Goal: Communication & Community: Answer question/provide support

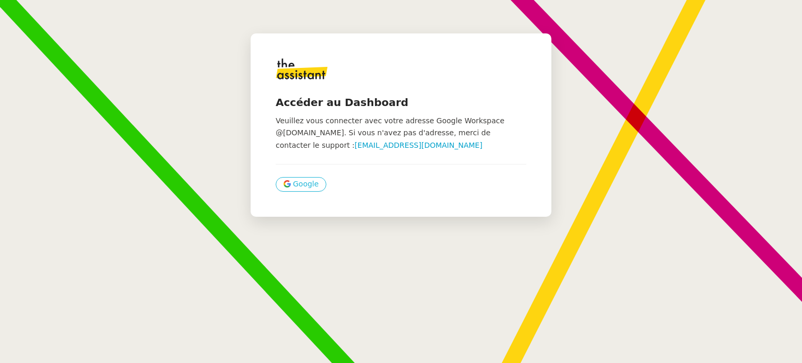
click at [299, 181] on span "Google" at bounding box center [306, 184] width 26 height 12
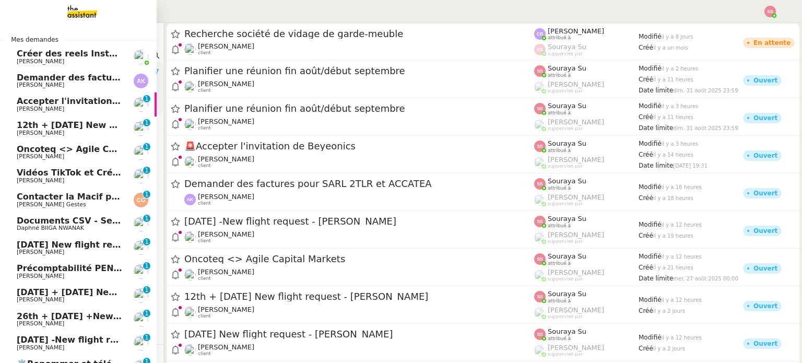
click at [79, 111] on span "Michael Khayat" at bounding box center [69, 109] width 105 height 6
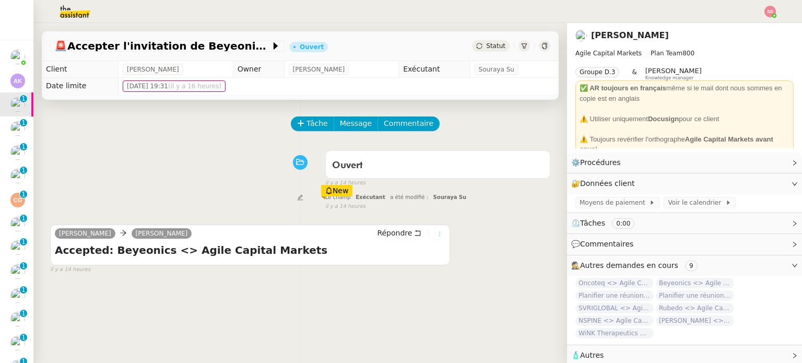
click at [434, 233] on icon at bounding box center [439, 234] width 11 height 6
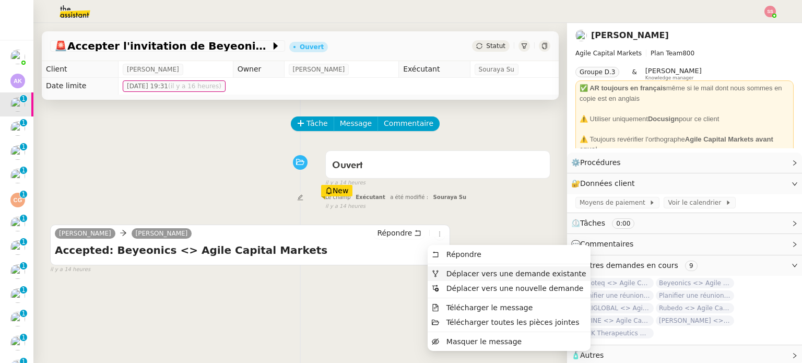
click at [435, 273] on icon at bounding box center [435, 273] width 7 height 7
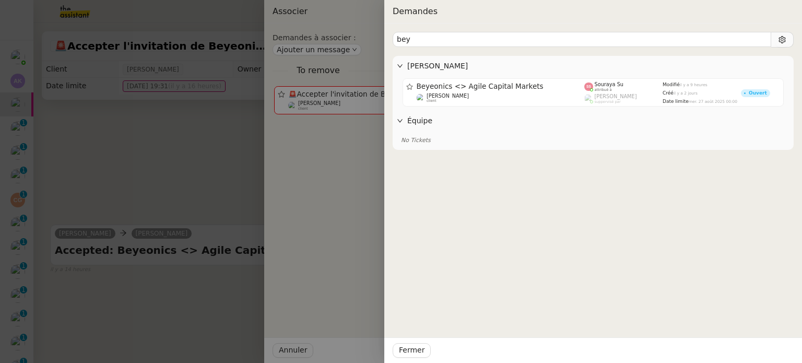
type input "bey"
click at [462, 87] on span "Beyeonics <> Agile Capital Markets" at bounding box center [501, 86] width 168 height 7
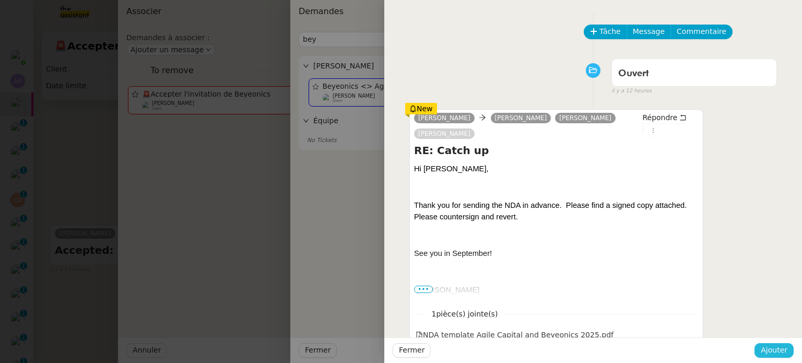
click at [769, 350] on span "Ajouter" at bounding box center [774, 350] width 27 height 12
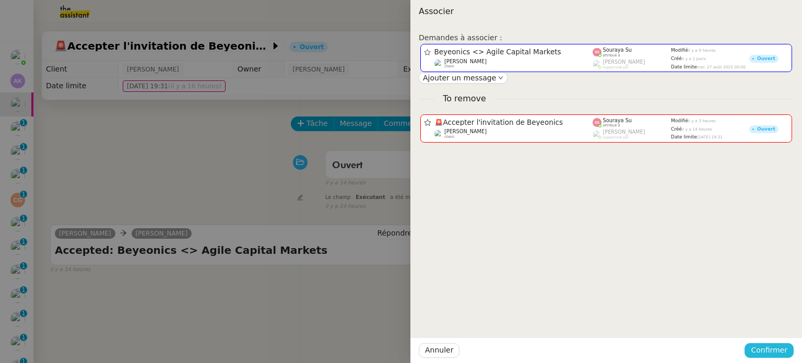
click at [769, 350] on span "Confirmer" at bounding box center [769, 350] width 37 height 12
click at [768, 329] on div "Annuler Ajouter" at bounding box center [750, 323] width 76 height 12
click at [765, 325] on span "Ajouter" at bounding box center [770, 323] width 27 height 10
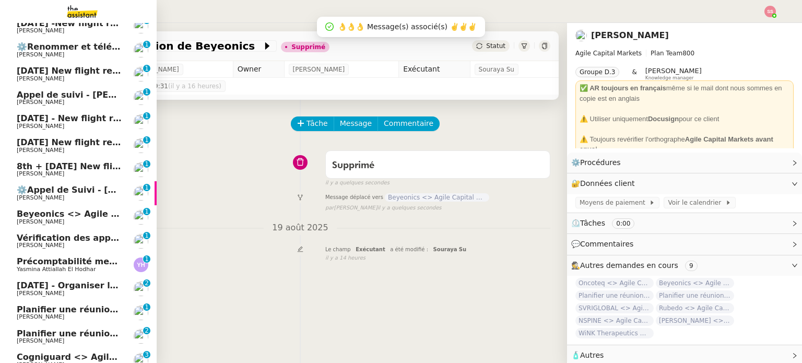
scroll to position [286, 0]
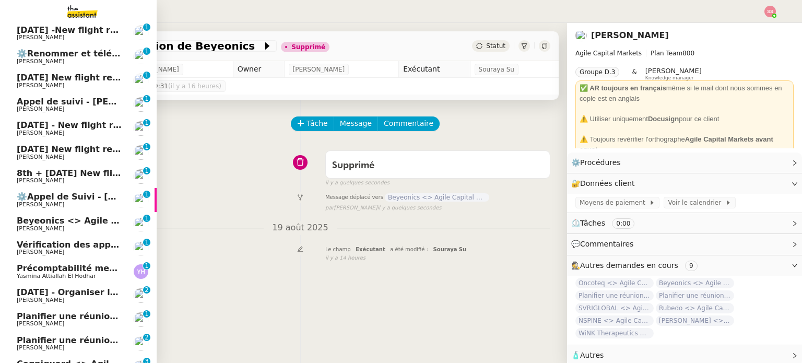
click at [52, 318] on span "Planifier une réunion fin août/début septembre" at bounding box center [128, 316] width 222 height 10
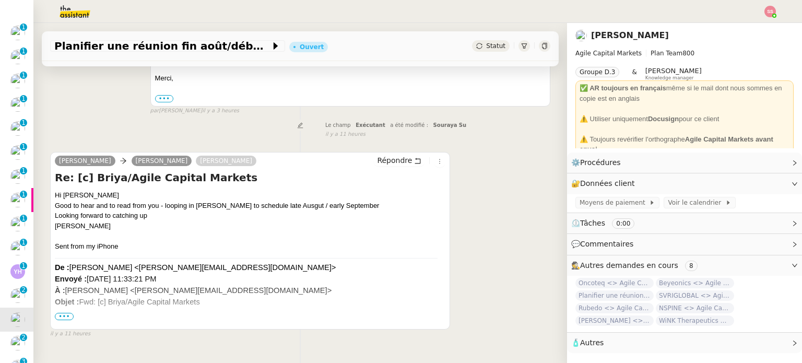
scroll to position [259, 0]
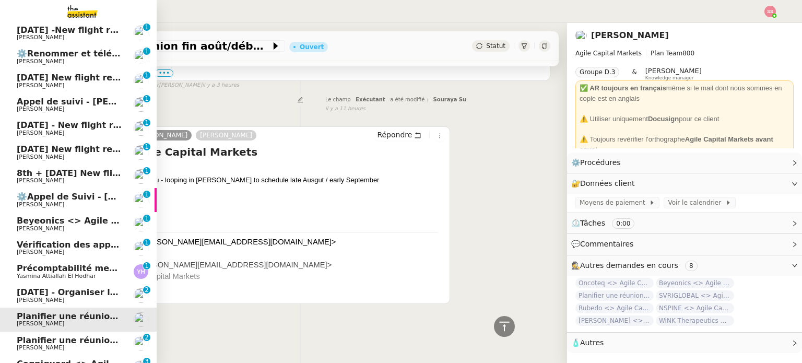
click at [49, 336] on span "Planifier une réunion fin août/début septembre" at bounding box center [128, 340] width 222 height 10
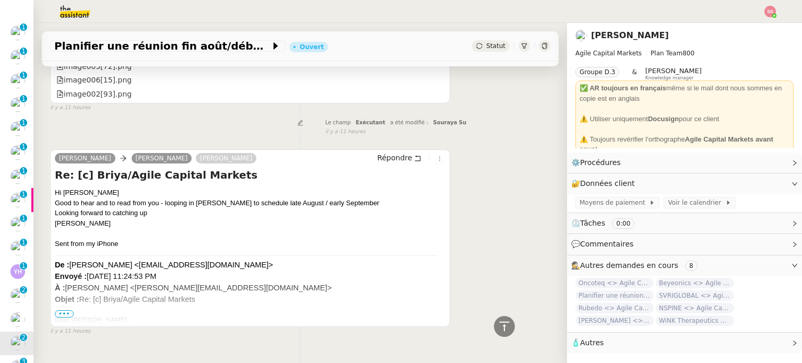
scroll to position [715, 0]
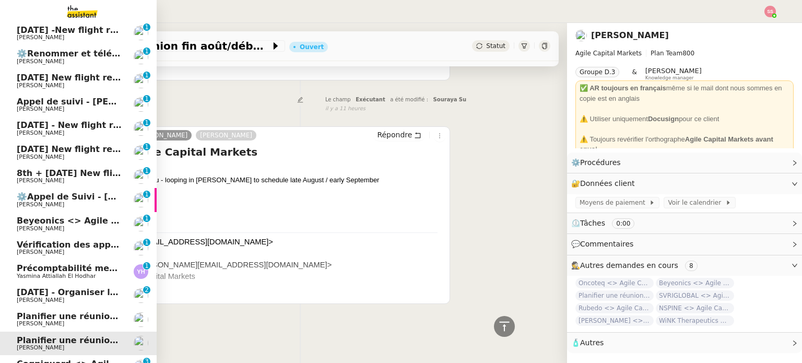
click at [21, 319] on span "Planifier une réunion fin août/début septembre" at bounding box center [128, 316] width 222 height 10
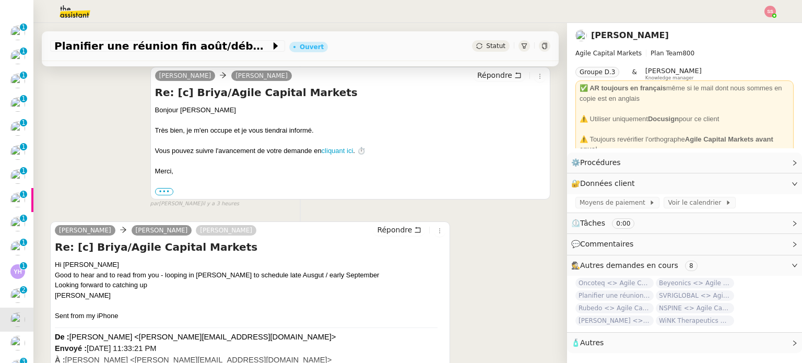
scroll to position [157, 0]
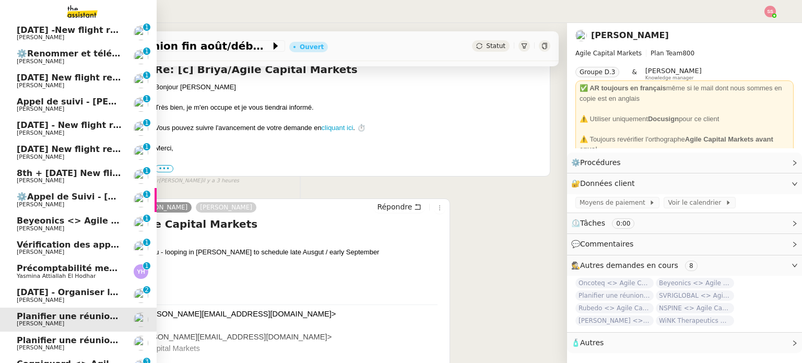
click at [51, 338] on span "Planifier une réunion fin août/début septembre" at bounding box center [128, 340] width 222 height 10
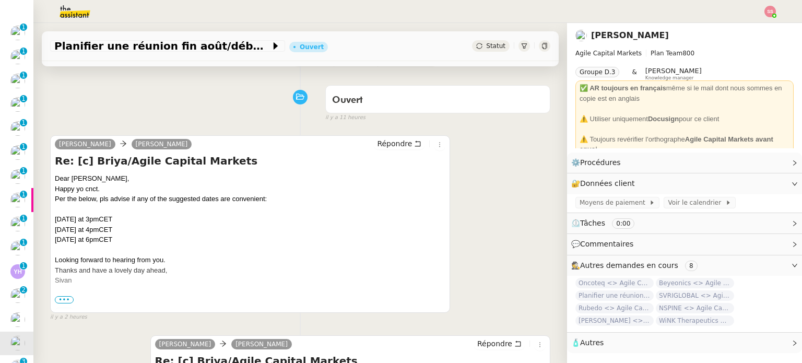
scroll to position [157, 0]
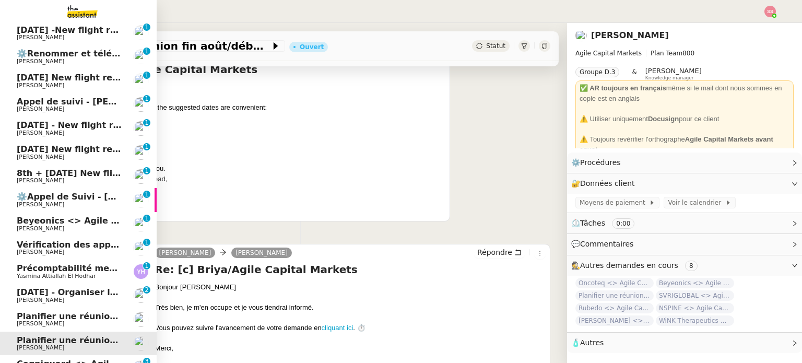
click at [47, 312] on span "Planifier une réunion fin août/début septembre" at bounding box center [128, 316] width 222 height 10
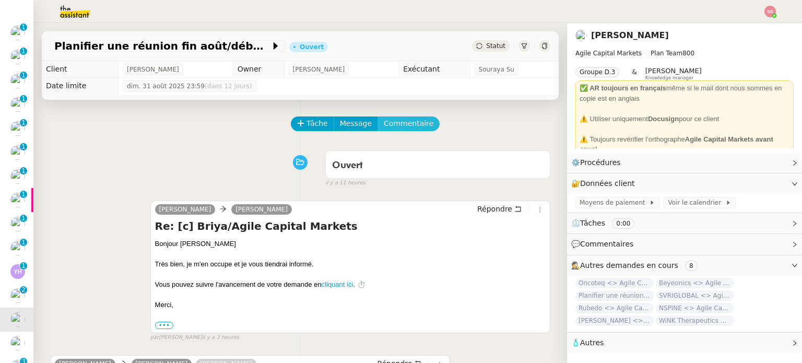
click at [401, 120] on span "Commentaire" at bounding box center [409, 124] width 50 height 12
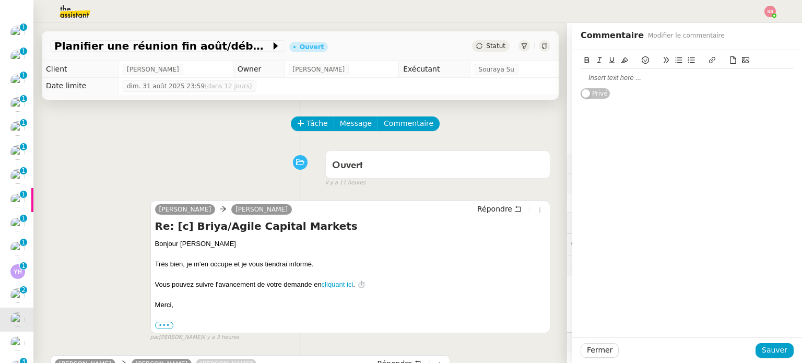
click at [591, 81] on div at bounding box center [687, 77] width 213 height 9
click at [763, 350] on span "Sauver" at bounding box center [775, 350] width 26 height 12
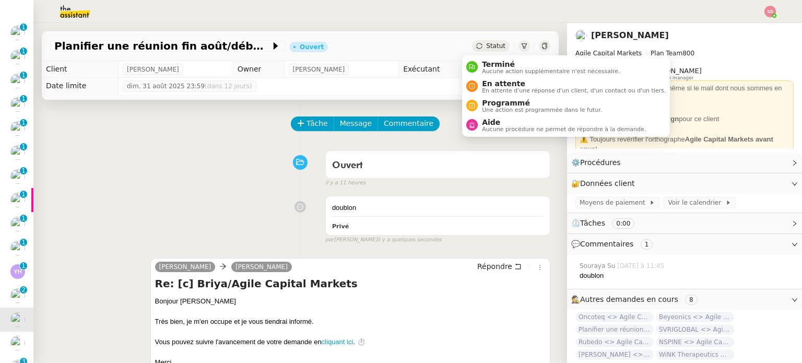
click at [491, 41] on div "Statut" at bounding box center [491, 45] width 38 height 11
click at [497, 60] on span "Terminé" at bounding box center [551, 64] width 138 height 8
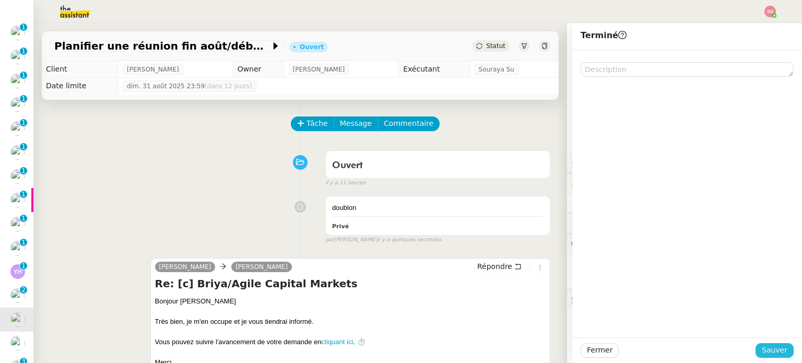
click at [769, 350] on span "Sauver" at bounding box center [775, 350] width 26 height 12
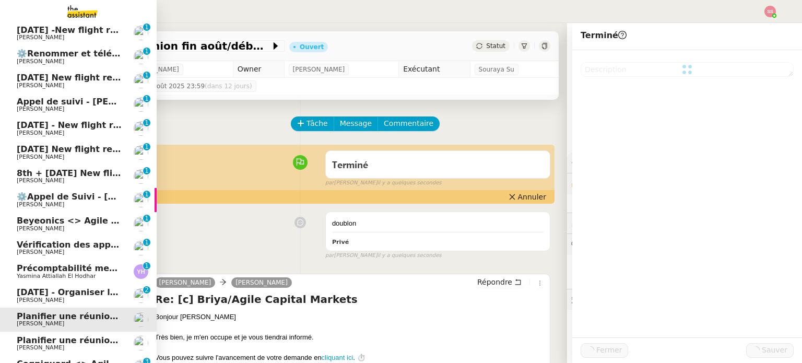
scroll to position [310, 0]
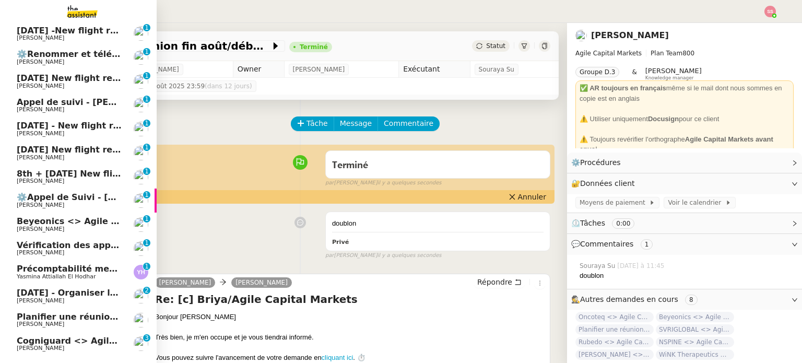
click at [33, 244] on span "Vérification des appels sortants - juillet 2025" at bounding box center [123, 245] width 213 height 10
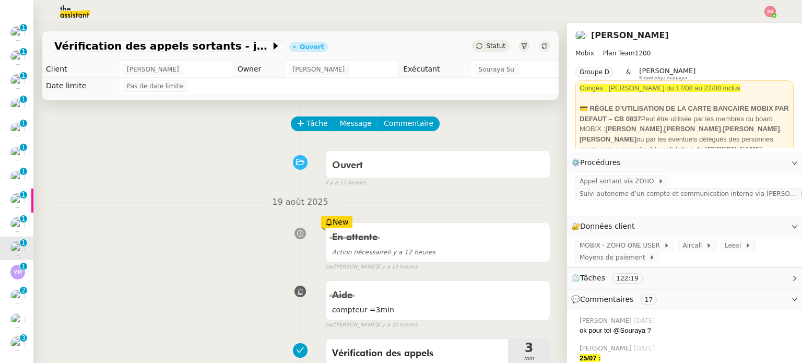
click at [479, 35] on div "Vérification des appels sortants - juillet 2025 Ouvert Statut" at bounding box center [300, 46] width 517 height 30
click at [486, 43] on span "Statut" at bounding box center [495, 45] width 19 height 7
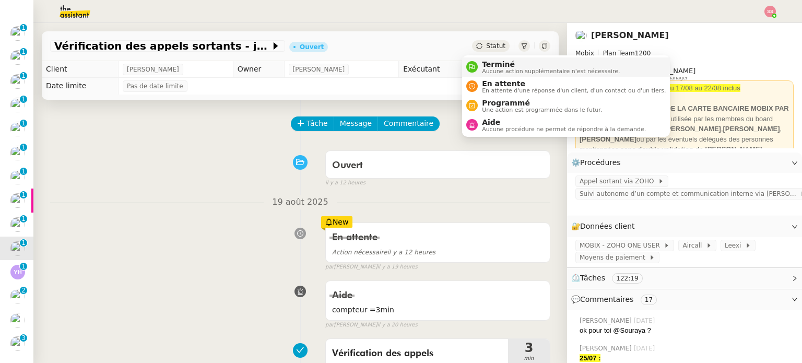
click at [493, 60] on span "Terminé" at bounding box center [551, 64] width 138 height 8
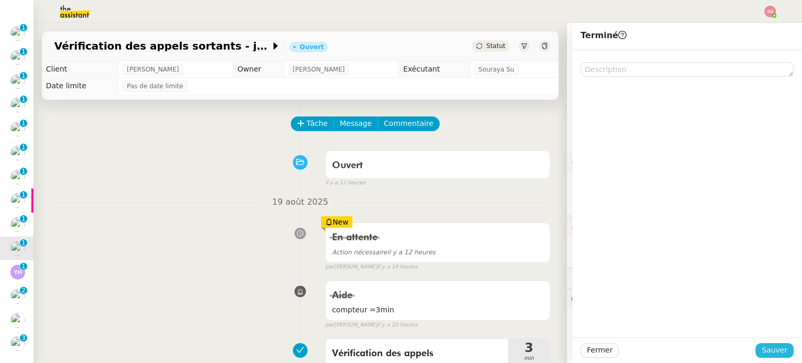
click at [757, 348] on button "Sauver" at bounding box center [775, 350] width 38 height 15
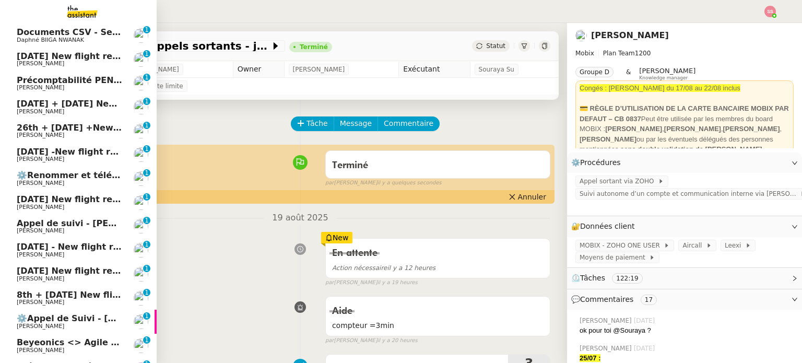
scroll to position [49, 0]
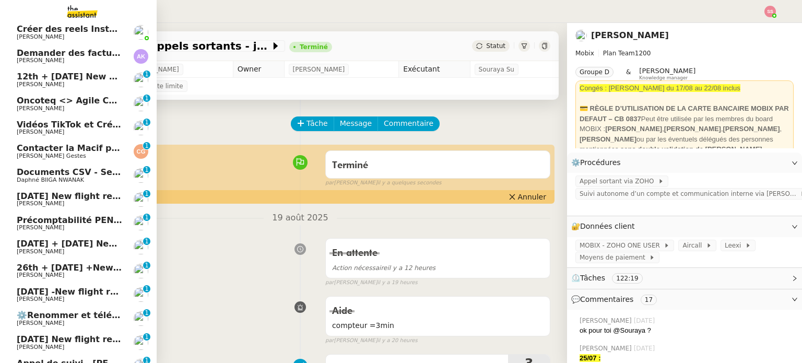
click at [73, 175] on span "Documents CSV - Semi automatisation" at bounding box center [108, 172] width 182 height 10
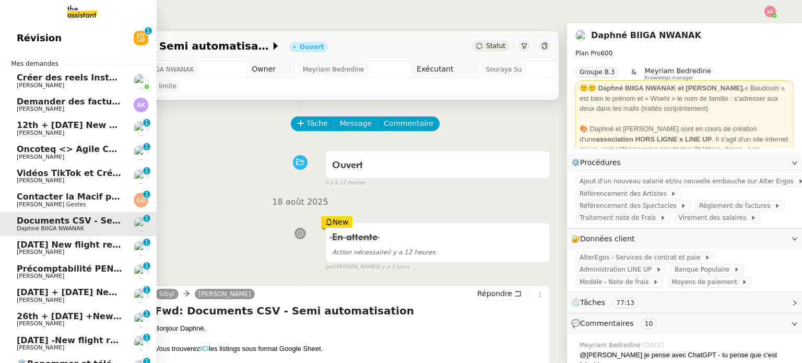
click at [77, 110] on span "Andrea Khamvene" at bounding box center [69, 109] width 105 height 6
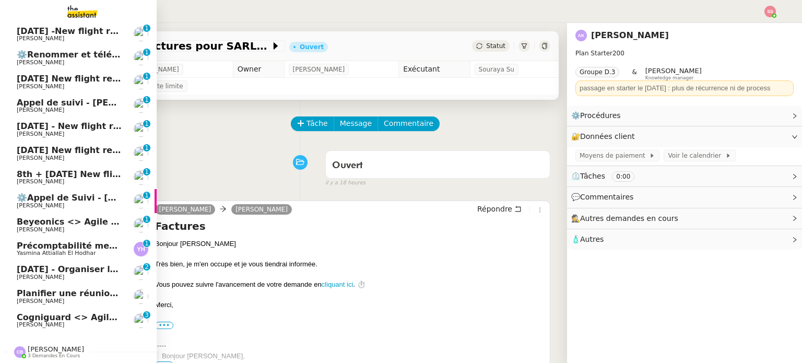
scroll to position [314, 0]
click at [71, 313] on span "Cogniguard <> Agile Capital Markets" at bounding box center [104, 317] width 175 height 10
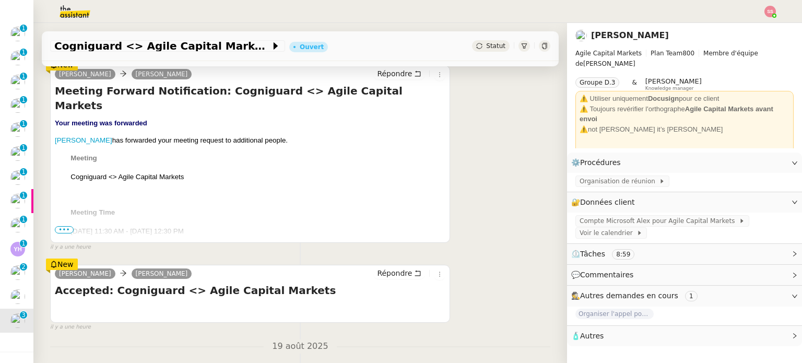
scroll to position [157, 0]
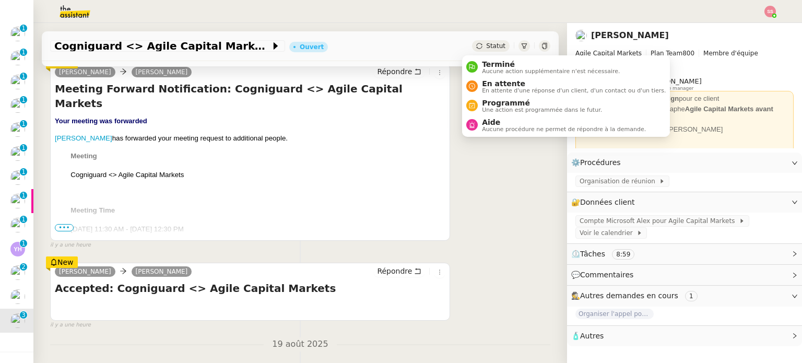
click at [472, 51] on div "Statut" at bounding box center [491, 45] width 38 height 11
click at [475, 87] on icon at bounding box center [472, 86] width 6 height 6
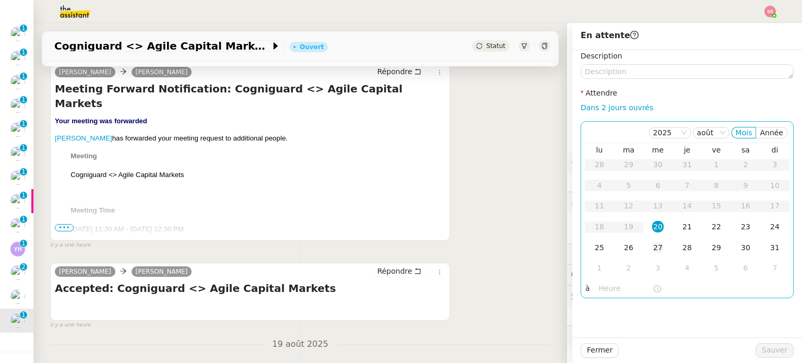
click at [652, 252] on div "27" at bounding box center [657, 247] width 11 height 11
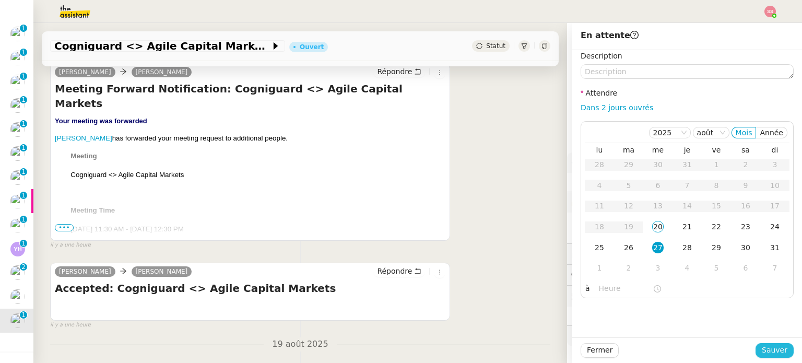
click at [778, 353] on span "Sauver" at bounding box center [775, 350] width 26 height 12
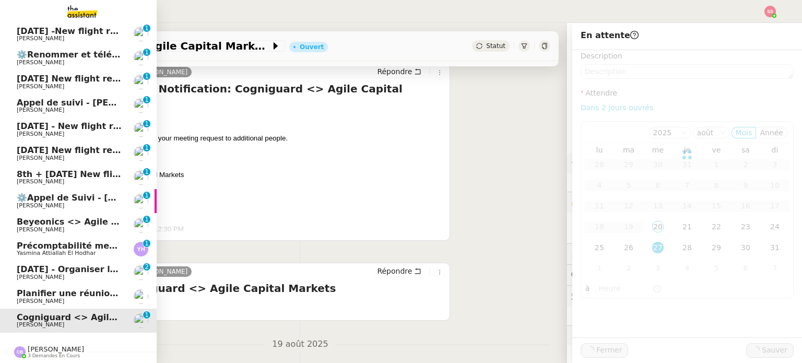
scroll to position [290, 0]
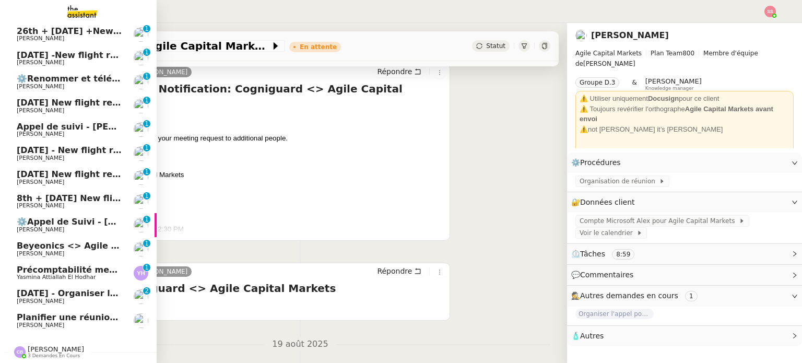
click at [81, 315] on span "Planifier une réunion fin août/début septembre" at bounding box center [128, 317] width 222 height 10
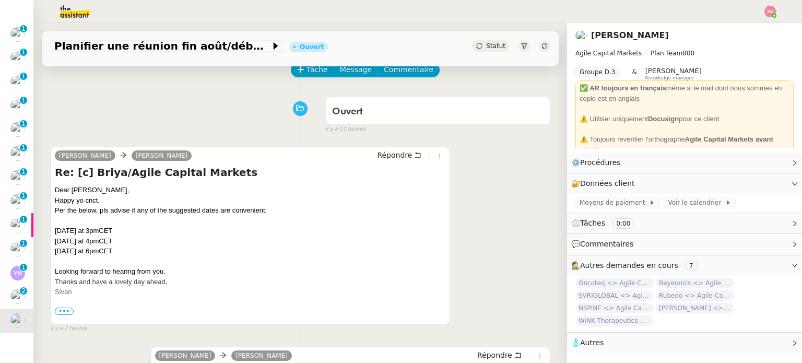
scroll to position [52, 0]
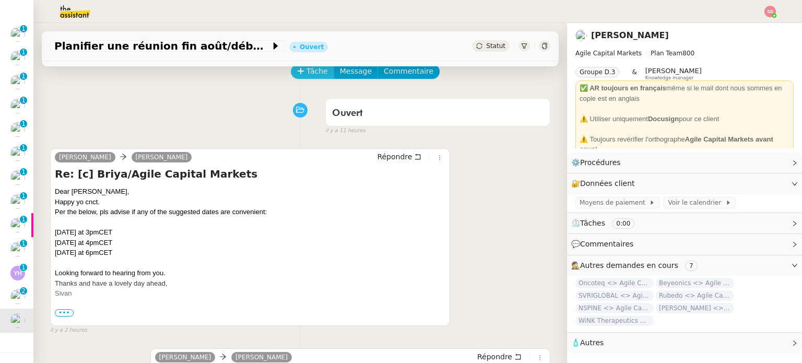
click at [307, 76] on span "Tâche" at bounding box center [317, 71] width 21 height 12
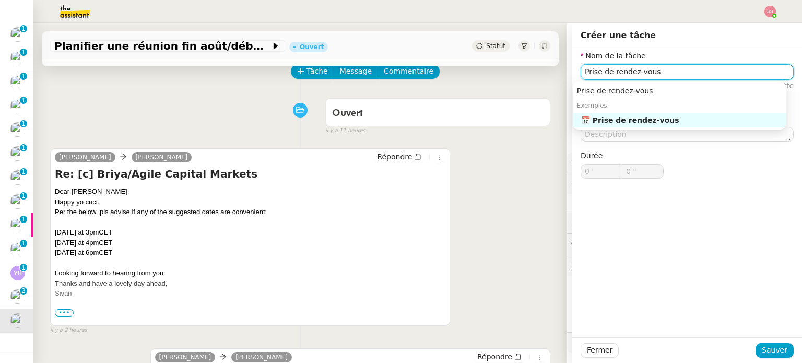
click at [636, 119] on div "📅 Prise de rendez-vous" at bounding box center [681, 119] width 201 height 9
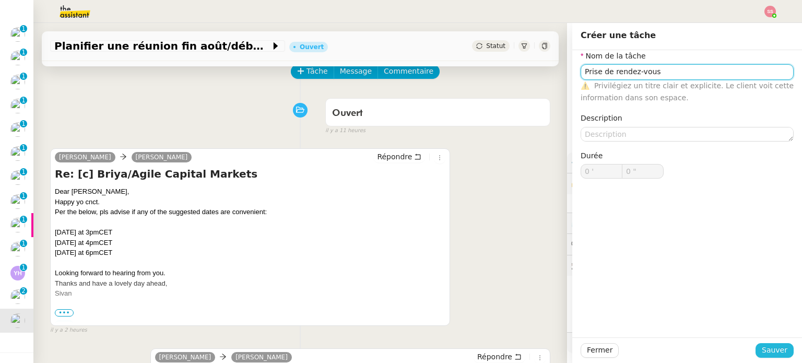
type input "Prise de rendez-vous"
click at [756, 351] on button "Sauver" at bounding box center [775, 350] width 38 height 15
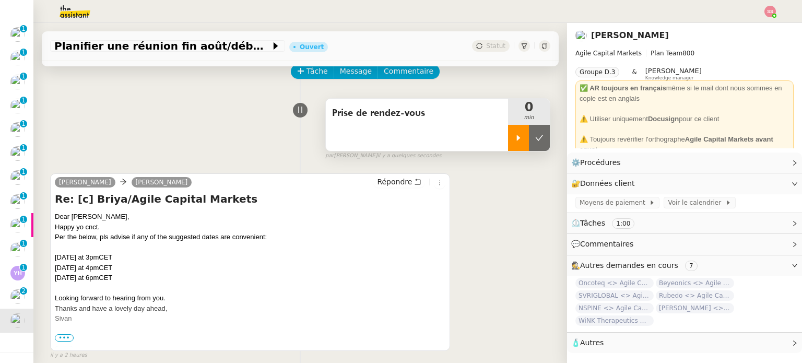
click at [508, 149] on div at bounding box center [518, 138] width 21 height 26
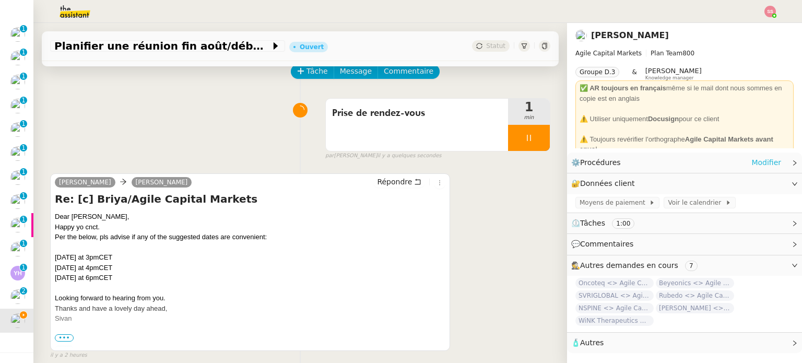
click at [759, 165] on link "Modifier" at bounding box center [767, 163] width 30 height 12
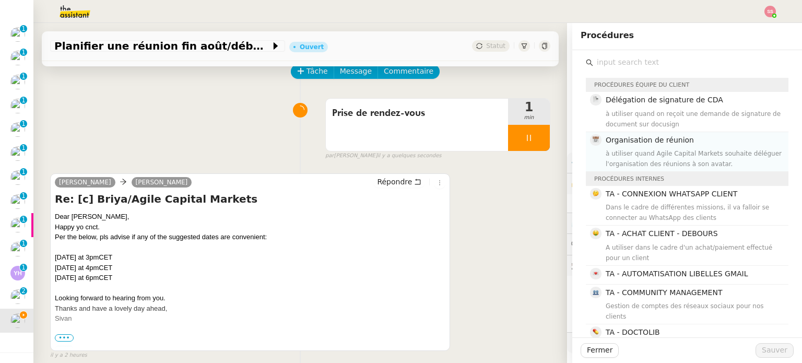
click at [633, 159] on div "à utiliser quand Agile Capital Markets souhaite déléguer l'organisation des réu…" at bounding box center [694, 158] width 177 height 21
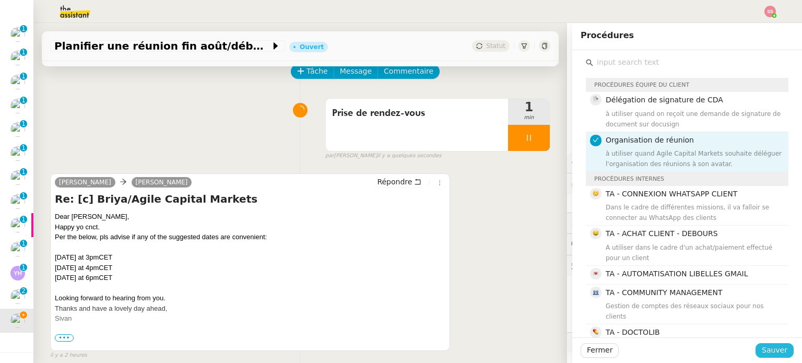
click at [768, 348] on span "Sauver" at bounding box center [775, 350] width 26 height 12
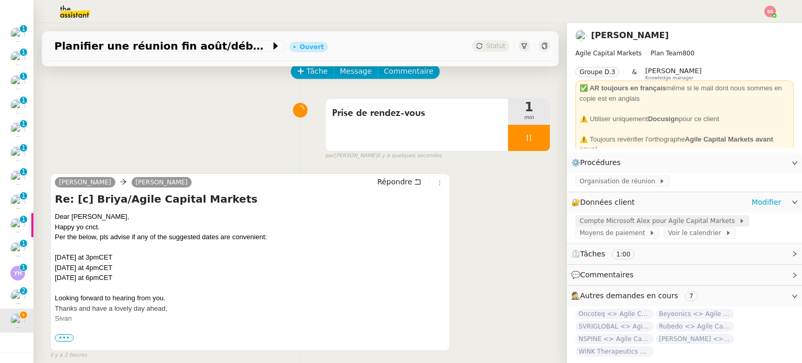
click at [592, 218] on span "Compte Microsoft Alex pour Agile Capital Markets" at bounding box center [659, 221] width 159 height 10
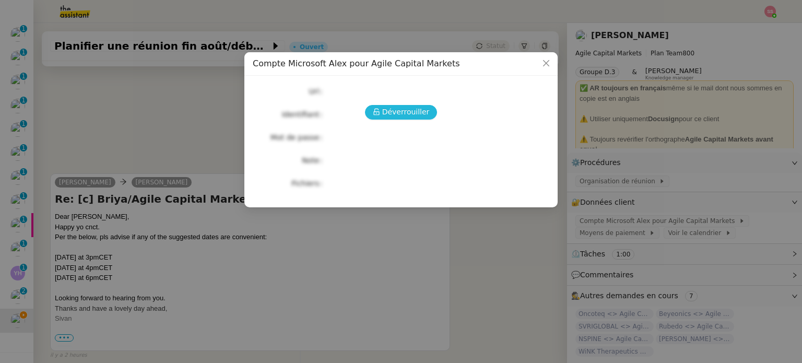
click at [422, 110] on span "Déverrouiller" at bounding box center [406, 112] width 48 height 12
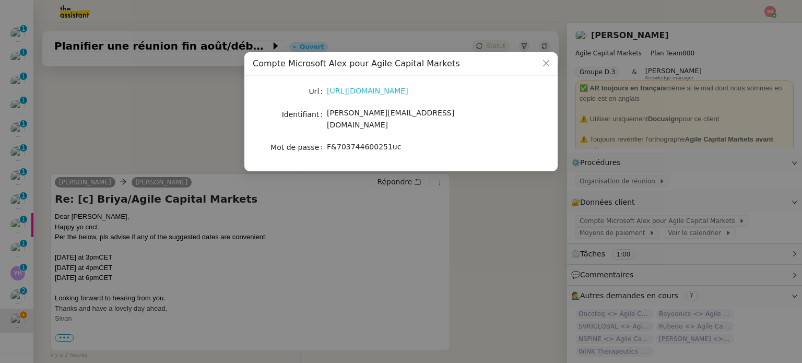
click at [404, 95] on link "https://www.office.com/?auth=2" at bounding box center [367, 91] width 81 height 8
click at [152, 94] on nz-modal-container "Compte Microsoft Alex pour Agile Capital Markets Url https://www.office.com/?au…" at bounding box center [401, 181] width 802 height 363
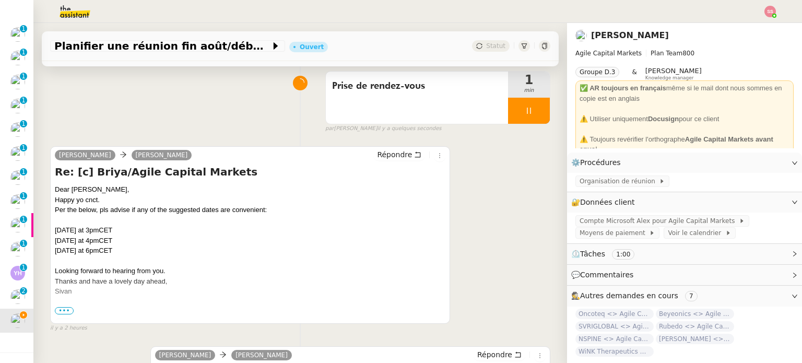
scroll to position [157, 0]
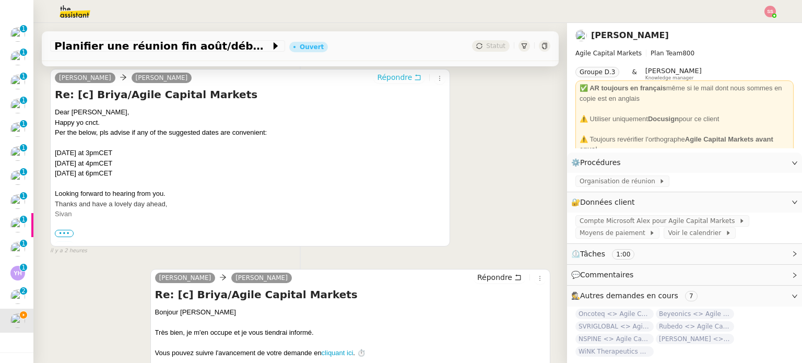
click at [377, 76] on span "Répondre" at bounding box center [394, 77] width 35 height 10
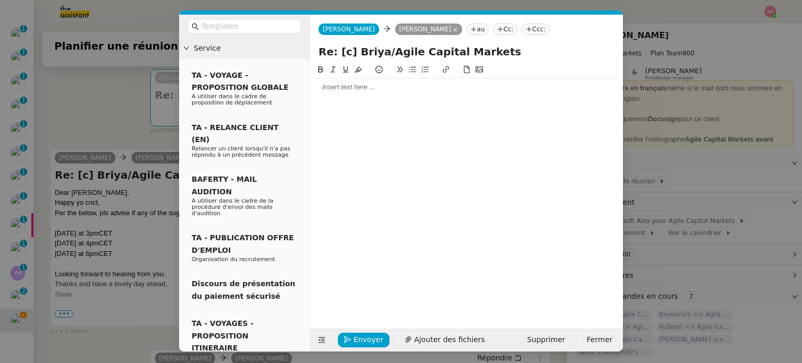
click at [375, 91] on div at bounding box center [466, 87] width 304 height 9
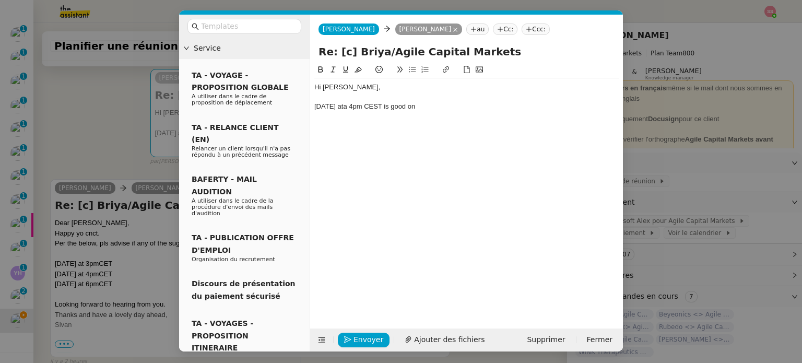
click at [131, 126] on nz-modal-container "Service TA - VOYAGE - PROPOSITION GLOBALE A utiliser dans le cadre de propositi…" at bounding box center [401, 181] width 802 height 363
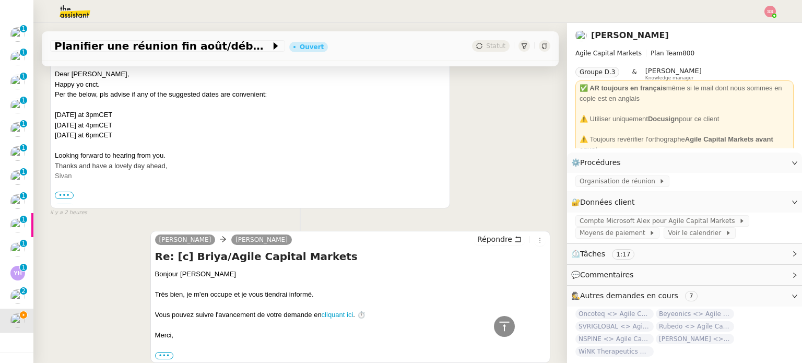
scroll to position [200, 0]
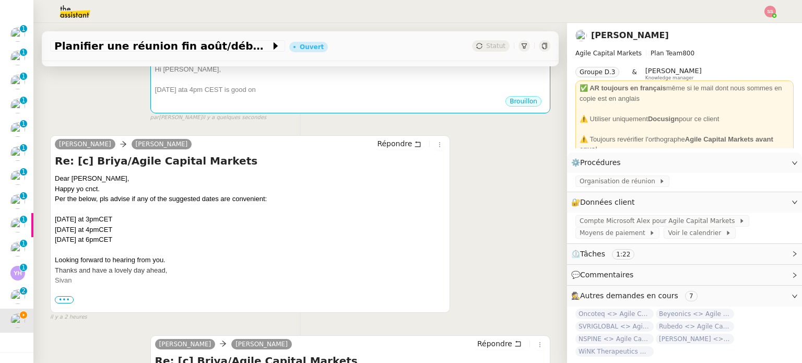
drag, startPoint x: 117, startPoint y: 232, endPoint x: 56, endPoint y: 227, distance: 60.9
click at [56, 227] on div "Sep 3rd at 4pmCET" at bounding box center [250, 230] width 391 height 10
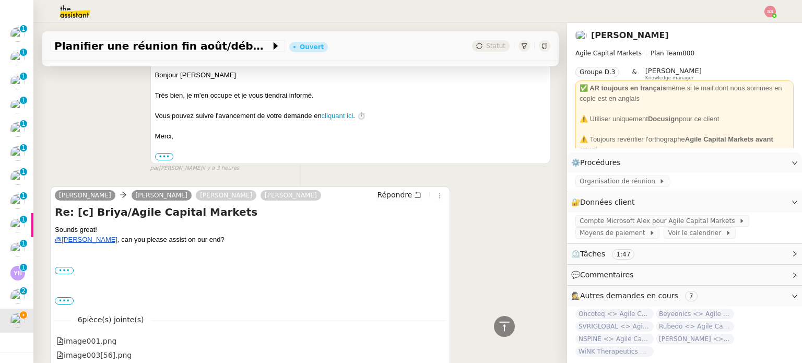
scroll to position [513, 0]
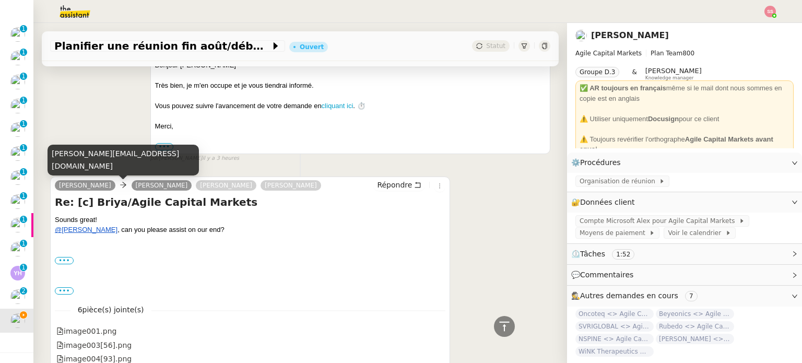
click at [96, 167] on div "david@briya.com" at bounding box center [123, 160] width 151 height 31
copy div "david@briya.com"
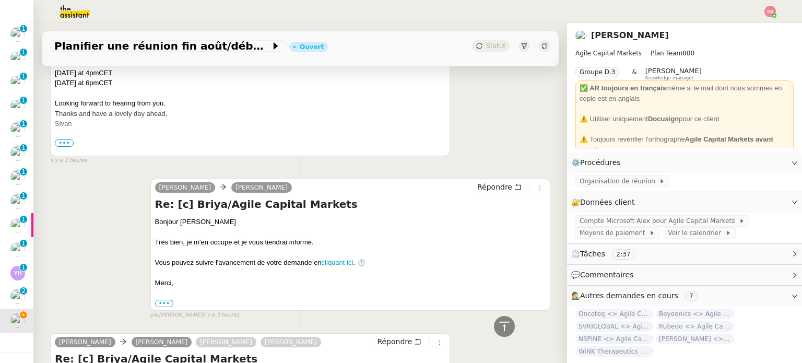
scroll to position [0, 0]
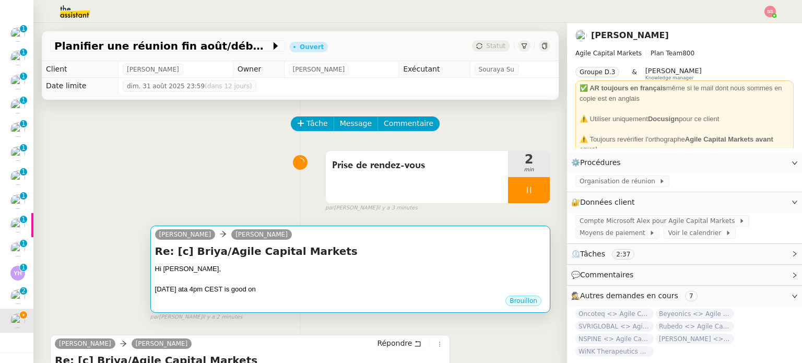
click at [324, 271] on div "Hi Sivan," at bounding box center [350, 269] width 391 height 10
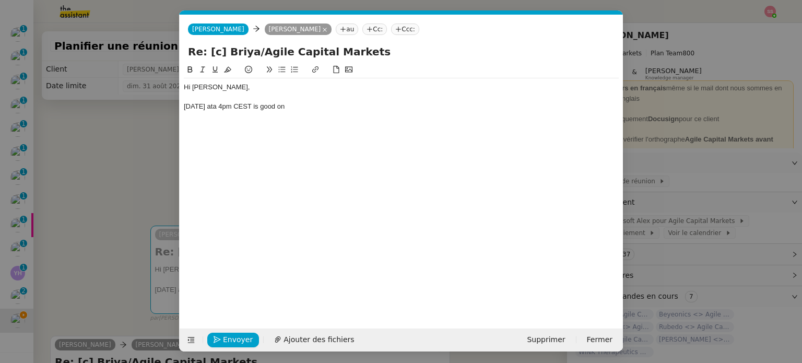
scroll to position [0, 22]
click at [297, 110] on div "Sep 3rd ata 4pm CEST is good on" at bounding box center [401, 106] width 435 height 9
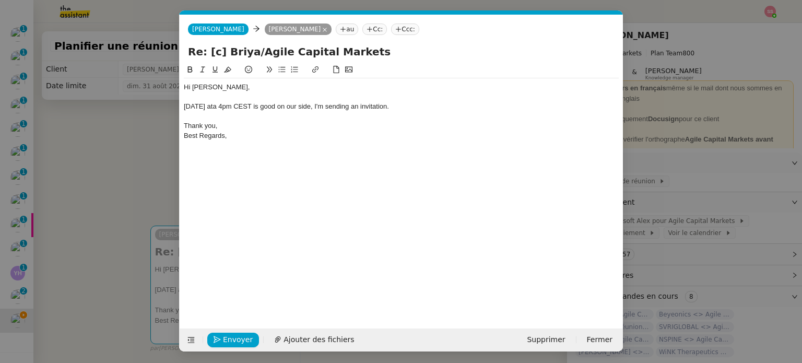
click at [219, 104] on div "Sep 3rd ata 4pm CEST is good on our side, I'm sending an invitation." at bounding box center [401, 106] width 435 height 9
click at [244, 336] on span "Envoyer" at bounding box center [238, 340] width 30 height 12
click at [244, 336] on span "Confirmer l'envoi" at bounding box center [254, 340] width 63 height 12
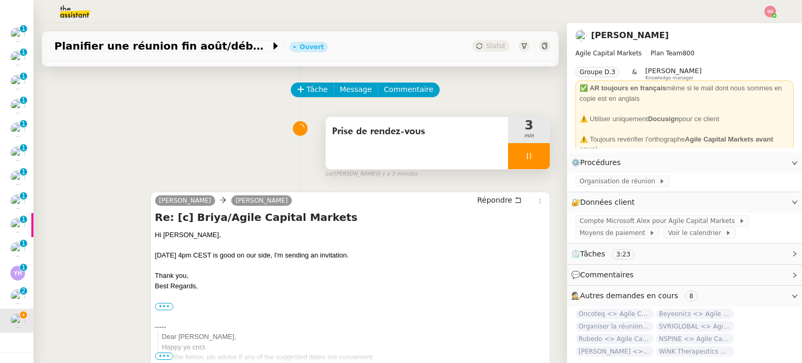
scroll to position [52, 0]
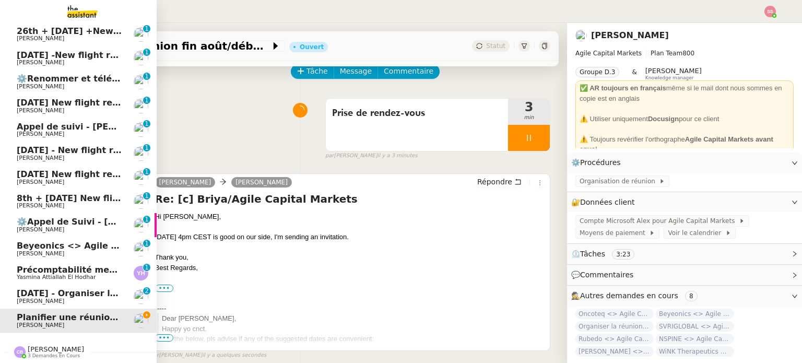
click at [36, 237] on link "Beyeonics <> Agile Capital Markets Michael Khayat 0 1 2 3 4 5 6 7 8 9" at bounding box center [78, 249] width 157 height 24
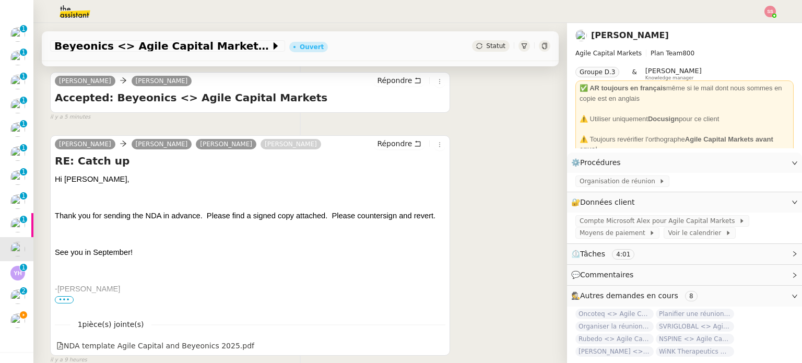
scroll to position [157, 0]
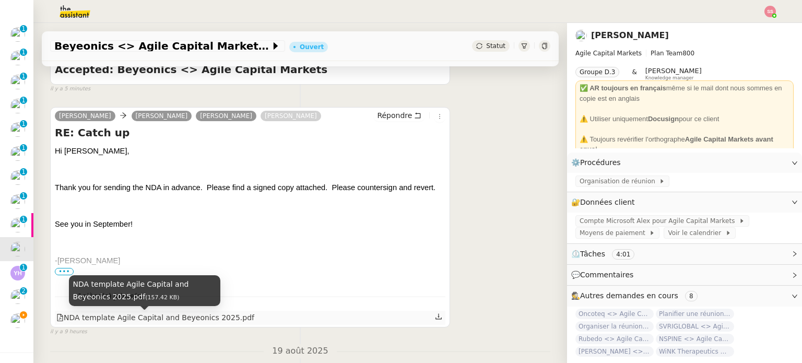
click at [209, 319] on div "NDA template Agile Capital and Beyeonics 2025.pdf" at bounding box center [155, 318] width 198 height 12
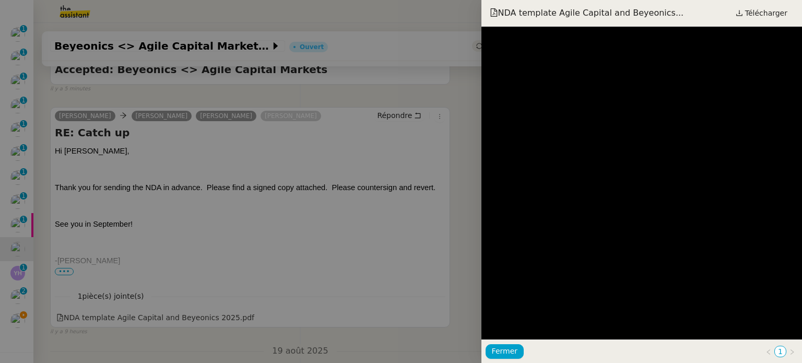
drag, startPoint x: 306, startPoint y: 134, endPoint x: 94, endPoint y: 254, distance: 243.3
click at [305, 134] on div at bounding box center [401, 181] width 802 height 363
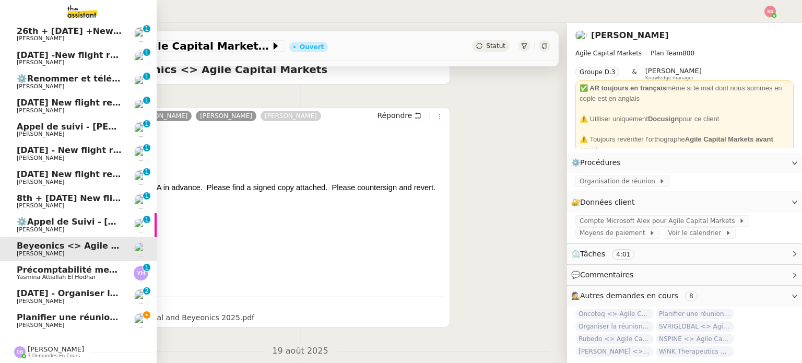
drag, startPoint x: 48, startPoint y: 315, endPoint x: 127, endPoint y: 278, distance: 87.6
click at [49, 315] on span "Planifier une réunion fin août/début septembre" at bounding box center [128, 317] width 222 height 10
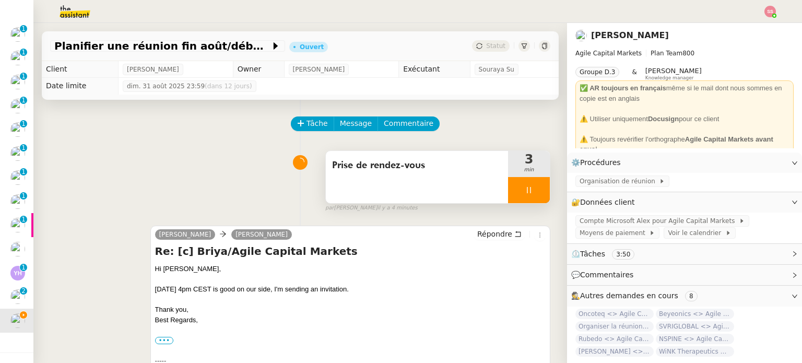
click at [530, 187] on div at bounding box center [529, 190] width 42 height 26
click at [535, 187] on icon at bounding box center [539, 190] width 8 height 8
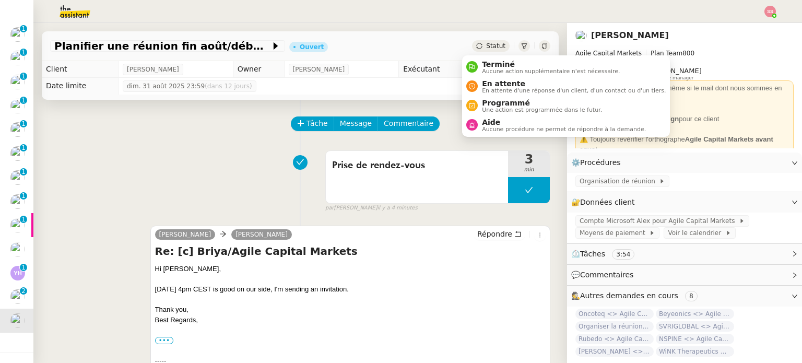
click at [474, 49] on div "Statut" at bounding box center [491, 45] width 38 height 11
click at [493, 88] on span "En attente d'une réponse d'un client, d'un contact ou d'un tiers." at bounding box center [574, 91] width 184 height 6
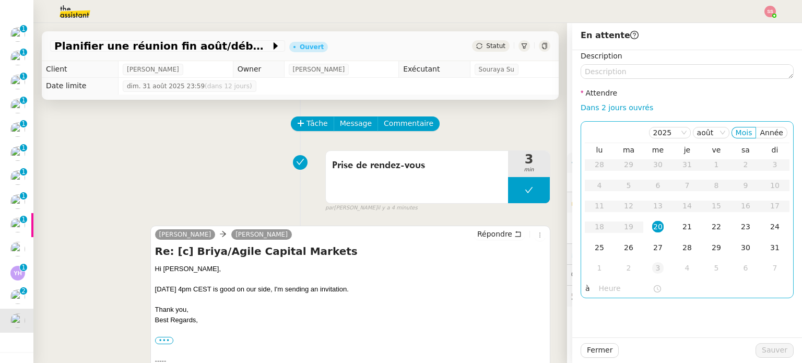
click at [656, 266] on td "3" at bounding box center [657, 268] width 29 height 21
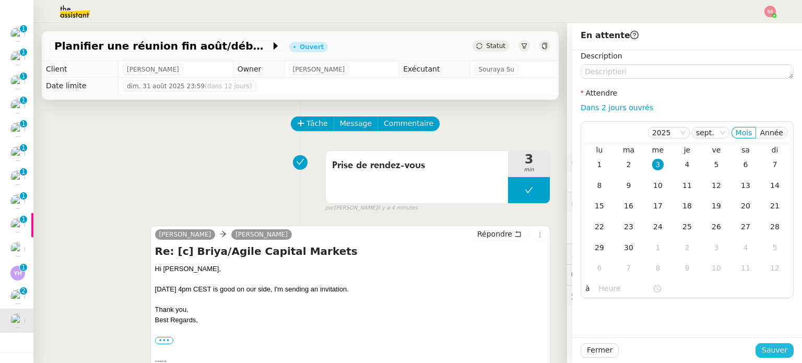
click at [767, 351] on span "Sauver" at bounding box center [775, 350] width 26 height 12
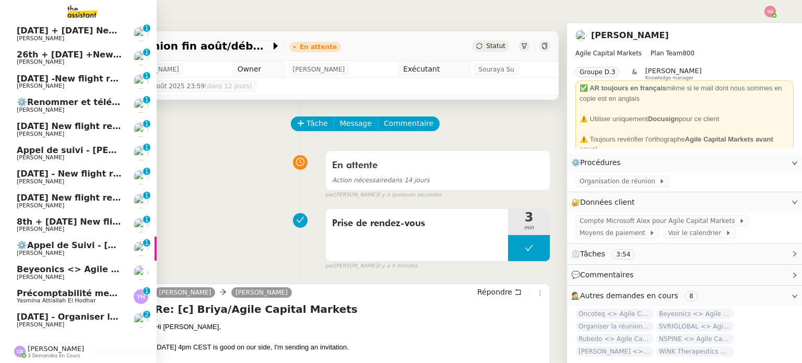
scroll to position [242, 0]
click at [73, 265] on span "Beyeonics <> Agile Capital Markets" at bounding box center [101, 269] width 168 height 10
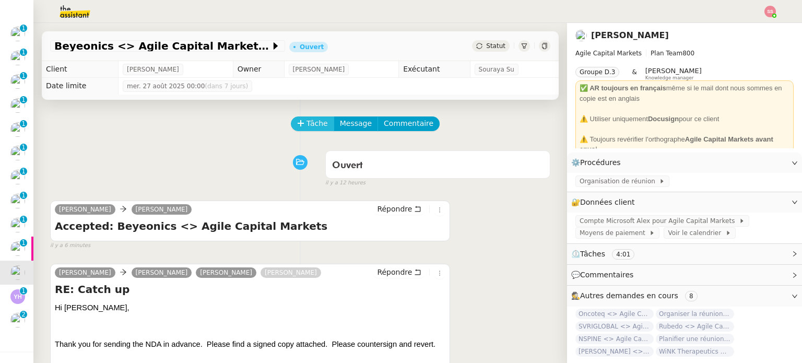
click at [307, 118] on button "Tâche" at bounding box center [312, 123] width 43 height 15
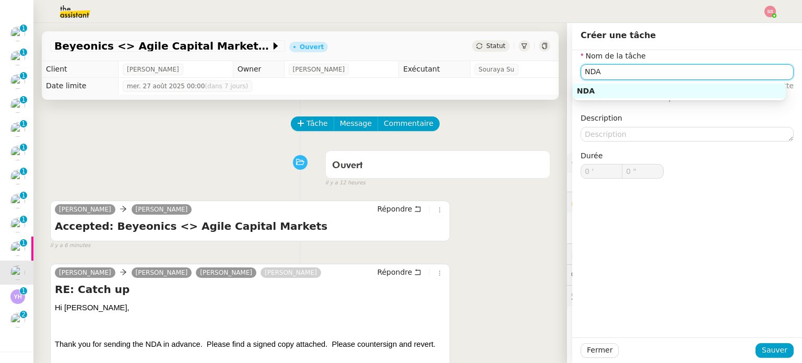
click at [597, 89] on div "NDA" at bounding box center [679, 90] width 205 height 9
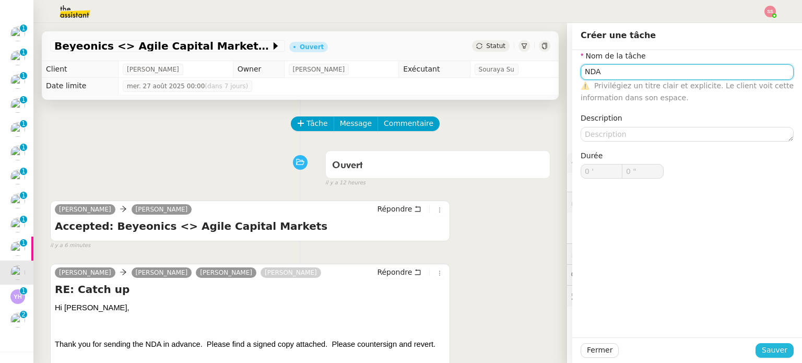
type input "NDA"
click at [763, 352] on span "Sauver" at bounding box center [775, 350] width 26 height 12
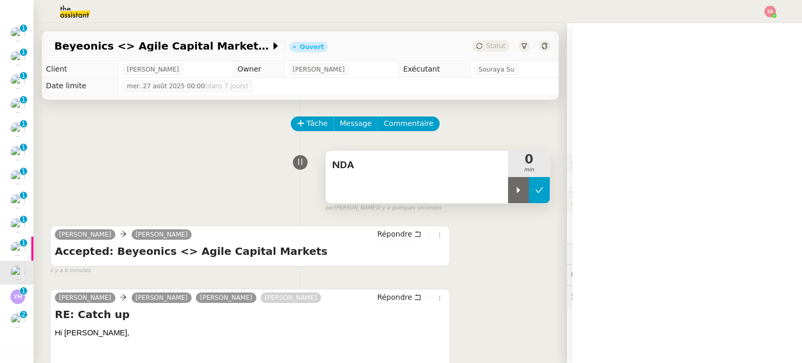
click at [529, 190] on button at bounding box center [539, 190] width 21 height 26
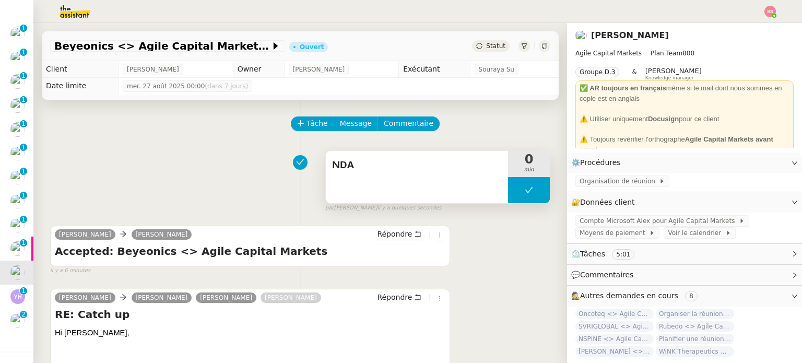
click at [508, 187] on button at bounding box center [529, 190] width 42 height 26
click at [514, 189] on icon at bounding box center [518, 190] width 8 height 8
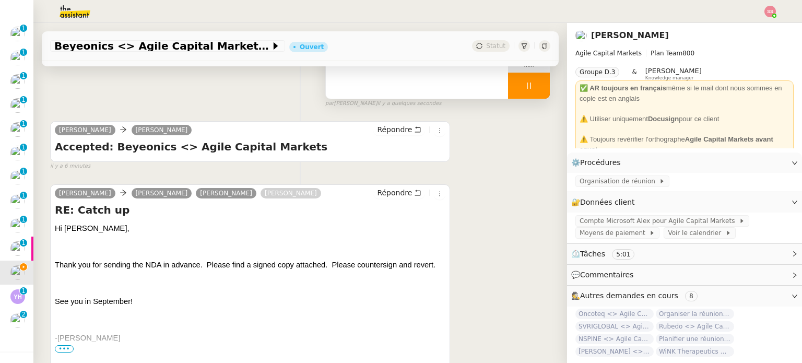
scroll to position [157, 0]
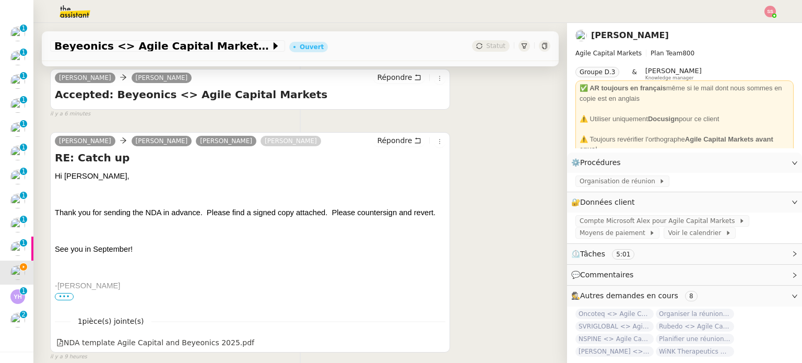
click at [182, 351] on div "Burton Tripathi Steve BENCHETRIT Michael KHAYAT Alex CARON Répondre RE: Catch u…" at bounding box center [250, 242] width 400 height 220
click at [184, 349] on div "NDA template Agile Capital and Beyeonics 2025.pdf" at bounding box center [155, 343] width 198 height 12
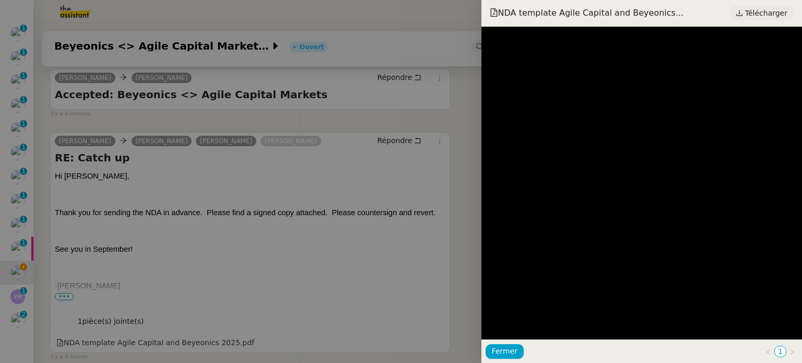
click at [757, 6] on span "Télécharger" at bounding box center [766, 13] width 42 height 14
click at [384, 158] on div at bounding box center [401, 181] width 802 height 363
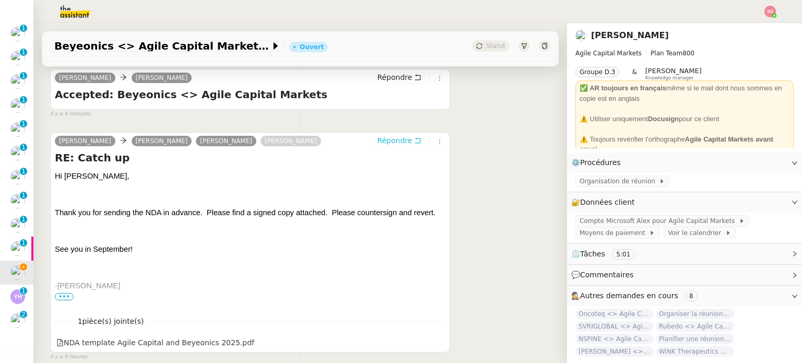
click at [386, 137] on span "Répondre" at bounding box center [394, 140] width 35 height 10
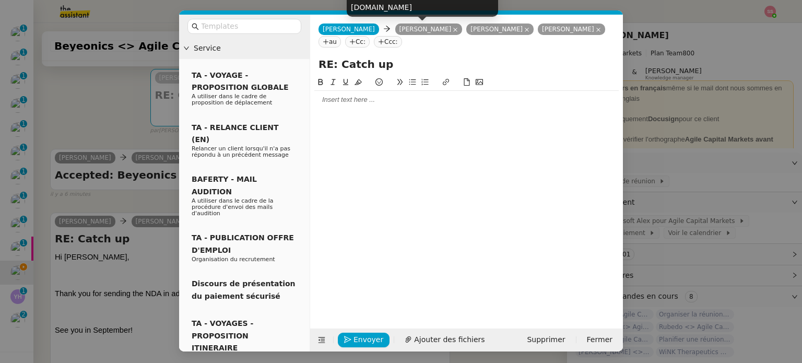
click at [428, 27] on nz-tag "Burton Tripathi" at bounding box center [428, 29] width 67 height 11
click at [427, 27] on nz-tag "Burton Tripathi" at bounding box center [428, 29] width 67 height 11
click at [453, 29] on icon at bounding box center [455, 29] width 5 height 5
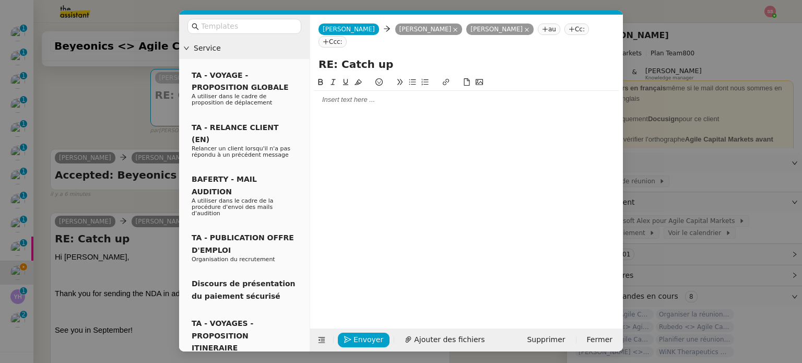
drag, startPoint x: 423, startPoint y: 69, endPoint x: 313, endPoint y: 68, distance: 109.2
click at [313, 68] on div "RE: Catch up" at bounding box center [466, 66] width 313 height 20
type input "Beyeonics NDA"
click at [582, 33] on nz-tag "Cc:" at bounding box center [577, 29] width 25 height 11
type input "Eric cohen"
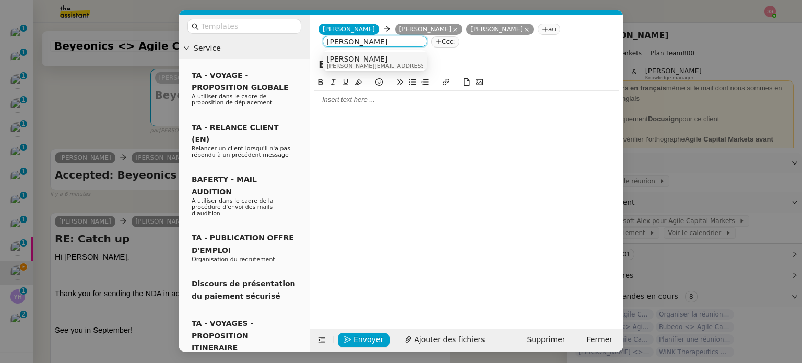
click at [376, 56] on span "Eric COHEN" at bounding box center [425, 59] width 196 height 8
click at [442, 100] on div at bounding box center [466, 99] width 304 height 9
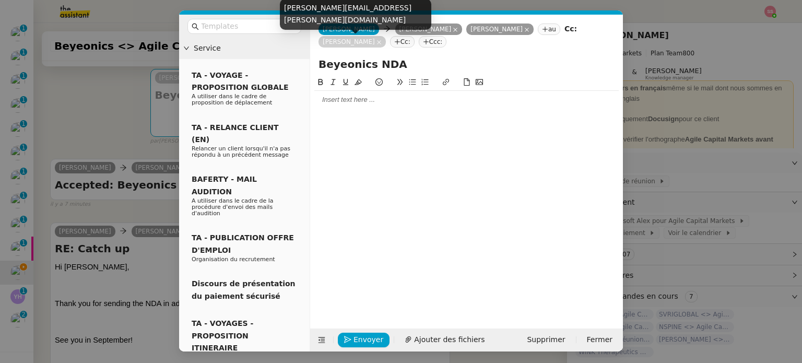
click at [377, 42] on icon at bounding box center [379, 42] width 4 height 4
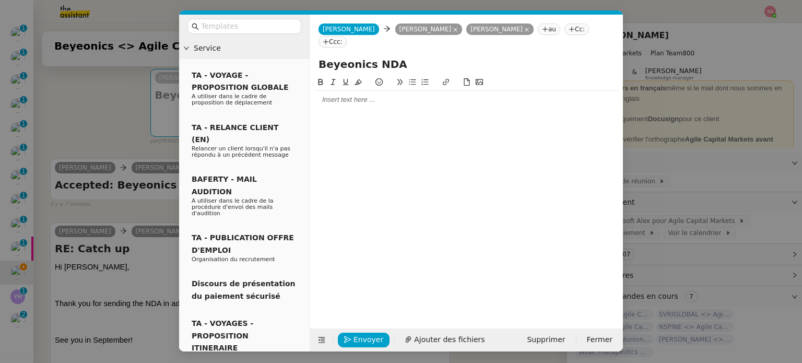
click at [98, 119] on nz-modal-container "Service TA - VOYAGE - PROPOSITION GLOBALE A utiliser dans le cadre de propositi…" at bounding box center [401, 181] width 802 height 363
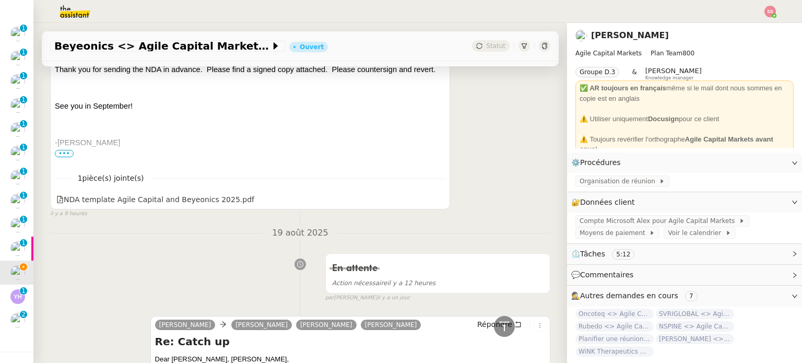
scroll to position [313, 0]
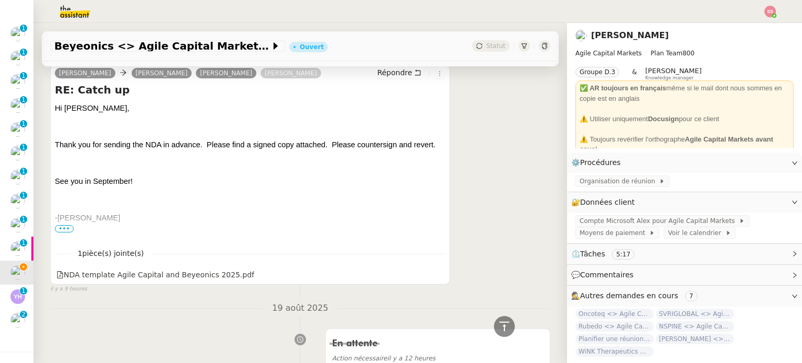
click at [67, 231] on span "•••" at bounding box center [64, 228] width 19 height 7
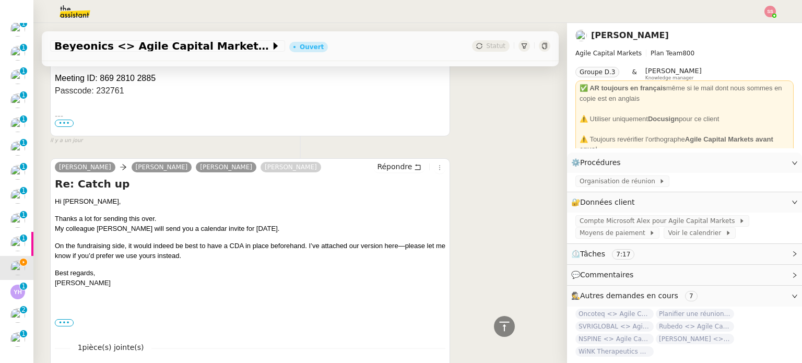
scroll to position [2645, 0]
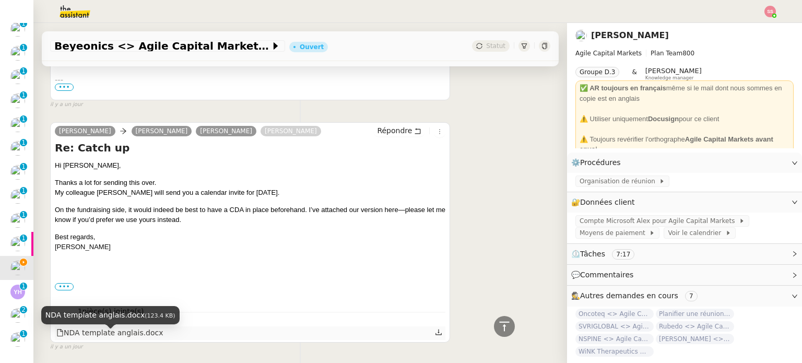
click at [129, 336] on div "NDA template anglais.docx" at bounding box center [109, 333] width 107 height 12
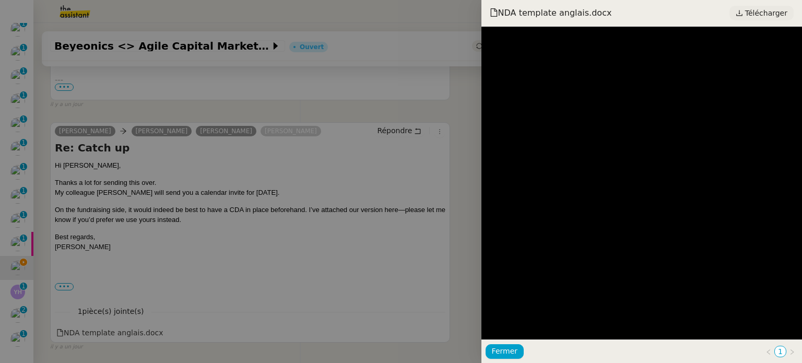
click at [745, 17] on link "Télécharger" at bounding box center [762, 13] width 64 height 15
click at [380, 154] on div at bounding box center [401, 181] width 802 height 363
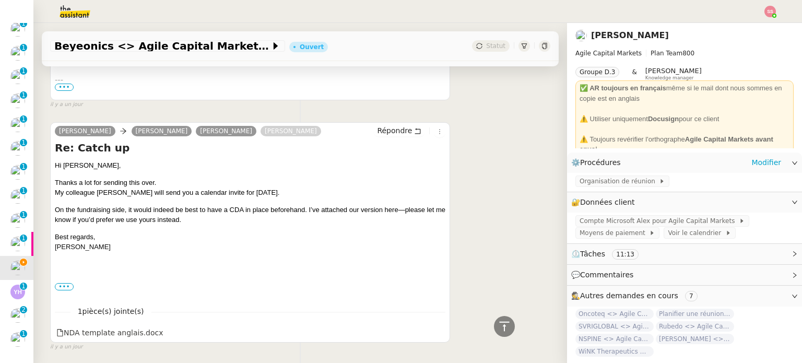
click at [773, 162] on div "⚙️ Procédures Modifier" at bounding box center [684, 163] width 235 height 20
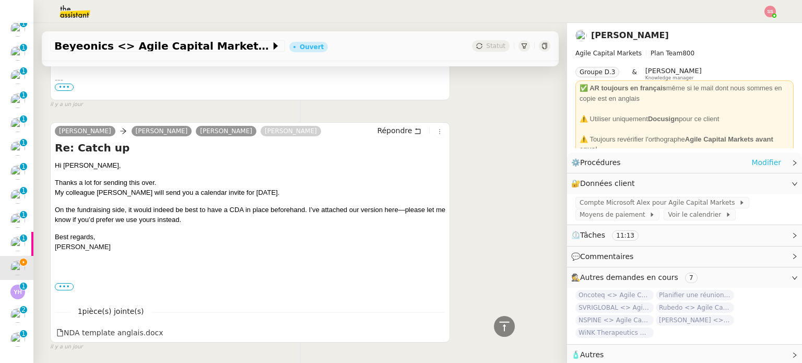
click at [769, 169] on div "⚙️ Procédures Modifier" at bounding box center [684, 163] width 235 height 20
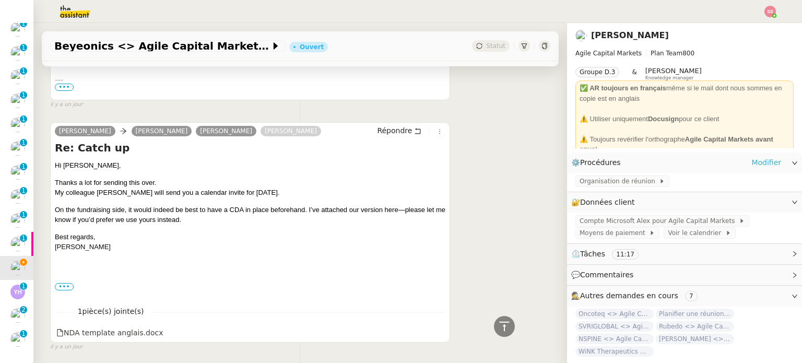
click at [765, 162] on link "Modifier" at bounding box center [767, 163] width 30 height 12
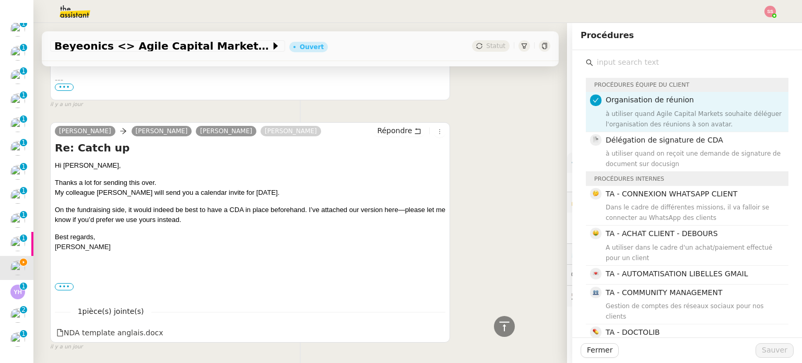
click at [629, 118] on div "à utiliser quand Agile Capital Markets souhaite déléguer l'organisation des réu…" at bounding box center [694, 119] width 177 height 21
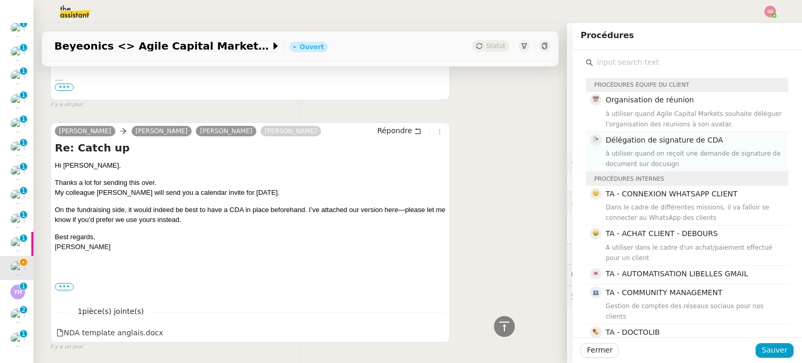
click at [650, 147] on div "Délégation de signature de CDA à utiliser quand on reçoit une demande de signat…" at bounding box center [694, 151] width 177 height 35
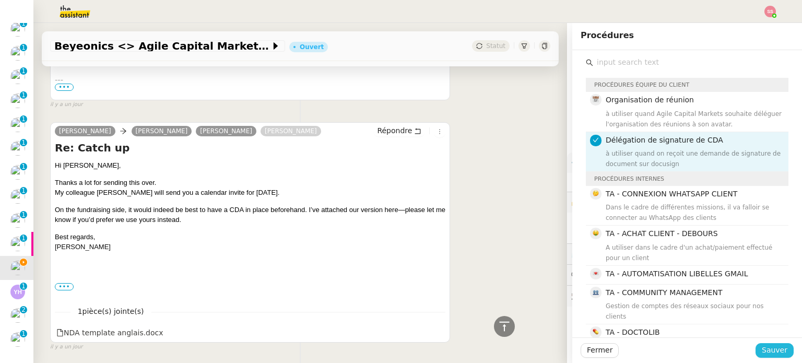
click at [770, 348] on span "Sauver" at bounding box center [775, 350] width 26 height 12
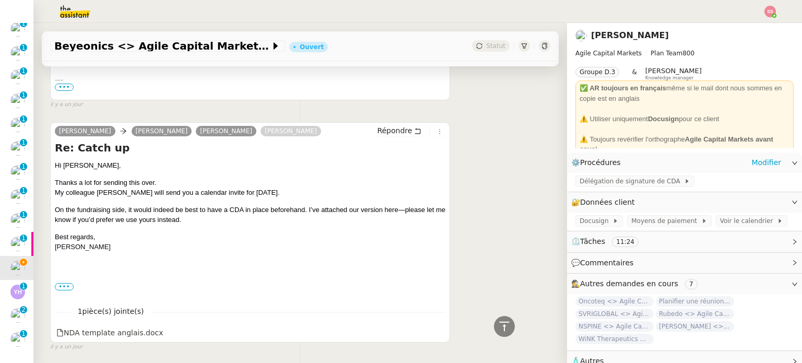
click at [595, 177] on app-ticket-info-button "Délégation de signature de CDA" at bounding box center [637, 181] width 123 height 8
click at [588, 220] on span "Docusign" at bounding box center [596, 221] width 33 height 10
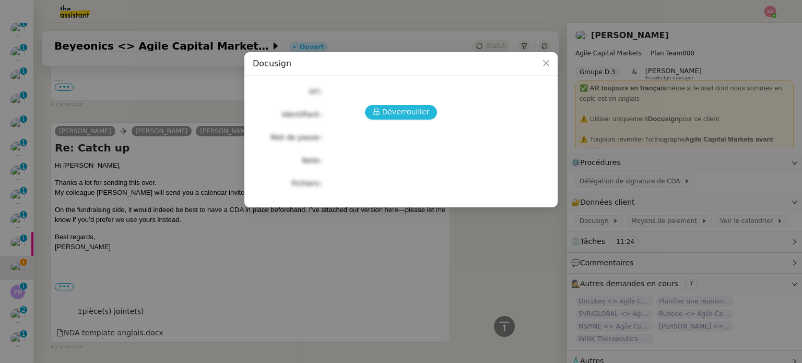
click at [420, 113] on span "Déverrouiller" at bounding box center [406, 112] width 48 height 12
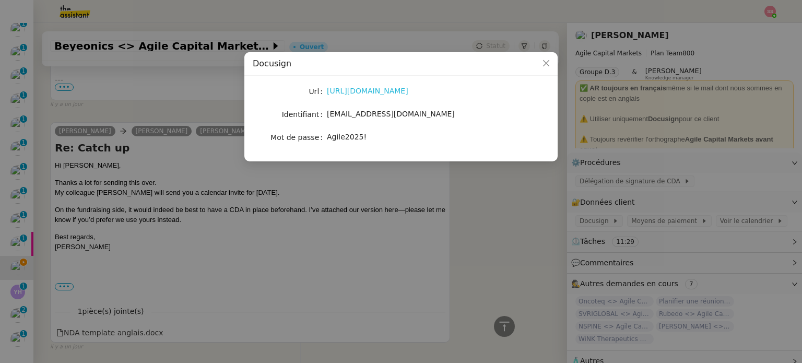
click at [376, 91] on link "http://docusign.com" at bounding box center [367, 91] width 81 height 8
drag, startPoint x: 146, startPoint y: 273, endPoint x: 140, endPoint y: 272, distance: 6.5
click at [146, 273] on nz-modal-container "Docusign Url http://docusign.com Identifiant pierre.bertin@agilecapitalmarkets.…" at bounding box center [401, 181] width 802 height 363
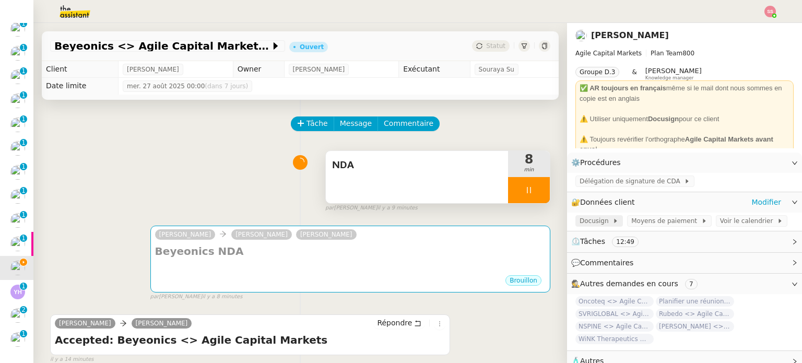
click at [590, 220] on span "Docusign" at bounding box center [596, 221] width 33 height 10
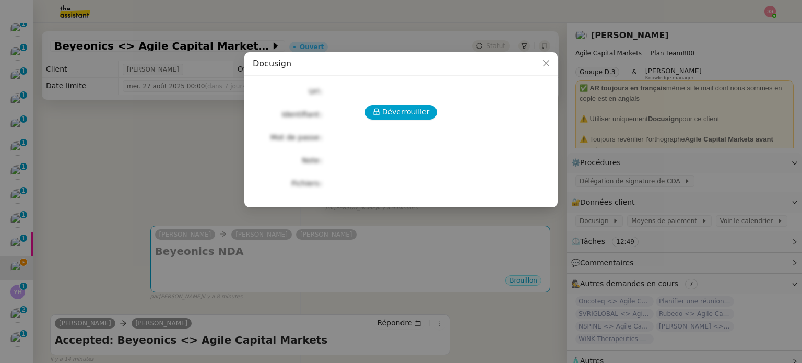
click at [420, 103] on div "Déverrouiller Url Identifiant Mot de passe Note Fichiers Upload" at bounding box center [401, 137] width 297 height 107
click at [424, 112] on span "Déverrouiller" at bounding box center [406, 112] width 48 height 12
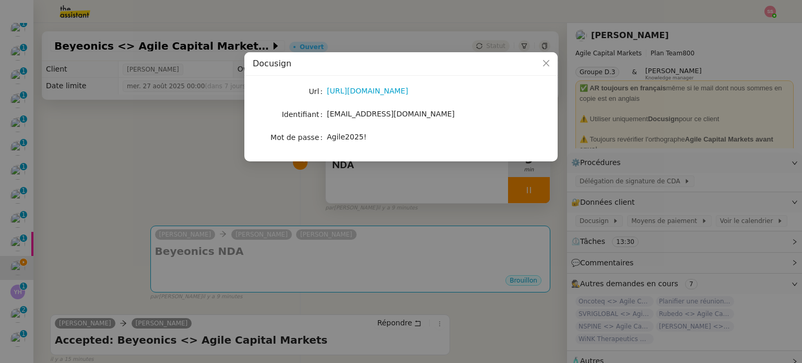
click at [204, 175] on nz-modal-container "Docusign Url http://docusign.com Identifiant pierre.bertin@agilecapitalmarkets.…" at bounding box center [401, 181] width 802 height 363
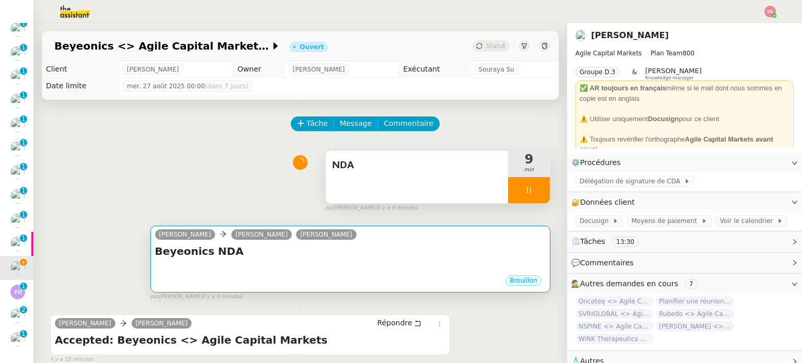
click at [265, 269] on div at bounding box center [350, 269] width 391 height 10
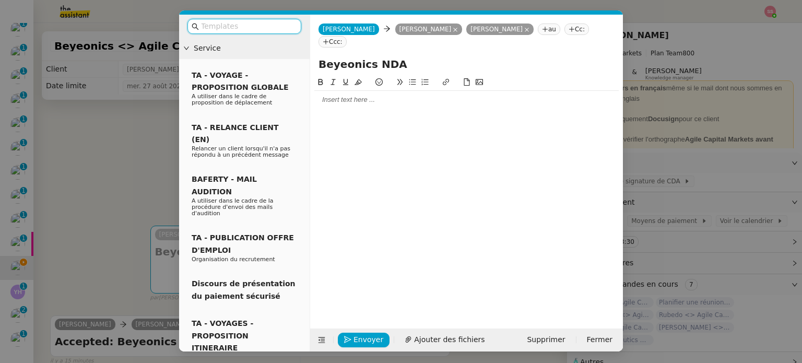
click at [377, 101] on div at bounding box center [466, 99] width 304 height 9
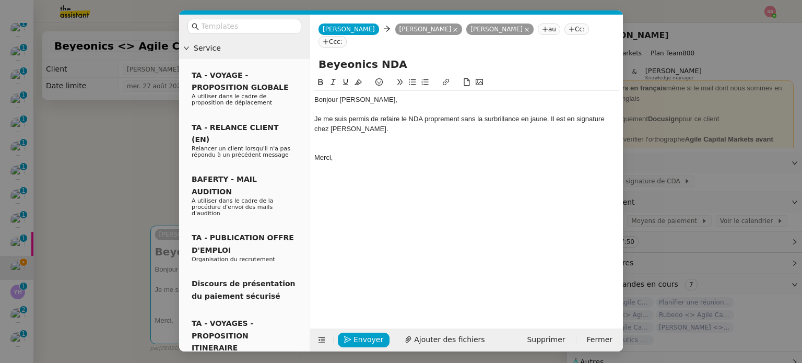
click at [135, 198] on nz-modal-container "Service TA - VOYAGE - PROPOSITION GLOBALE A utiliser dans le cadre de propositi…" at bounding box center [401, 181] width 802 height 363
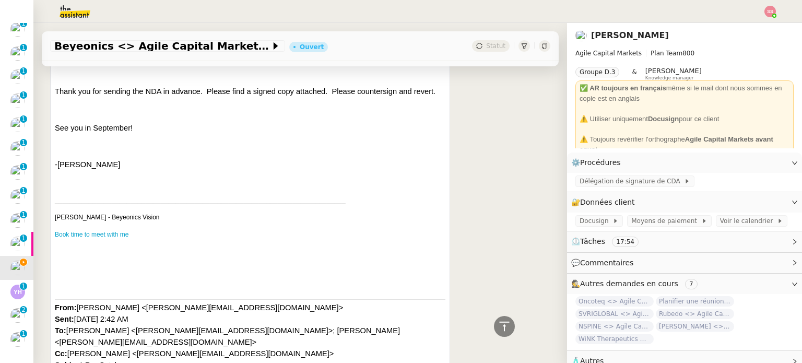
scroll to position [313, 0]
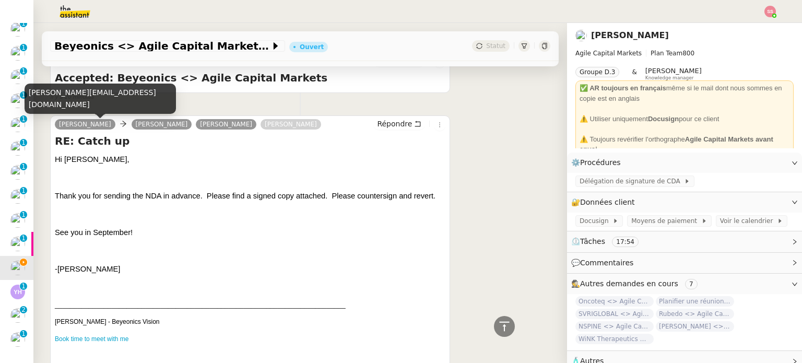
click at [85, 104] on div "burton.tripathi@beyeonics.com" at bounding box center [100, 99] width 151 height 31
copy div "burton.tripathi@beyeonics.com"
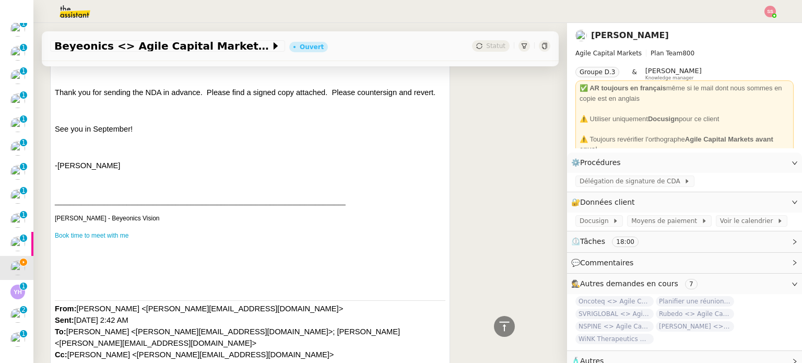
scroll to position [470, 0]
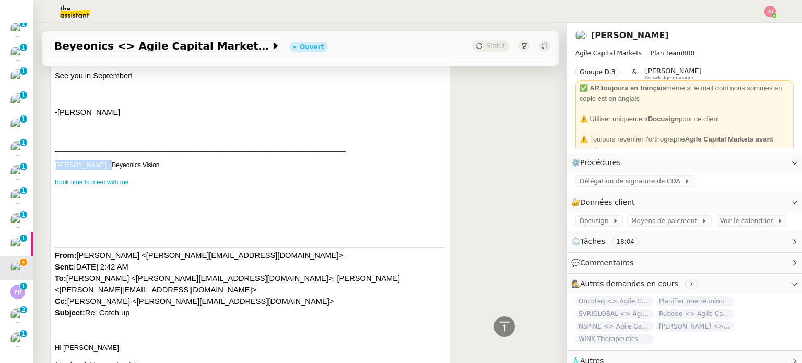
drag, startPoint x: 96, startPoint y: 178, endPoint x: 56, endPoint y: 178, distance: 39.7
click at [56, 169] on span "Burton Tripathi - Beyeonics Vision" at bounding box center [107, 164] width 105 height 7
copy span "Burton Tripathi"
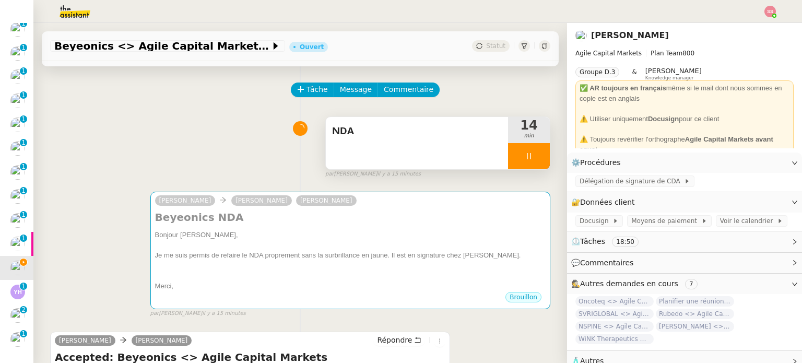
scroll to position [52, 0]
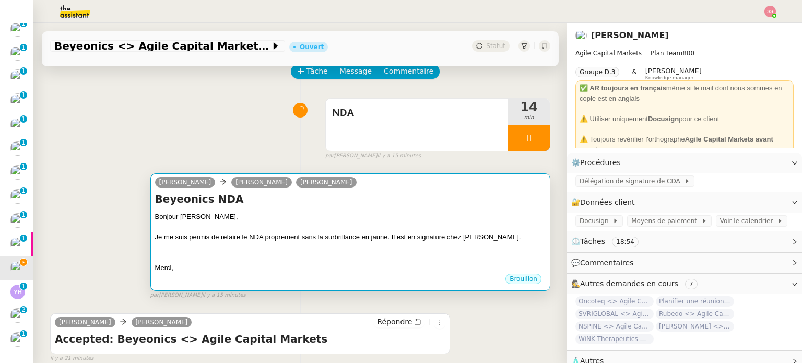
click at [403, 205] on h4 "Beyeonics NDA" at bounding box center [350, 199] width 391 height 15
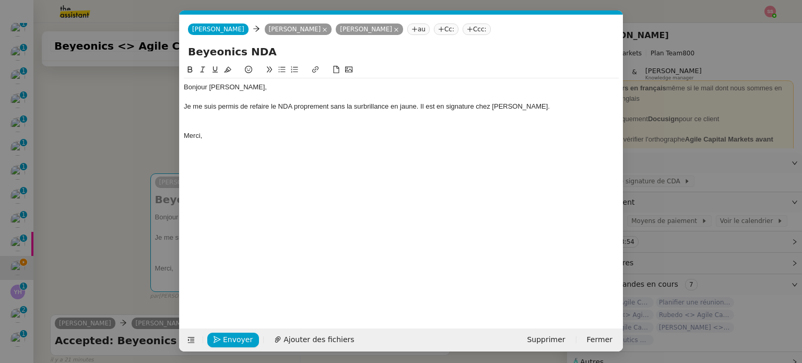
scroll to position [0, 22]
click at [239, 336] on span "Envoyer" at bounding box center [238, 340] width 30 height 12
click at [239, 336] on span "Confirmer l'envoi" at bounding box center [254, 340] width 63 height 12
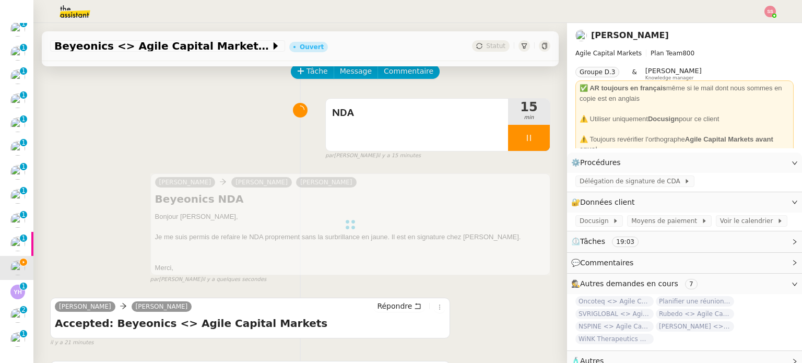
click at [529, 147] on div at bounding box center [529, 138] width 42 height 26
click at [529, 147] on button at bounding box center [539, 138] width 21 height 26
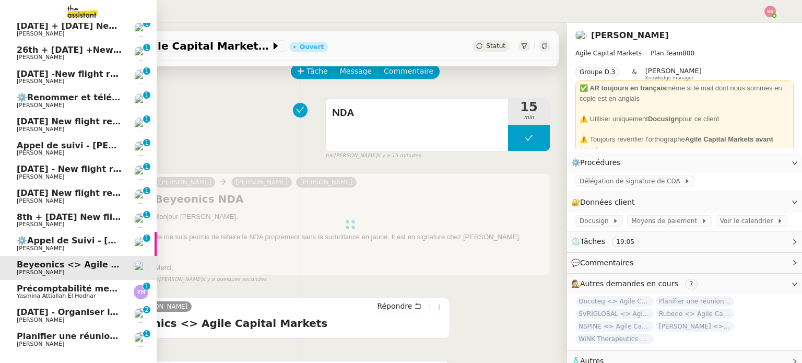
scroll to position [266, 0]
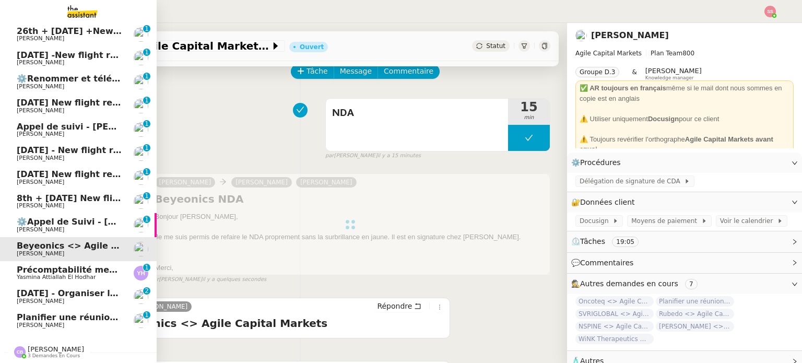
click at [69, 312] on span "Planifier une réunion fin août/début septembre" at bounding box center [128, 317] width 222 height 10
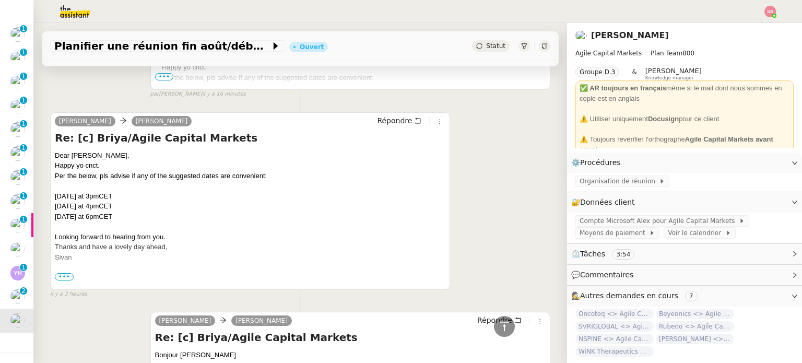
scroll to position [575, 0]
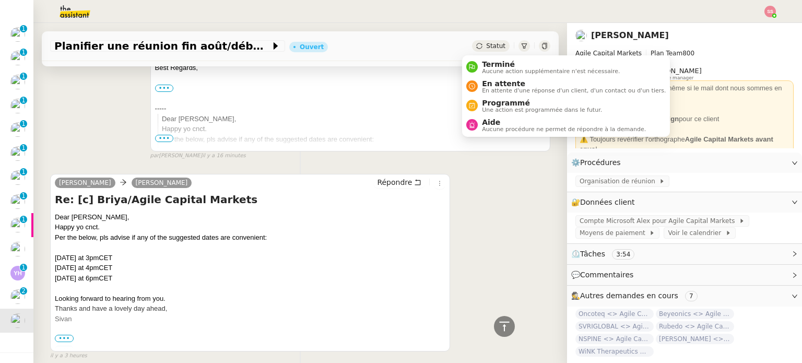
click at [475, 41] on div "Statut" at bounding box center [491, 45] width 38 height 11
click at [483, 77] on li "En attente En attente d'une réponse d'un client, d'un contact ou d'un tiers." at bounding box center [566, 86] width 208 height 19
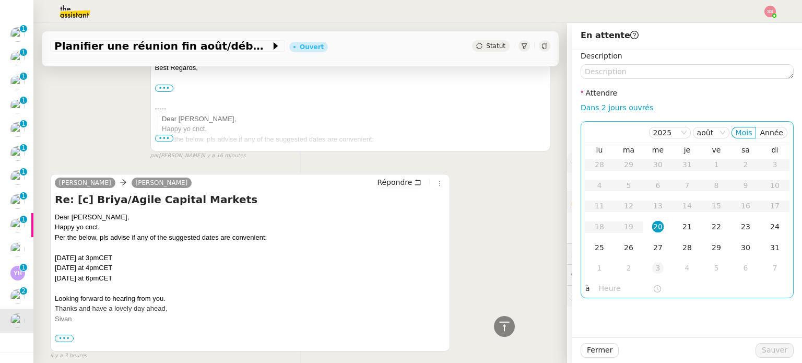
click at [653, 271] on div "3" at bounding box center [657, 267] width 11 height 11
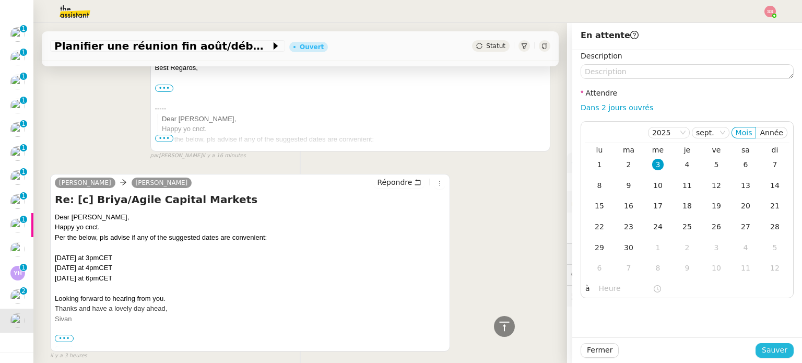
click at [763, 346] on span "Sauver" at bounding box center [775, 350] width 26 height 12
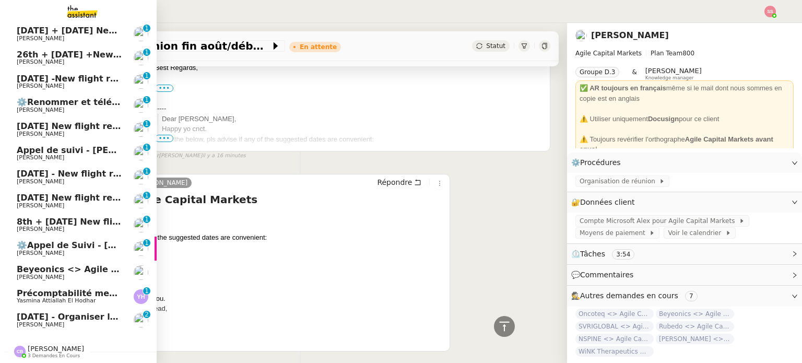
scroll to position [242, 0]
click at [51, 265] on span "Beyeonics <> Agile Capital Markets" at bounding box center [101, 269] width 168 height 10
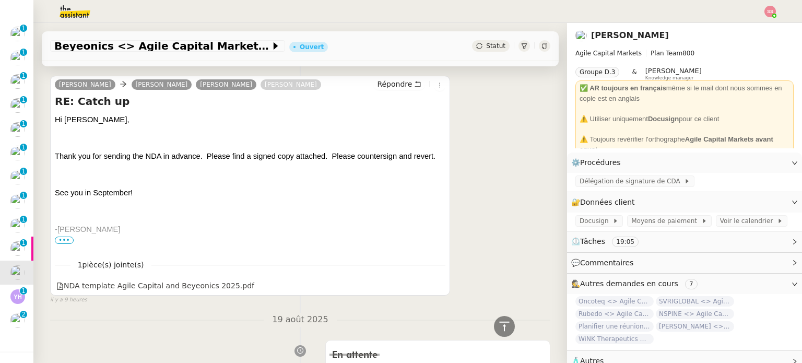
scroll to position [418, 0]
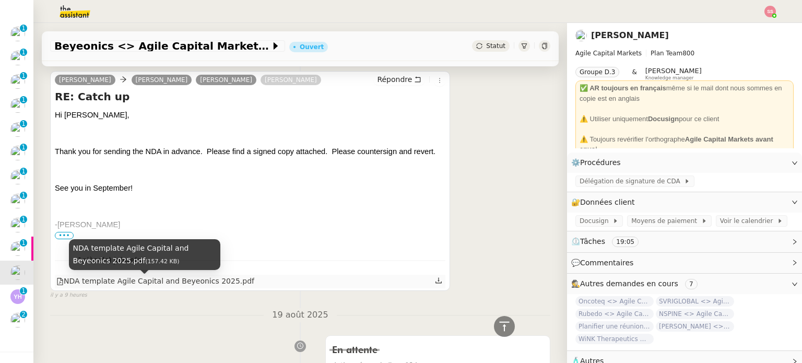
click at [203, 278] on div "NDA template Agile Capital and Beyeonics 2025.pdf" at bounding box center [155, 281] width 198 height 12
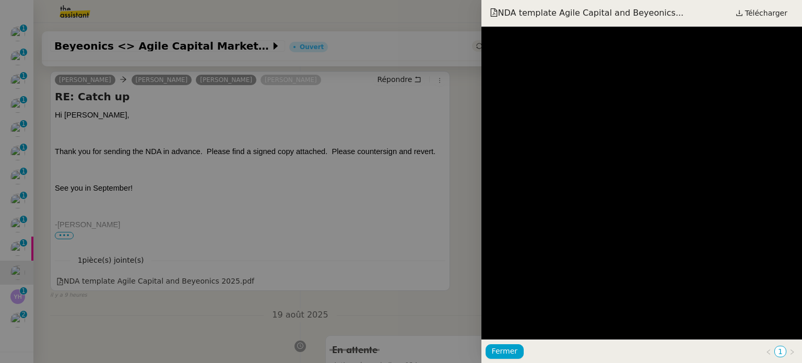
click at [473, 217] on div at bounding box center [401, 181] width 802 height 363
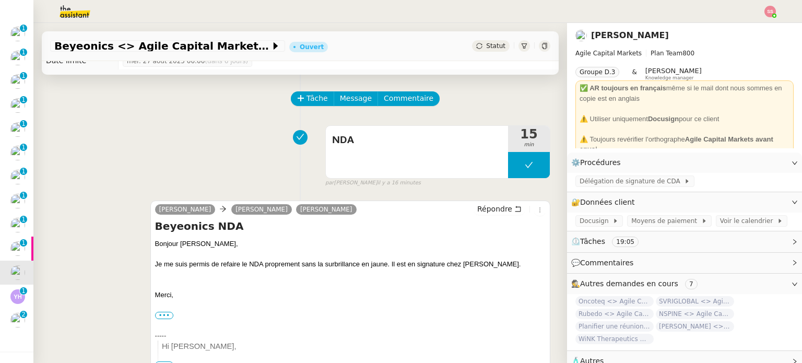
scroll to position [0, 0]
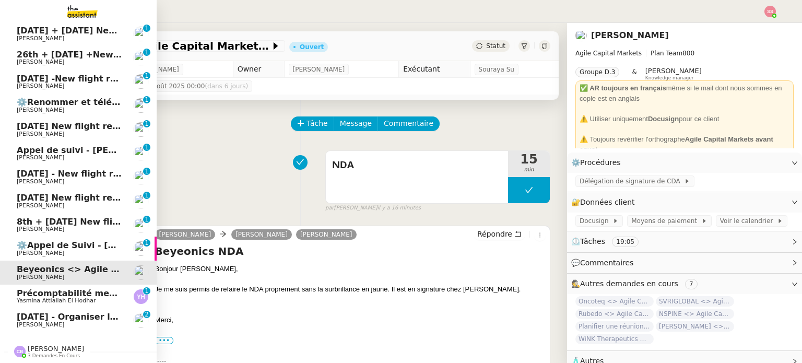
click at [50, 315] on span "23rd August - Organiser le vol de Ludovic Storm" at bounding box center [122, 317] width 211 height 10
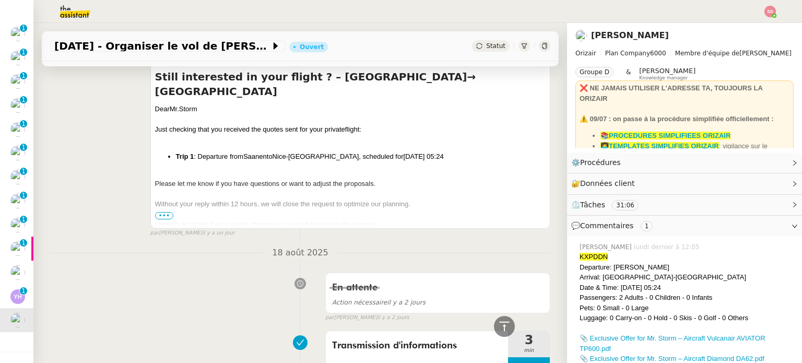
scroll to position [470, 0]
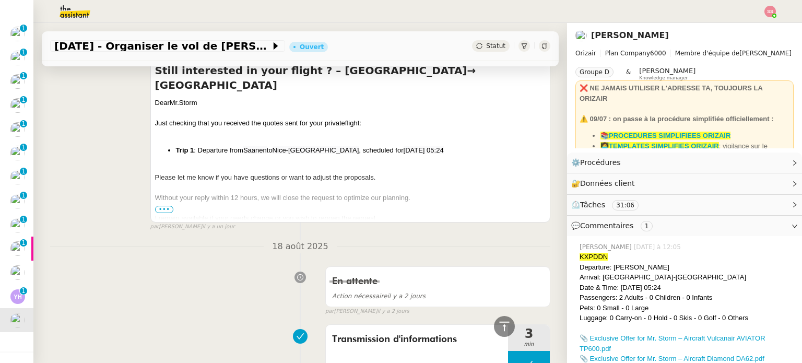
click at [156, 206] on span "•••" at bounding box center [164, 209] width 19 height 7
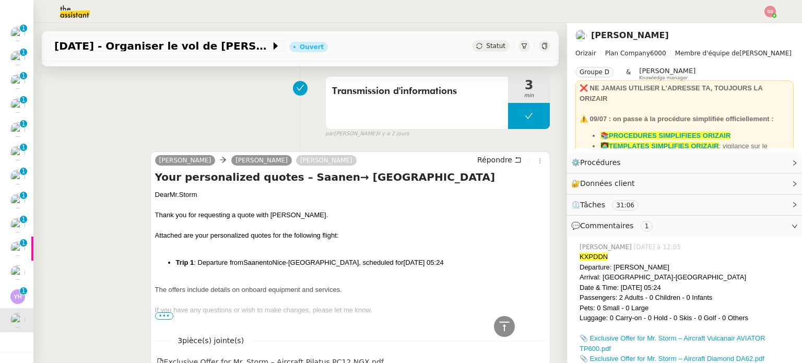
scroll to position [1045, 0]
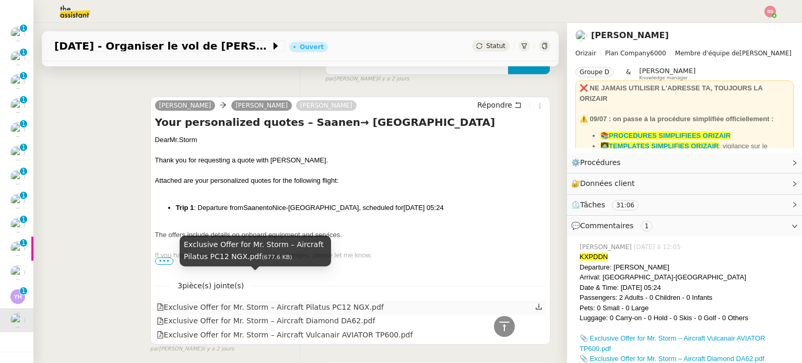
click at [288, 301] on div "Exclusive Offer for Mr. Storm – Aircraft Pilatus PC12 NGX.pdf" at bounding box center [270, 307] width 227 height 12
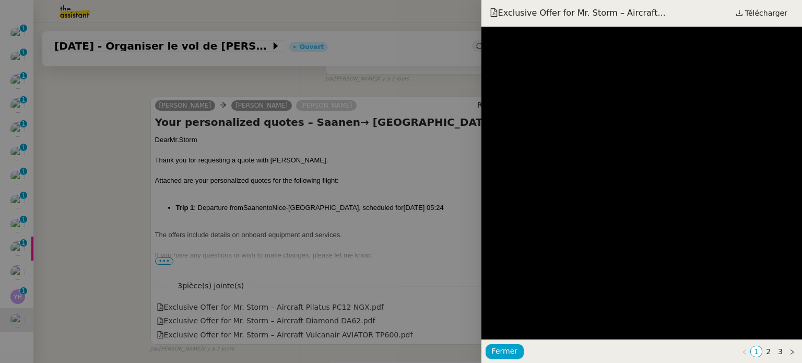
click at [429, 171] on div at bounding box center [401, 181] width 802 height 363
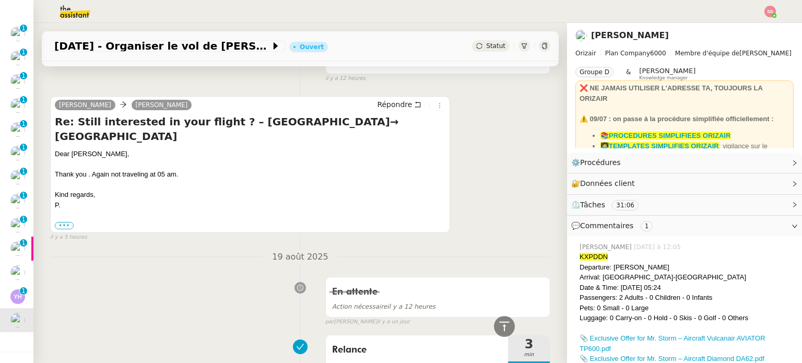
scroll to position [0, 0]
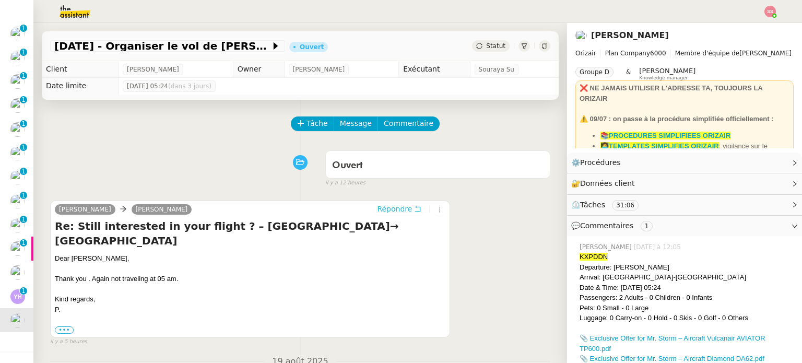
click at [389, 206] on span "Répondre" at bounding box center [394, 209] width 35 height 10
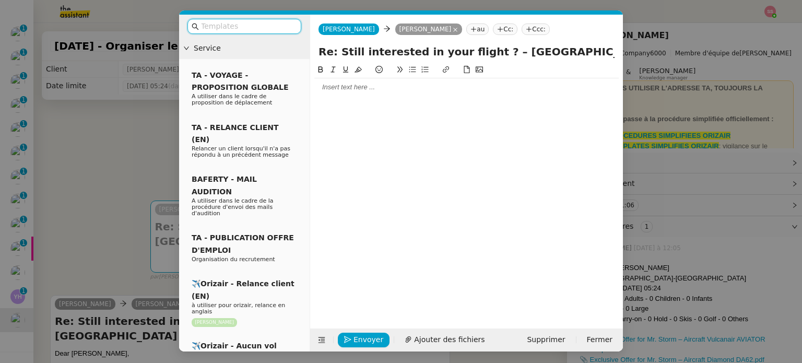
click at [359, 91] on div at bounding box center [466, 87] width 304 height 9
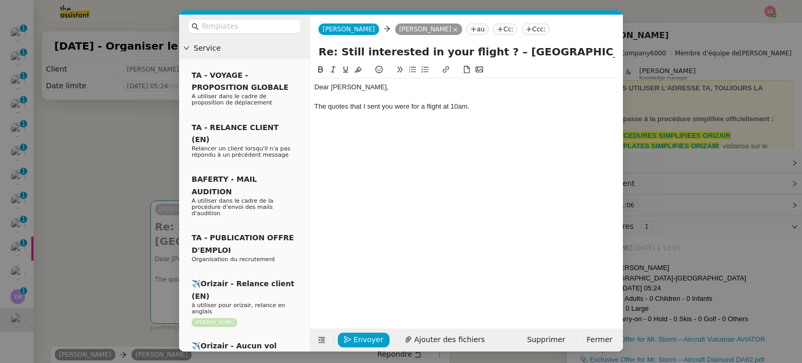
click at [165, 187] on nz-modal-container "Service TA - VOYAGE - PROPOSITION GLOBALE A utiliser dans le cadre de propositi…" at bounding box center [401, 181] width 802 height 363
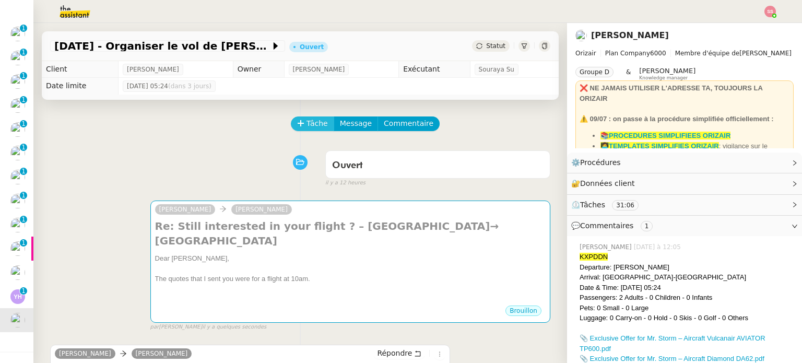
click at [307, 129] on span "Tâche" at bounding box center [317, 124] width 21 height 12
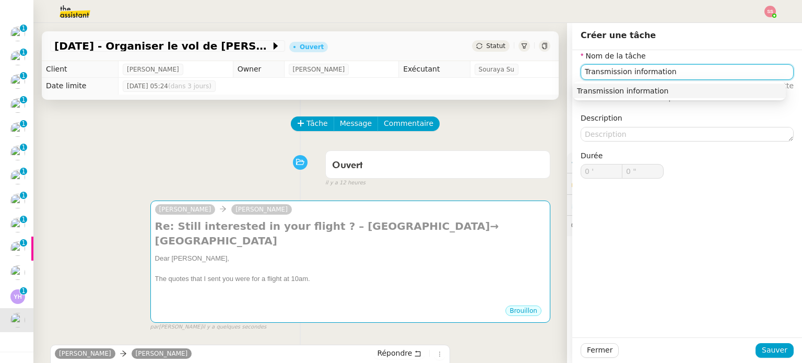
click at [660, 85] on nz-auto-option "Transmission information" at bounding box center [679, 91] width 213 height 15
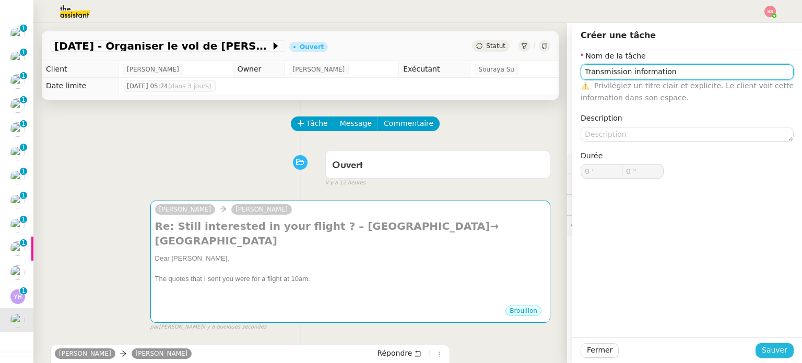
type input "Transmission information"
drag, startPoint x: 766, startPoint y: 344, endPoint x: 747, endPoint y: 336, distance: 20.9
click at [767, 344] on button "Sauver" at bounding box center [775, 350] width 38 height 15
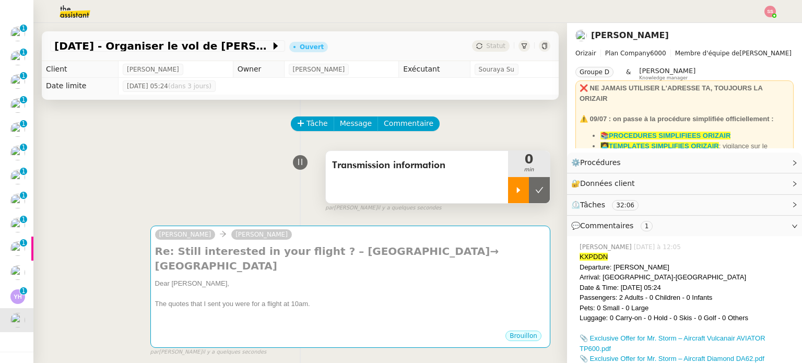
click at [514, 193] on icon at bounding box center [518, 190] width 8 height 8
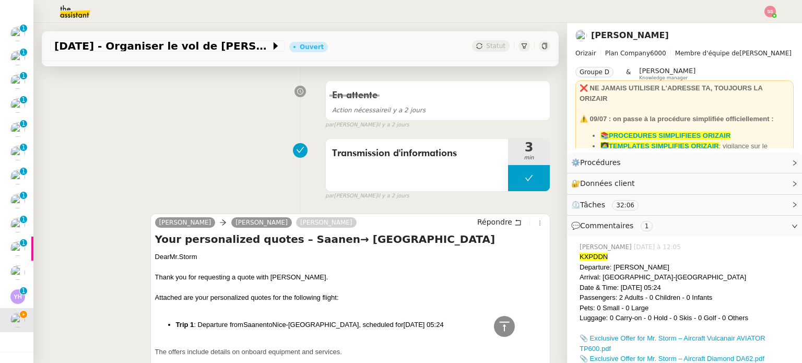
scroll to position [1358, 0]
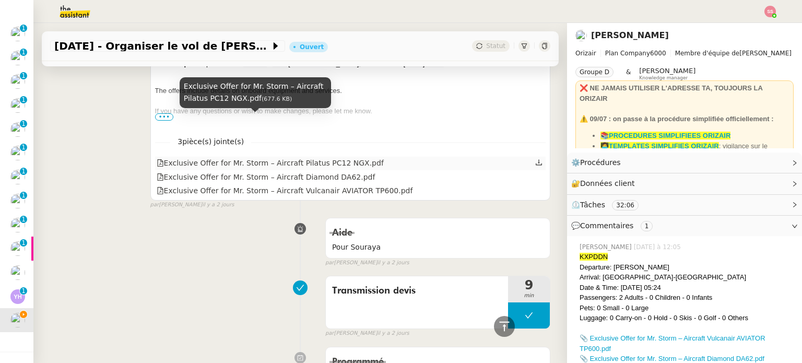
click at [330, 157] on div "Exclusive Offer for Mr. Storm – Aircraft Pilatus PC12 NGX.pdf" at bounding box center [270, 163] width 227 height 12
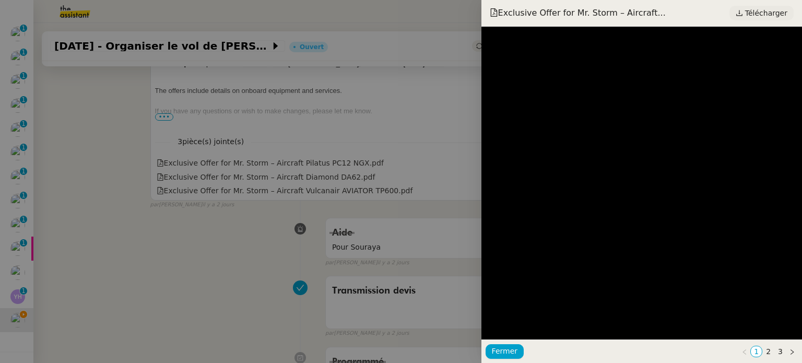
click at [758, 14] on span "Télécharger" at bounding box center [766, 13] width 42 height 14
drag, startPoint x: 259, startPoint y: 145, endPoint x: 259, endPoint y: 138, distance: 6.3
click at [259, 145] on div at bounding box center [401, 181] width 802 height 363
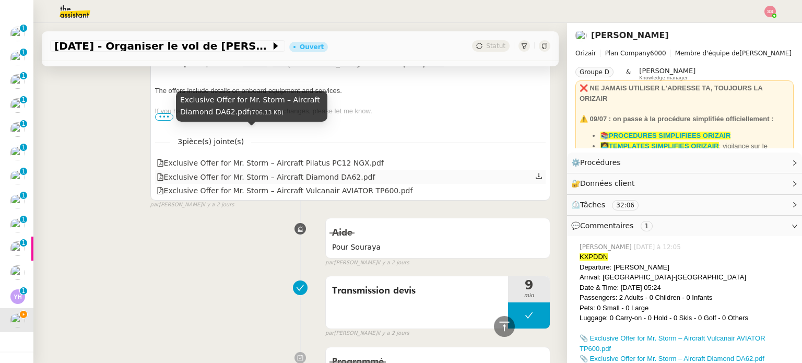
click at [177, 171] on div "Exclusive Offer for Mr. Storm – Aircraft Diamond DA62.pdf" at bounding box center [266, 177] width 219 height 12
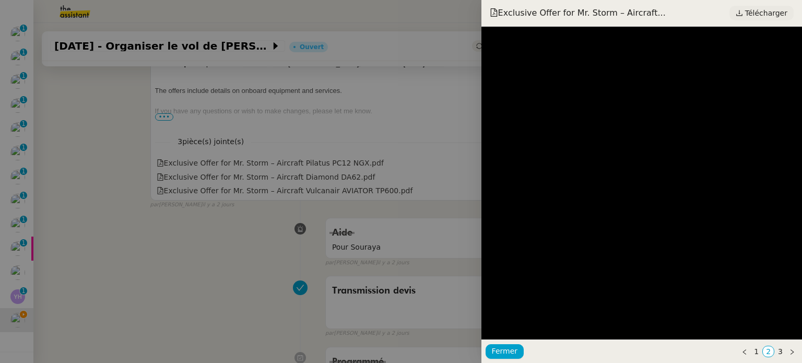
click at [767, 15] on span "Télécharger" at bounding box center [766, 13] width 42 height 14
drag, startPoint x: 323, startPoint y: 200, endPoint x: 315, endPoint y: 177, distance: 24.3
click at [324, 199] on div at bounding box center [401, 181] width 802 height 363
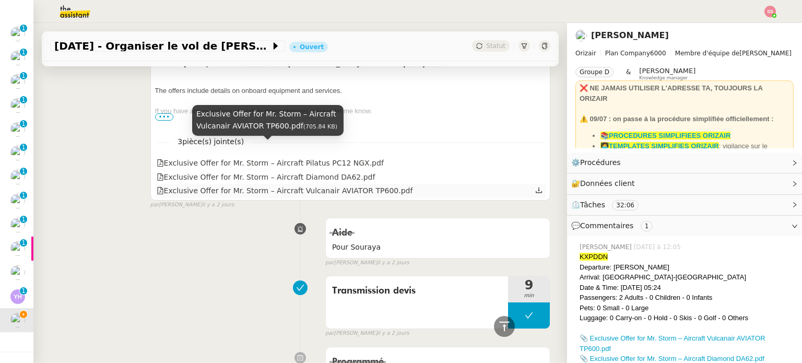
click at [319, 185] on div "Exclusive Offer for Mr. Storm – Aircraft Vulcanair AVIATOR TP600.pdf" at bounding box center [285, 191] width 256 height 12
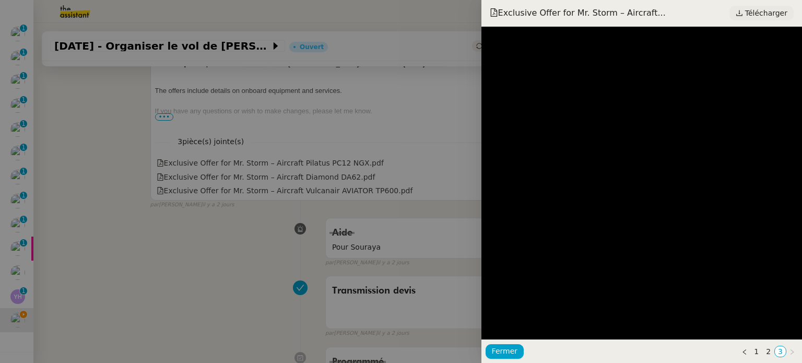
click at [756, 15] on span "Télécharger" at bounding box center [766, 13] width 42 height 14
click at [254, 170] on div at bounding box center [401, 181] width 802 height 363
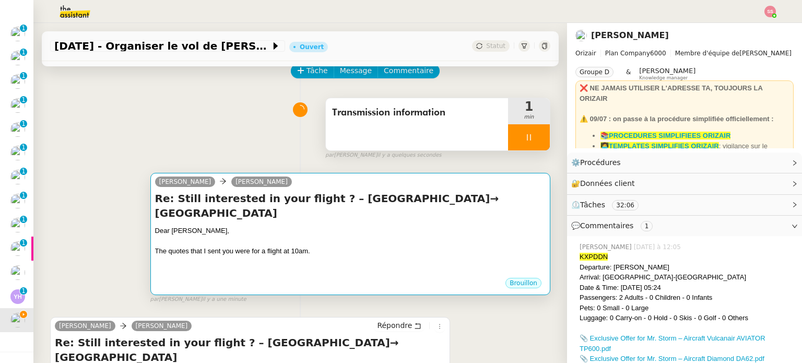
scroll to position [52, 0]
click at [336, 202] on h4 "Re: Still interested in your flight ? – Saanen→ Nice" at bounding box center [350, 206] width 391 height 29
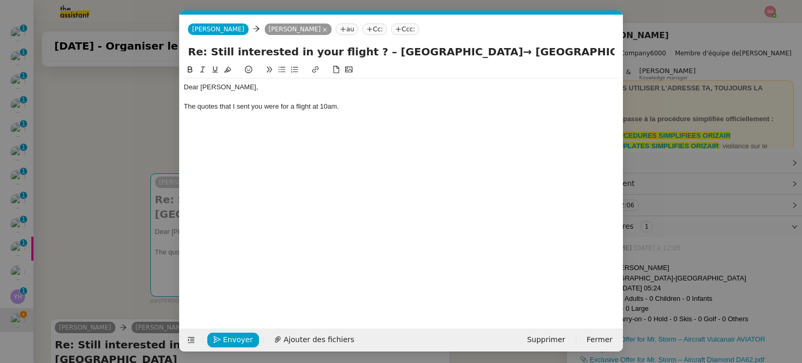
scroll to position [0, 22]
click at [325, 339] on span "Ajouter des fichiers" at bounding box center [319, 340] width 71 height 12
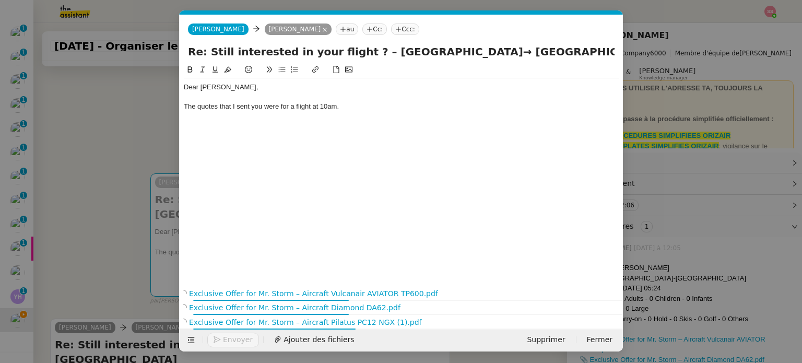
click at [235, 106] on div "The quotes that I sent you were for a flight at 10am." at bounding box center [401, 106] width 435 height 9
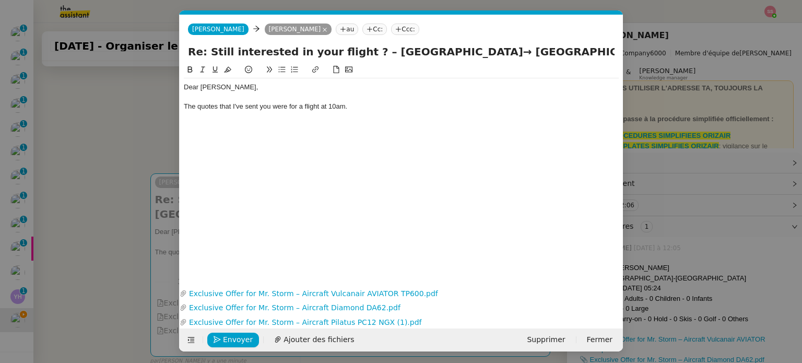
click at [365, 108] on div "The quotes that I've sent you were for a flight at 10am." at bounding box center [401, 106] width 435 height 9
click at [271, 105] on div "The quotes that I've sent you were for a flight at 10am." at bounding box center [401, 106] width 435 height 9
click at [466, 110] on div "The quotes that I've sent you in my previous mail were for a flight at 10am." at bounding box center [401, 106] width 435 height 9
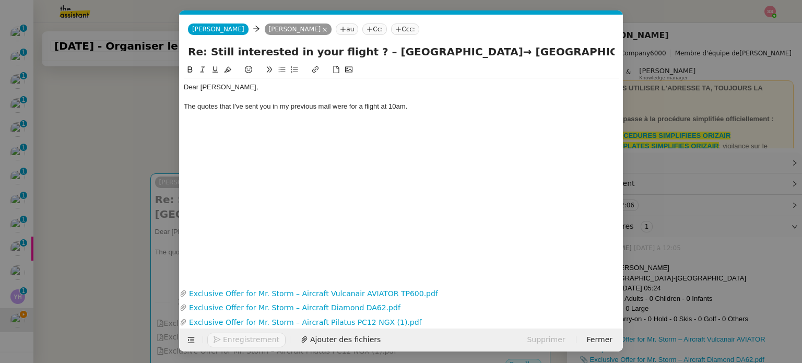
click at [281, 73] on icon at bounding box center [281, 69] width 7 height 7
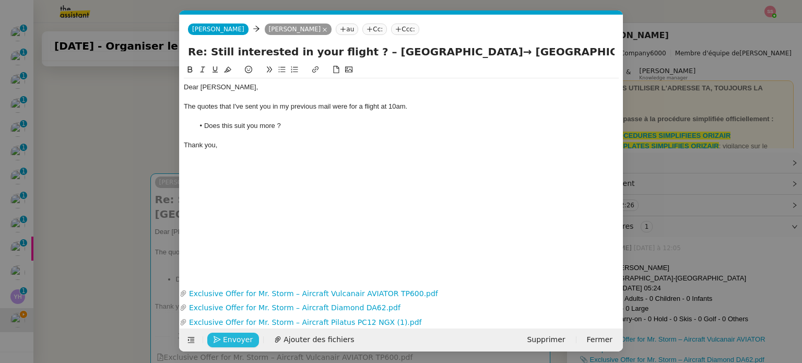
click at [234, 341] on span "Envoyer" at bounding box center [238, 340] width 30 height 12
click at [234, 341] on span "Confirmer l'envoi" at bounding box center [254, 340] width 63 height 12
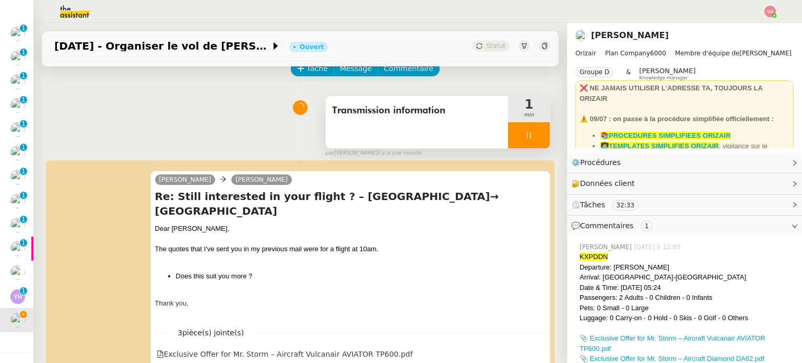
scroll to position [52, 0]
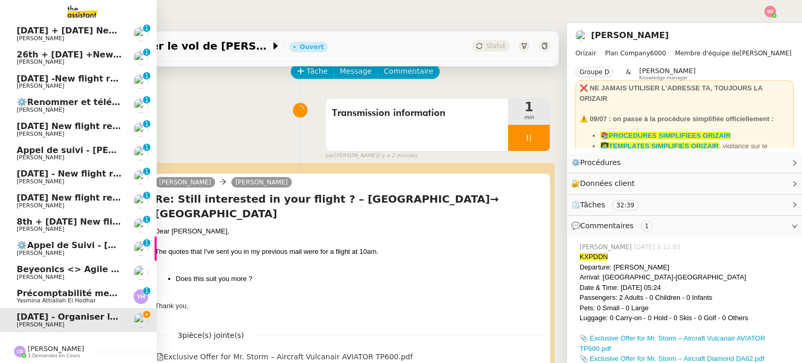
click at [57, 265] on span "Beyeonics <> Agile Capital Markets" at bounding box center [101, 269] width 168 height 10
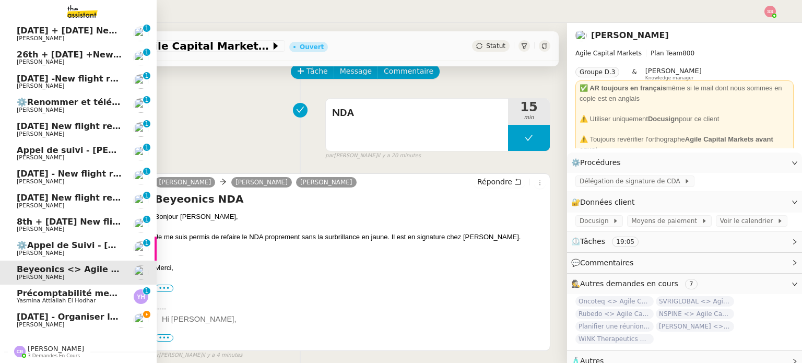
click at [68, 312] on span "23rd August - Organiser le vol de Ludovic Storm" at bounding box center [122, 317] width 211 height 10
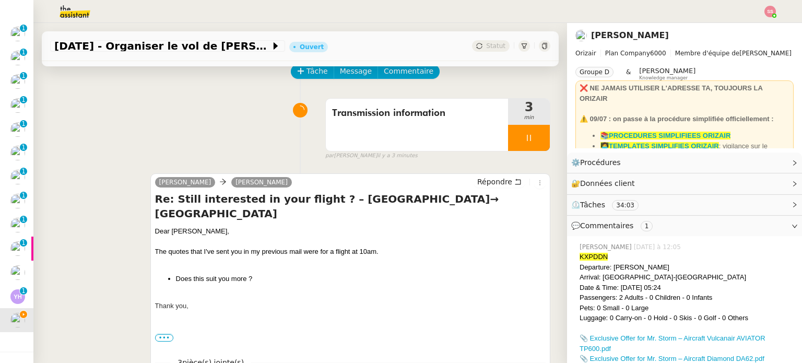
scroll to position [242, 0]
click at [526, 136] on div at bounding box center [529, 138] width 42 height 26
click at [535, 136] on icon at bounding box center [539, 138] width 8 height 8
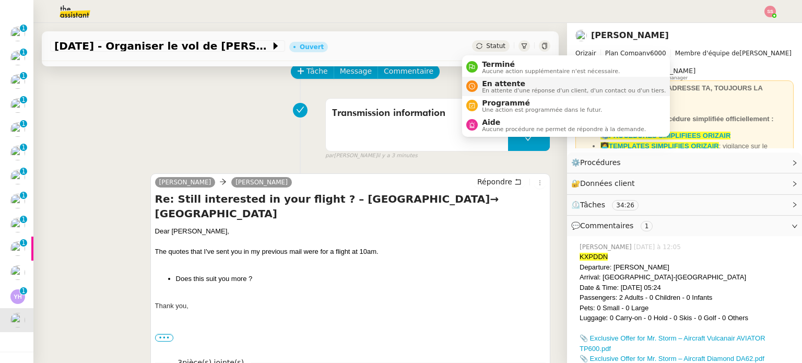
click at [503, 83] on span "En attente" at bounding box center [574, 83] width 184 height 8
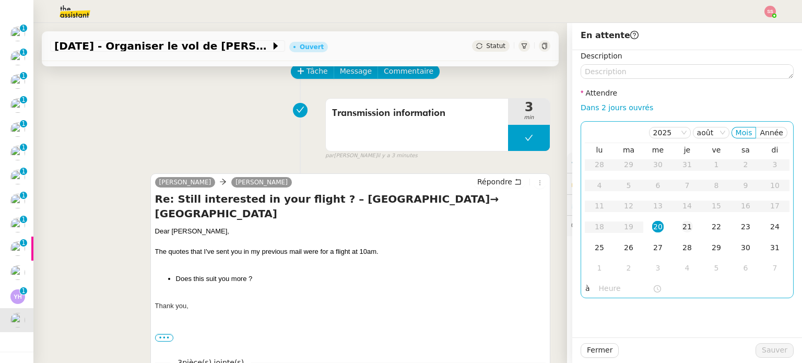
click at [682, 227] on div "21" at bounding box center [687, 226] width 11 height 11
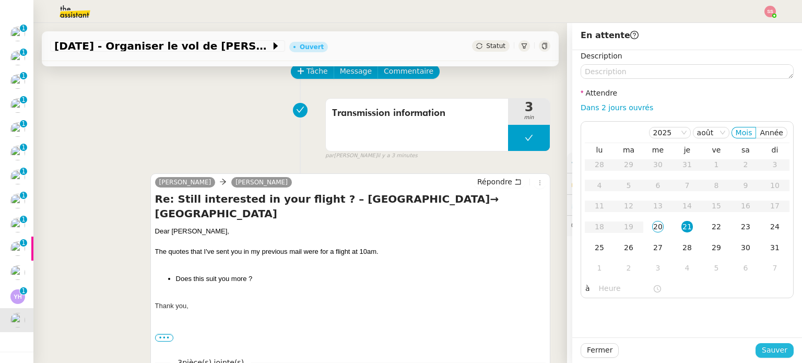
click at [777, 350] on span "Sauver" at bounding box center [775, 350] width 26 height 12
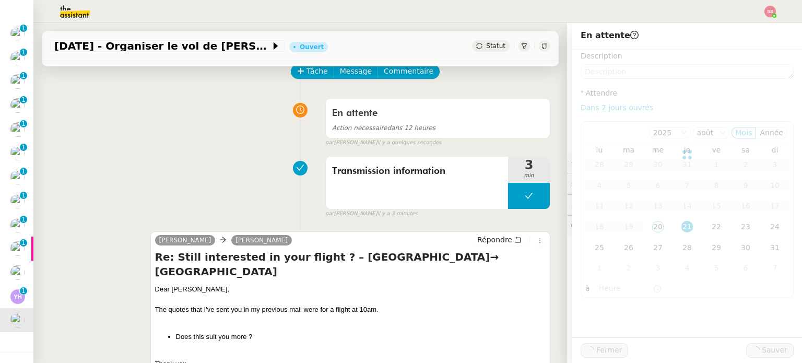
scroll to position [219, 0]
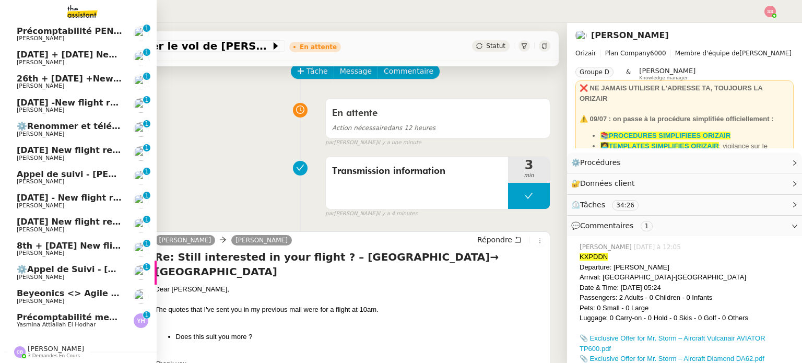
click at [48, 321] on span "Yasmina Attiallah El Hodhar" at bounding box center [56, 324] width 79 height 7
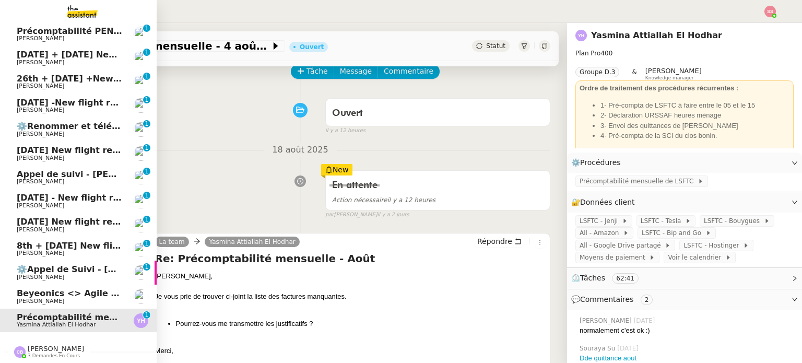
click at [54, 289] on span "Beyeonics <> Agile Capital Markets" at bounding box center [101, 293] width 168 height 10
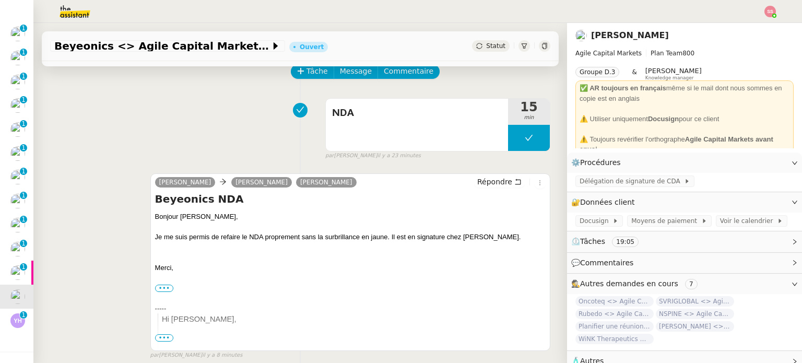
click at [487, 45] on span "Statut" at bounding box center [495, 45] width 19 height 7
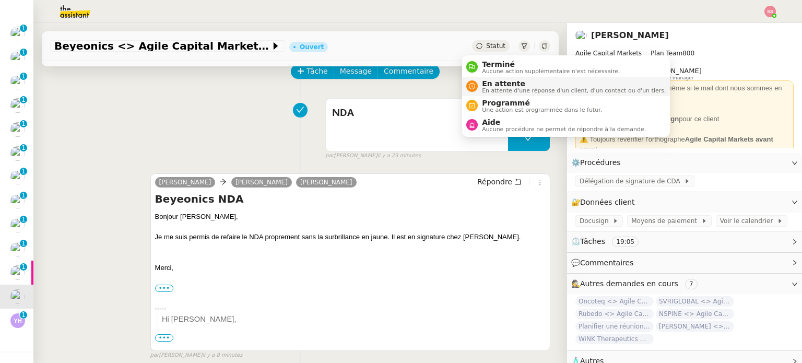
click at [485, 83] on span "En attente" at bounding box center [574, 83] width 184 height 8
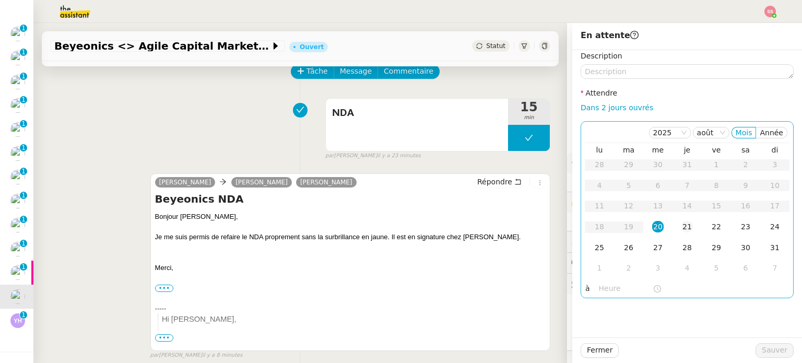
click at [673, 228] on td "21" at bounding box center [687, 227] width 29 height 21
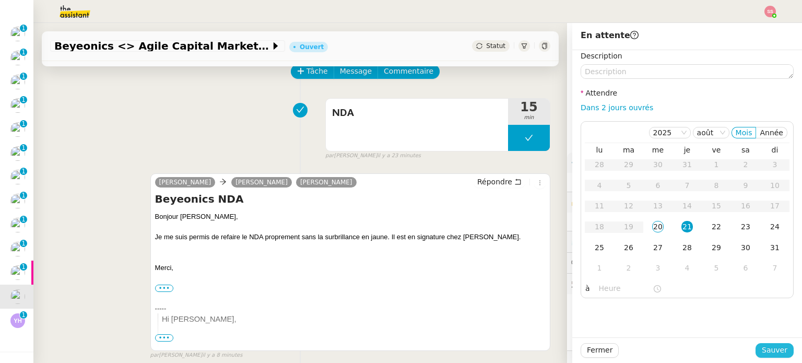
click at [757, 346] on button "Sauver" at bounding box center [775, 350] width 38 height 15
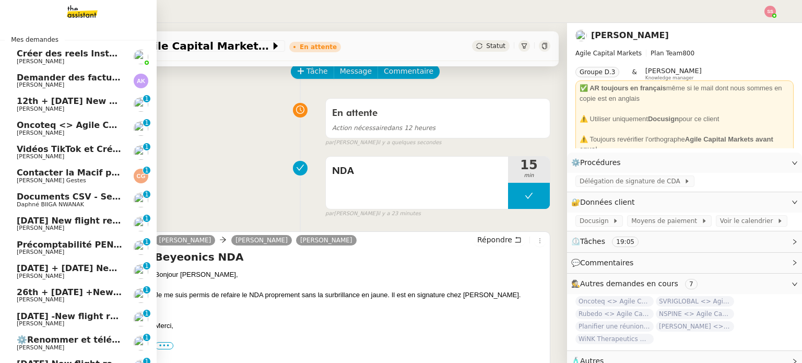
click at [61, 123] on span "Oncoteq <> Agile Capital Markets" at bounding box center [97, 125] width 160 height 10
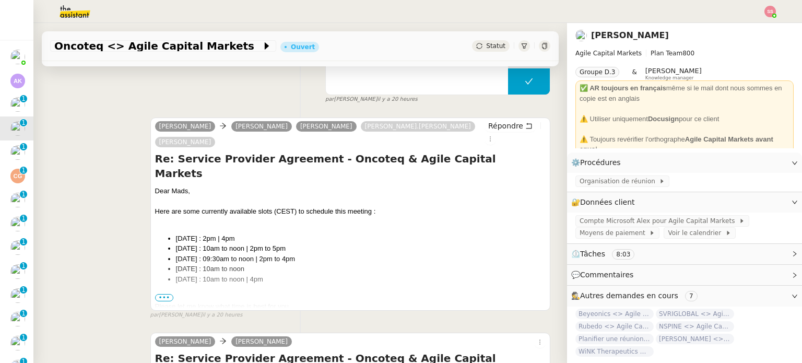
scroll to position [261, 0]
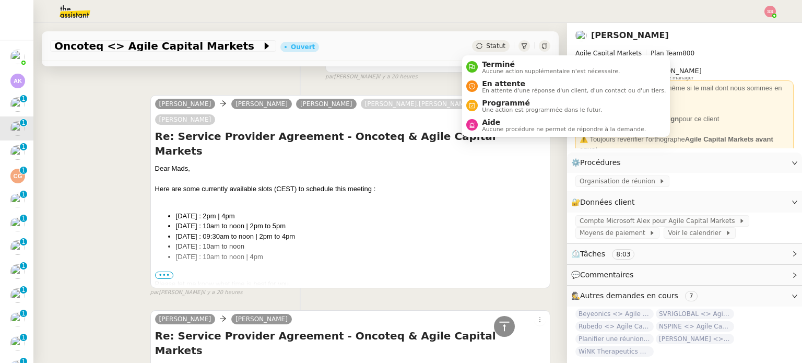
click at [472, 43] on div "Statut" at bounding box center [491, 45] width 38 height 11
click at [479, 79] on div "En attente En attente d'une réponse d'un client, d'un contact ou d'un tiers." at bounding box center [572, 86] width 188 height 14
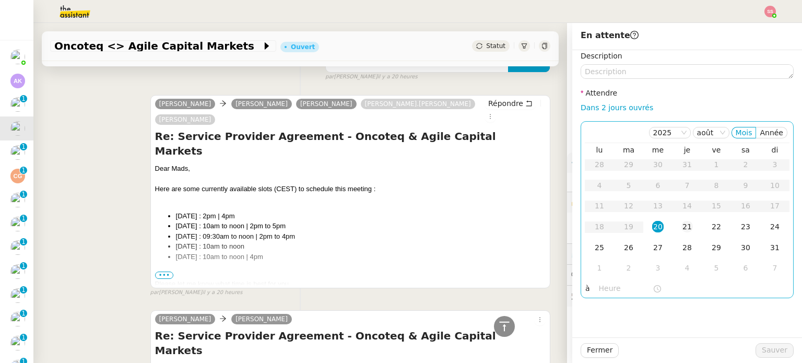
click at [682, 228] on div "21" at bounding box center [687, 226] width 11 height 11
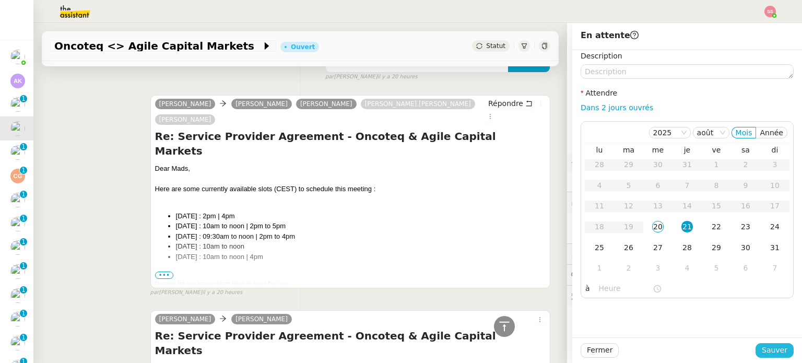
click at [764, 345] on span "Sauver" at bounding box center [775, 350] width 26 height 12
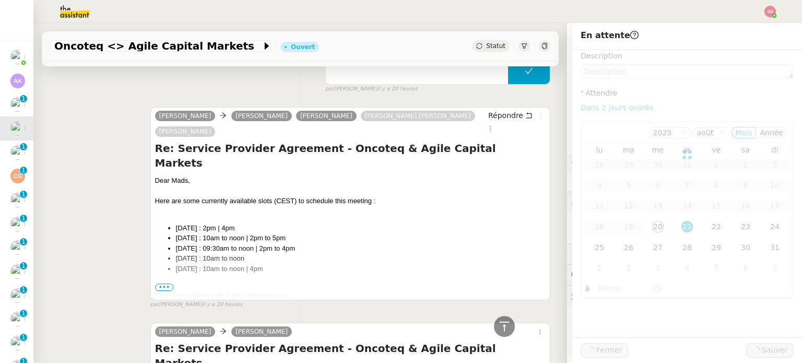
scroll to position [273, 0]
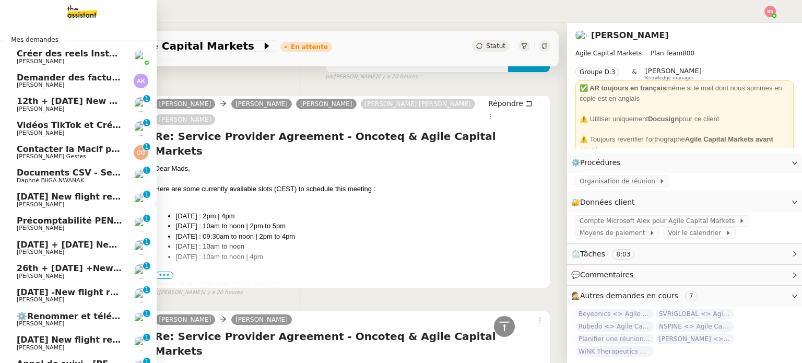
click at [98, 155] on span "Cédric Gestes" at bounding box center [69, 157] width 105 height 6
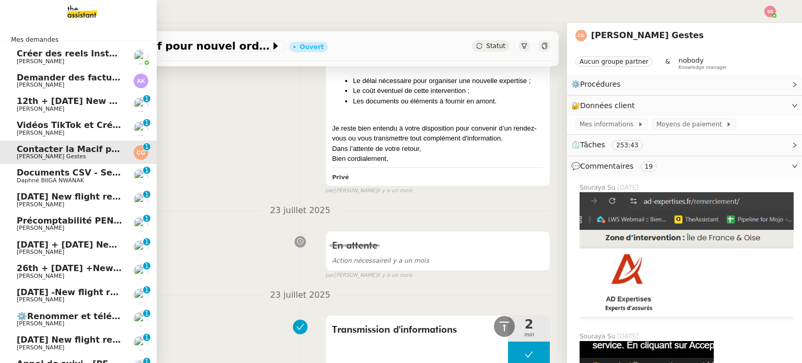
scroll to position [5314, 0]
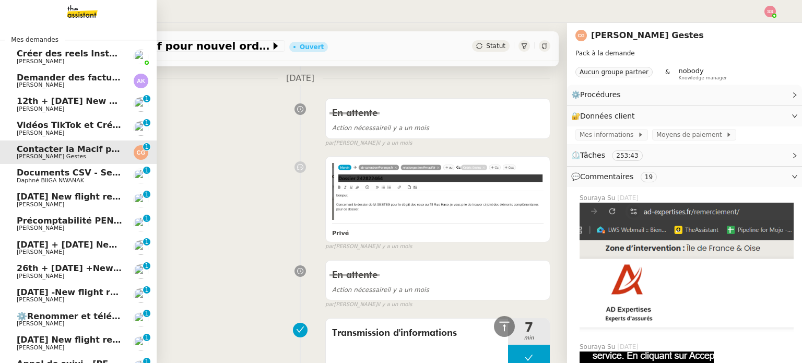
click at [86, 178] on span "Daphné BIIGA NWANAK" at bounding box center [69, 181] width 105 height 6
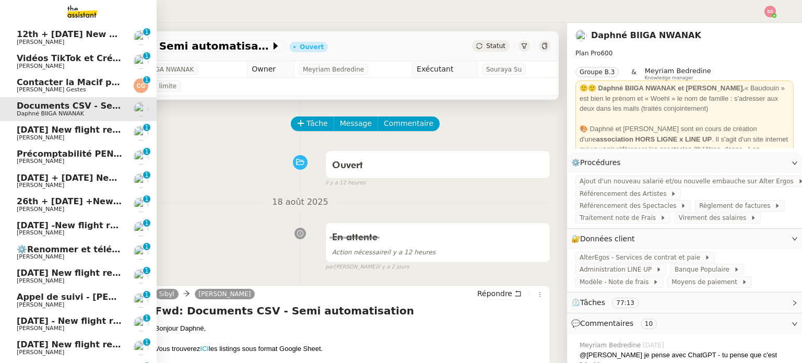
scroll to position [119, 0]
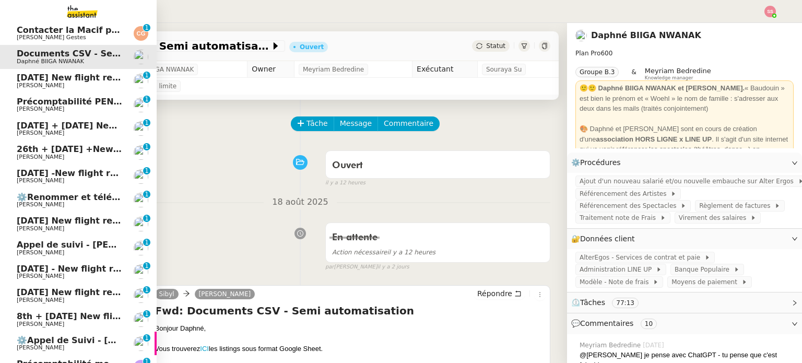
click at [92, 204] on span "Benjamin Delahaye" at bounding box center [69, 205] width 105 height 6
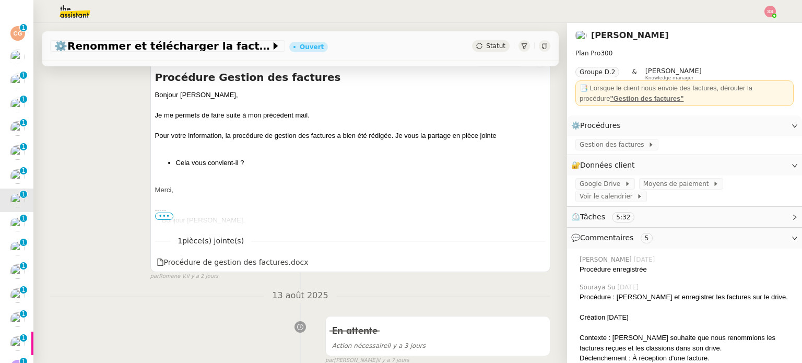
scroll to position [209, 0]
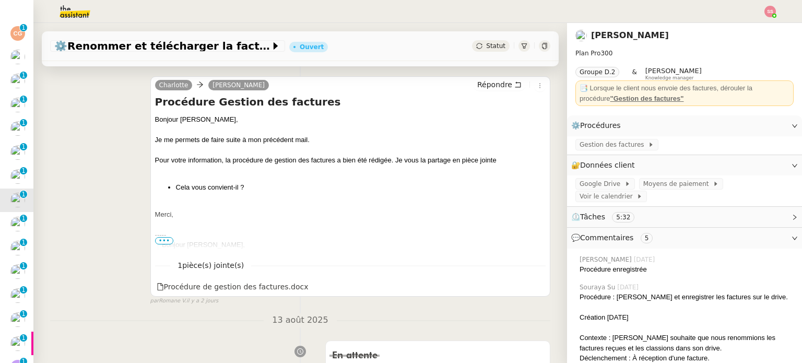
click at [163, 242] on span "•••" at bounding box center [164, 240] width 19 height 7
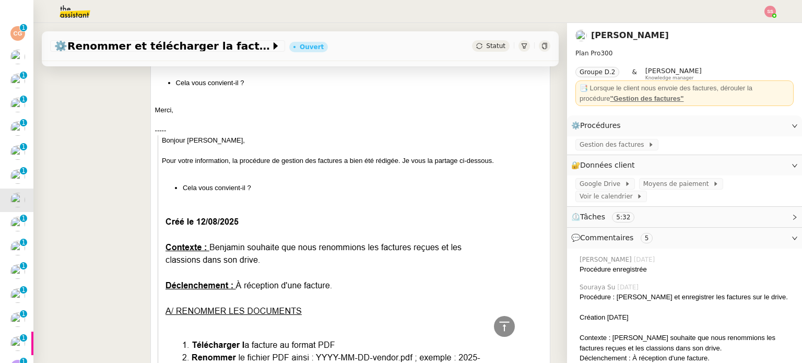
scroll to position [157, 0]
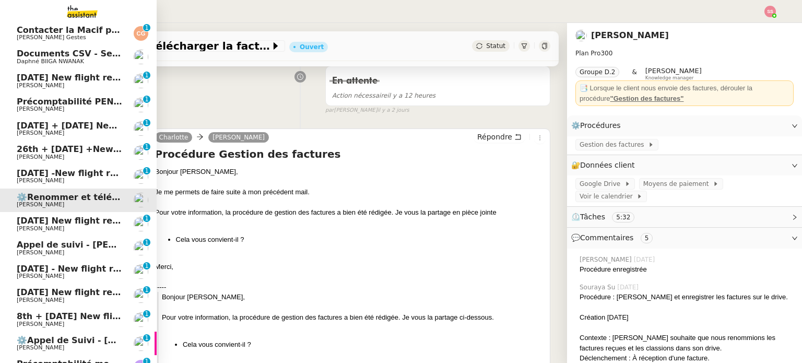
click at [68, 232] on link "22nd August 2025 New flight request - Pippa R HANN Louis Frei 0 1 2 3 4 5 6 7 8…" at bounding box center [78, 224] width 157 height 24
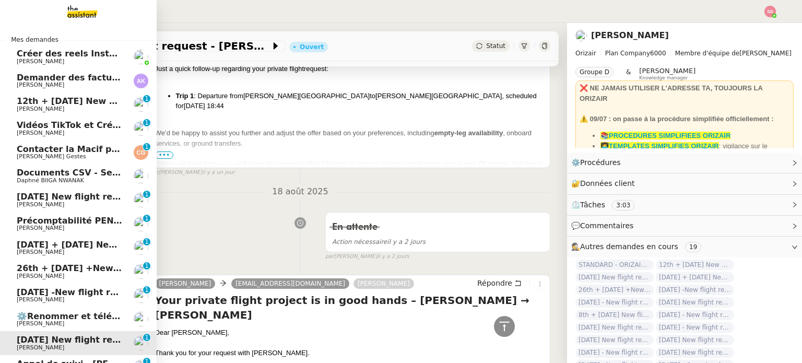
click at [71, 100] on span "12th + 18th October 2025 New flight request - david o'driscoll" at bounding box center [138, 101] width 243 height 10
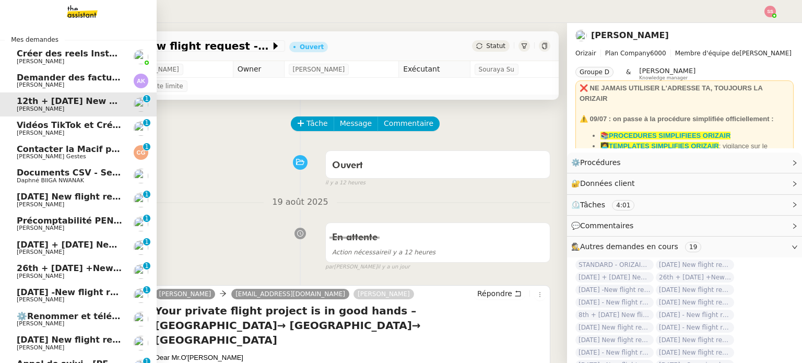
click at [85, 86] on span "Andrea Khamvene" at bounding box center [69, 85] width 105 height 6
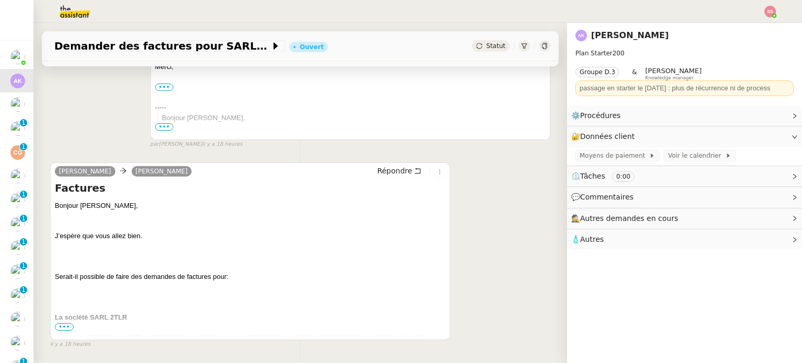
scroll to position [281, 0]
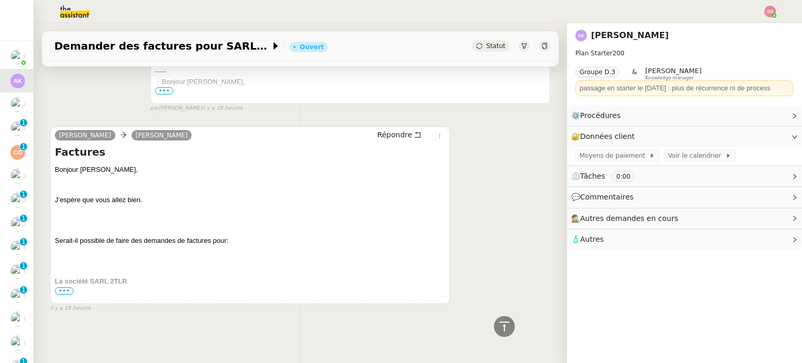
click at [65, 287] on span "•••" at bounding box center [64, 290] width 19 height 7
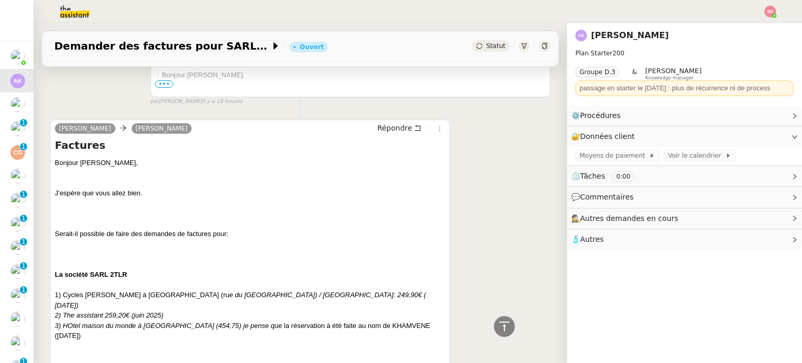
scroll to position [20, 0]
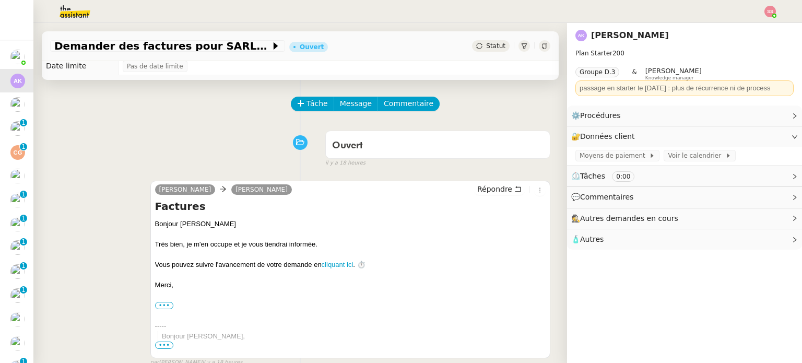
click at [486, 45] on span "Statut" at bounding box center [495, 45] width 19 height 7
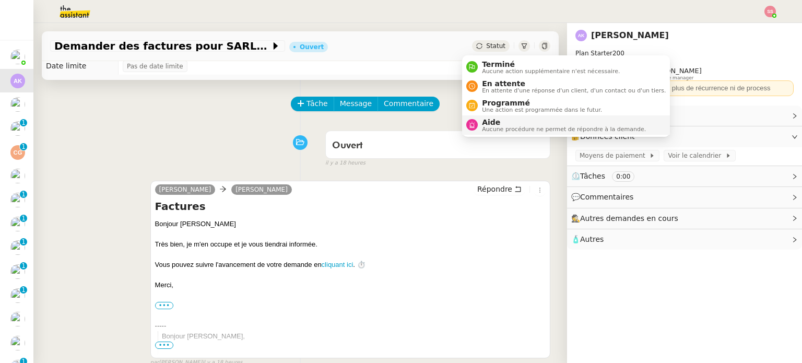
click at [488, 119] on span "Aide" at bounding box center [564, 122] width 164 height 8
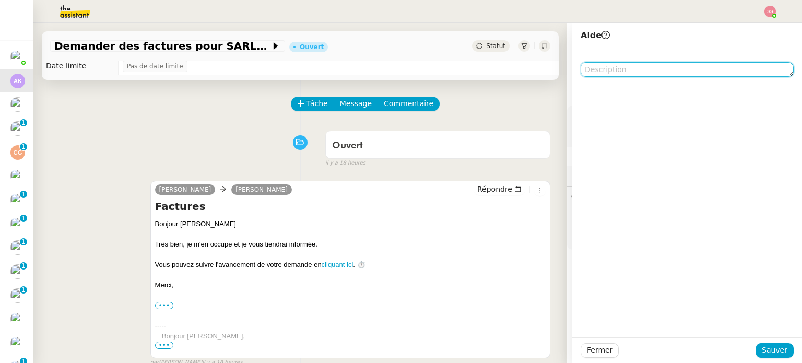
click at [615, 73] on textarea at bounding box center [687, 69] width 213 height 15
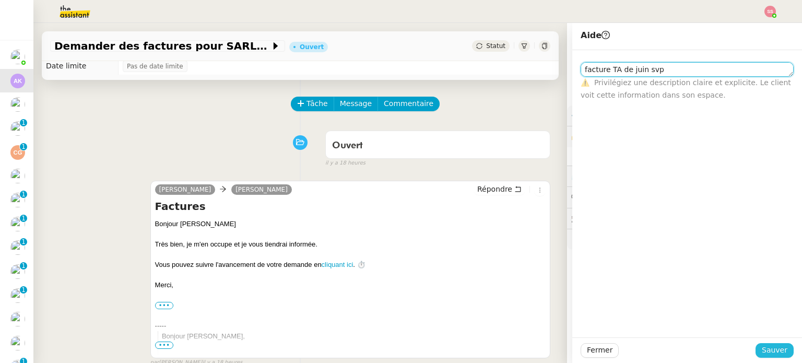
type textarea "facture TA de juin svp"
click at [763, 345] on span "Sauver" at bounding box center [775, 350] width 26 height 12
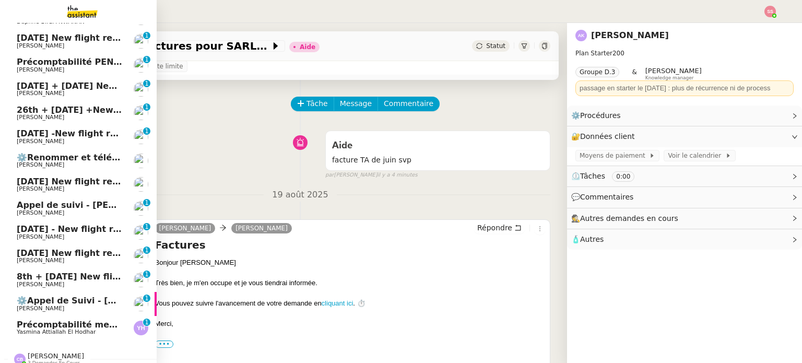
scroll to position [171, 0]
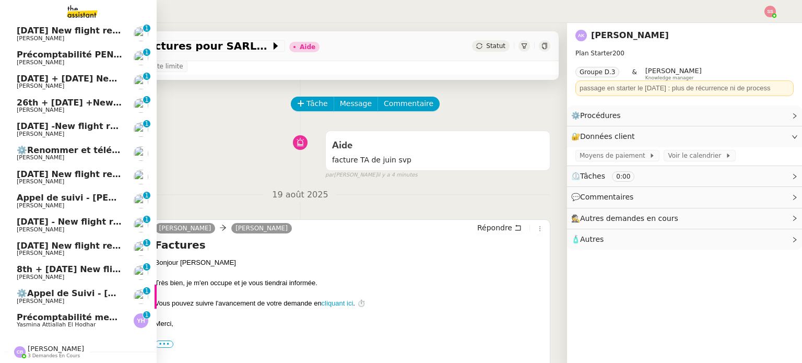
click at [67, 309] on link "Précomptabilité mensuelle - 4 août 2025 Yasmina Attiallah El Hodhar 0 1 2 3 4 5…" at bounding box center [78, 321] width 157 height 24
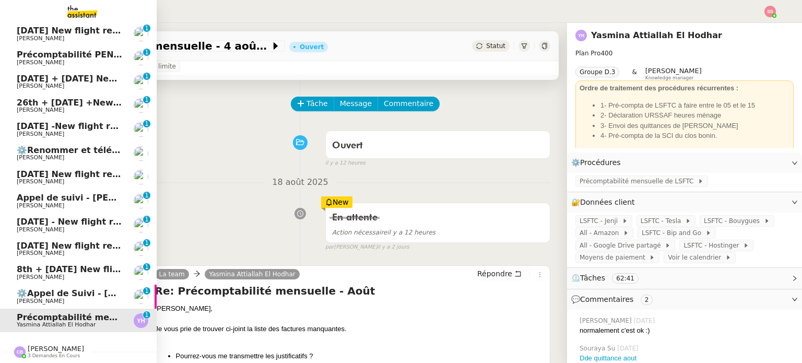
click at [73, 289] on span "⚙️Appel de Suivi - Coralie Gex-fabry - UCPA VITAM" at bounding box center [132, 293] width 231 height 10
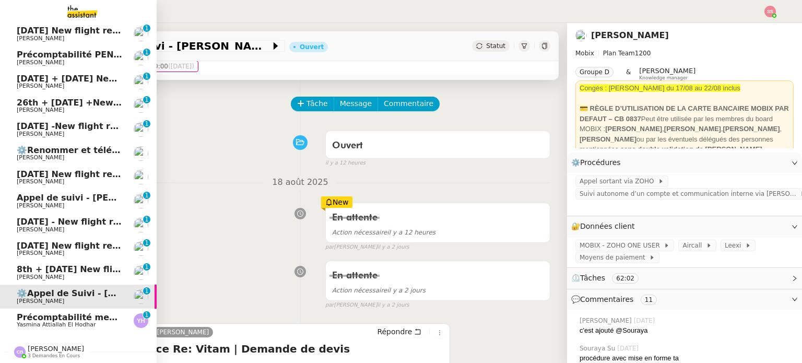
click at [67, 309] on link "Précomptabilité mensuelle - 4 août 2025 Yasmina Attiallah El Hodhar 0 1 2 3 4 5…" at bounding box center [78, 321] width 157 height 24
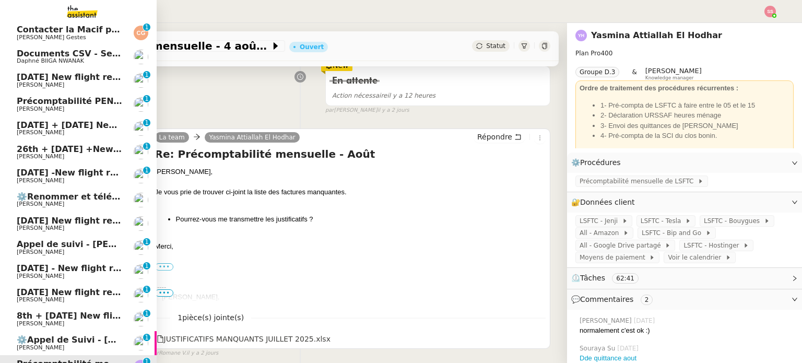
scroll to position [67, 0]
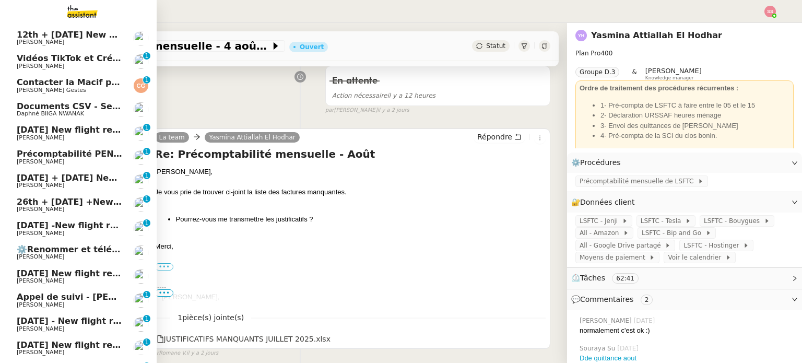
click at [69, 161] on span "Paul WEIBEL" at bounding box center [69, 162] width 105 height 6
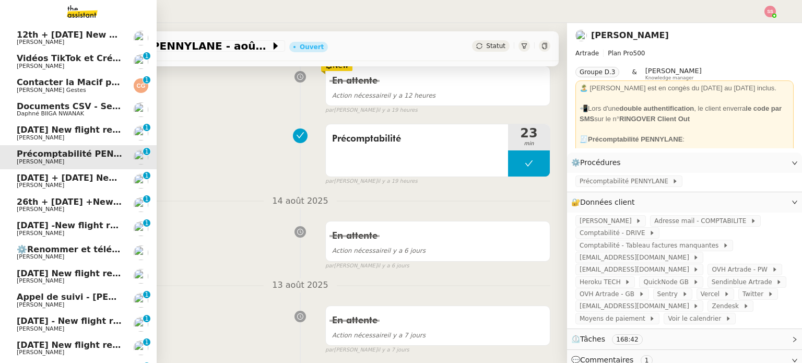
click at [69, 179] on span "25th September 2025 + 30th September 2025 New flight request - SARAH TURPIN" at bounding box center [144, 178] width 254 height 10
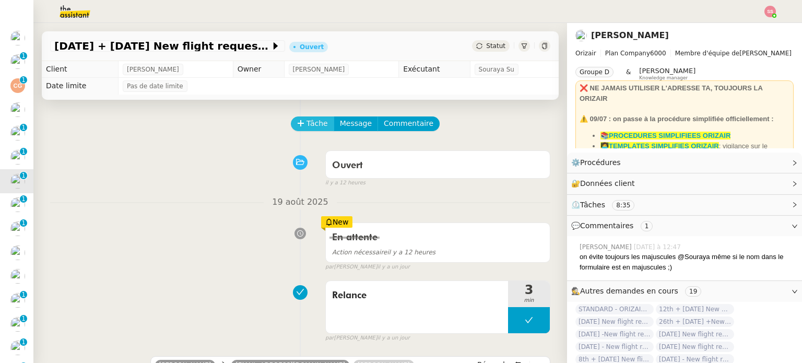
click at [318, 121] on button "Tâche" at bounding box center [312, 123] width 43 height 15
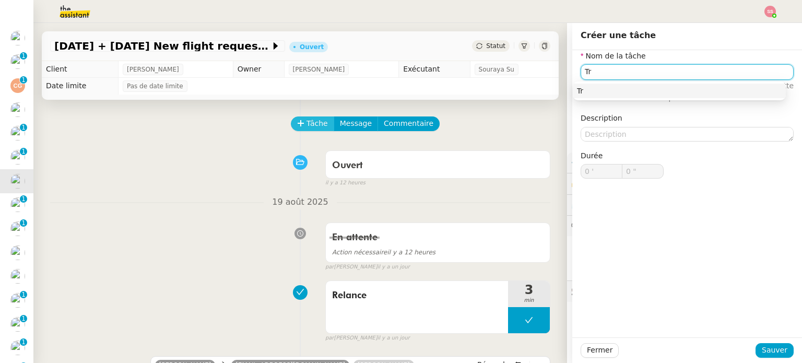
type input "T"
click at [579, 84] on nz-auto-option "Clôture" at bounding box center [679, 91] width 213 height 15
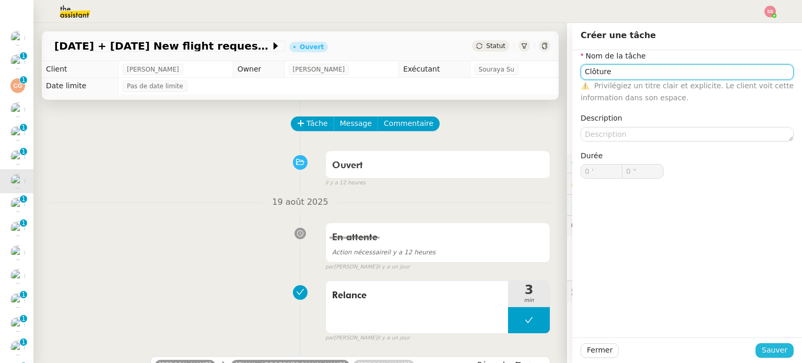
type input "Clôture"
click at [762, 344] on span "Sauver" at bounding box center [775, 350] width 26 height 12
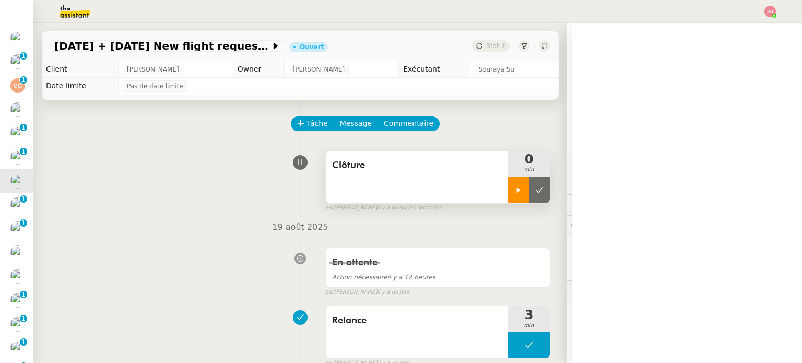
click at [508, 187] on div at bounding box center [518, 190] width 21 height 26
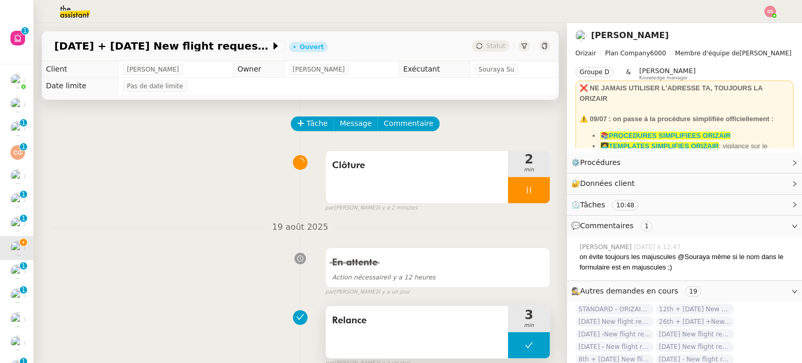
scroll to position [67, 0]
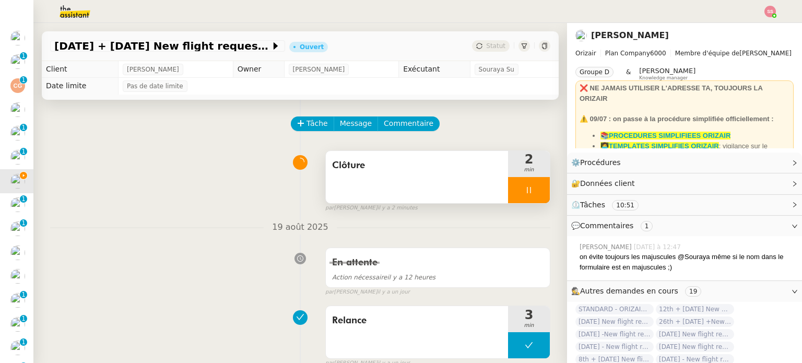
click at [508, 193] on div at bounding box center [529, 190] width 42 height 26
click at [535, 188] on icon at bounding box center [539, 190] width 8 height 8
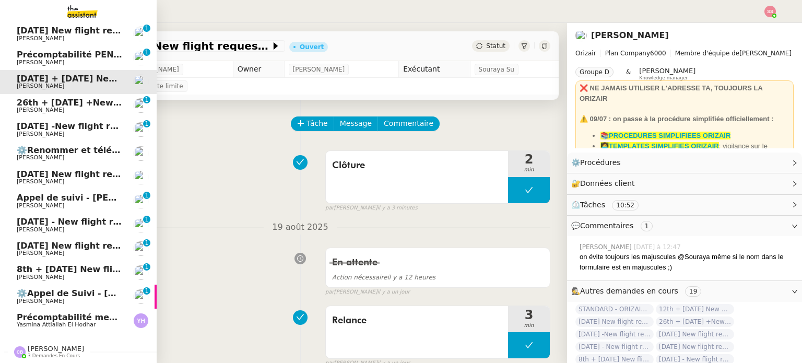
scroll to position [171, 0]
click at [77, 285] on link "⚙️Appel de Suivi - Coralie Gex-fabry - UCPA VITAM Florian Parant 0 1 2 3 4 5 6 …" at bounding box center [78, 297] width 157 height 24
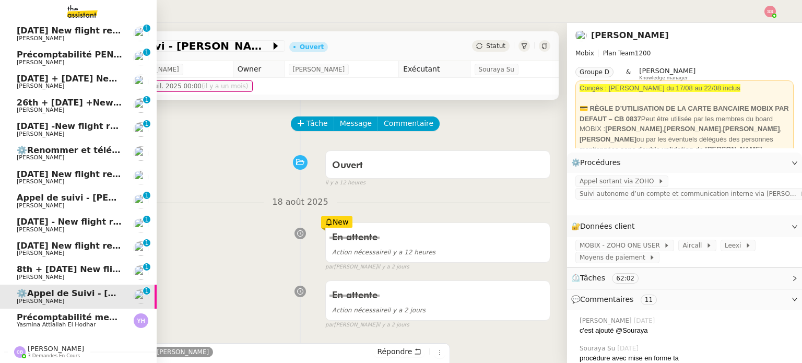
click at [75, 267] on span "8th + 17th September 2025 New flight request - Herman Kiafuca" at bounding box center [136, 269] width 238 height 10
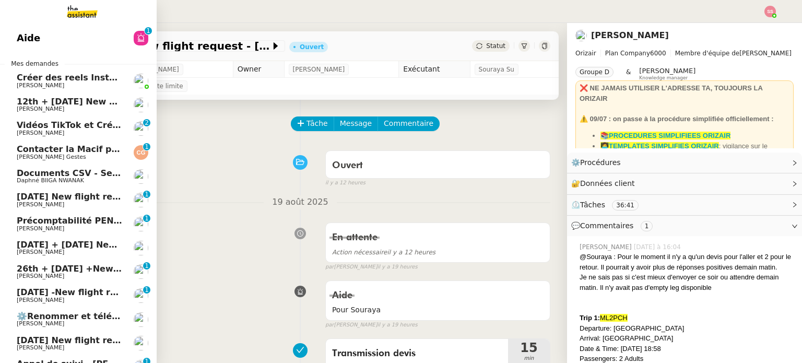
click at [54, 194] on span "25th August 2025 New flight request - Skye Brown" at bounding box center [121, 197] width 209 height 10
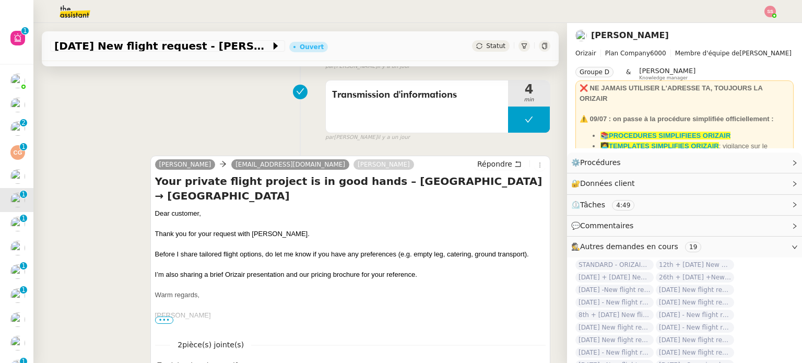
scroll to position [209, 0]
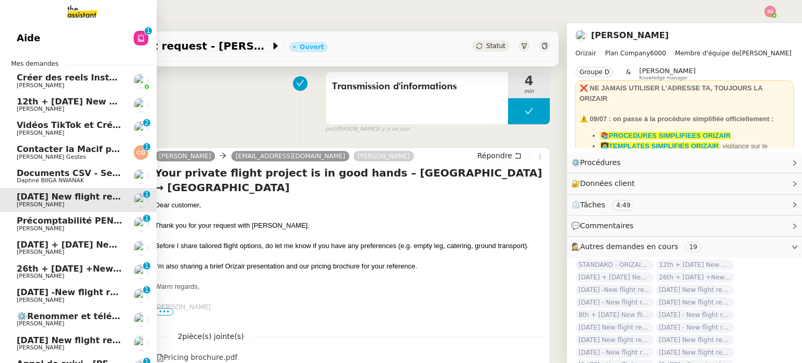
click at [85, 239] on link "25th September 2025 + 30th September 2025 New flight request - SARAH TURPIN Lou…" at bounding box center [78, 248] width 157 height 24
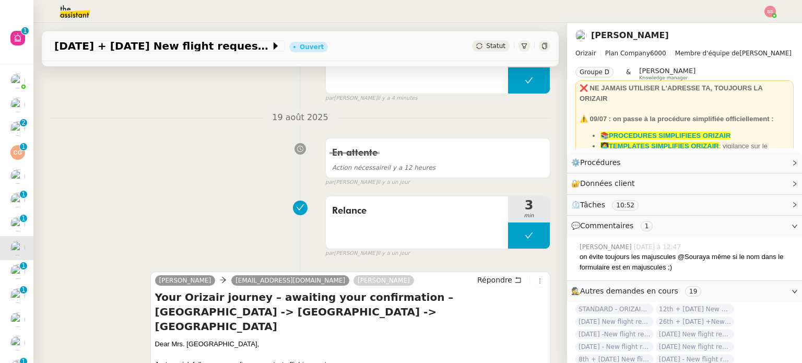
scroll to position [36, 0]
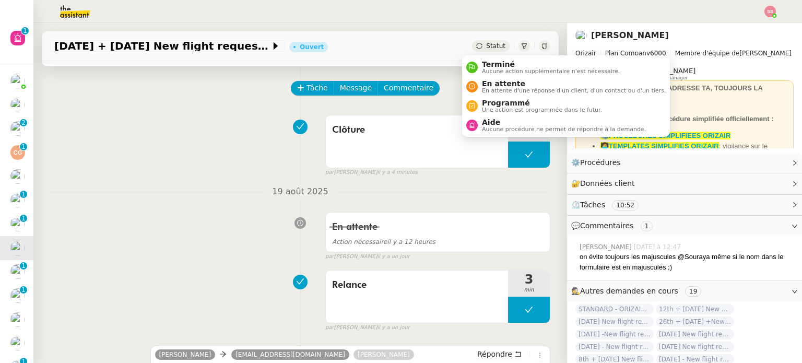
click at [489, 50] on span "Statut" at bounding box center [495, 45] width 19 height 7
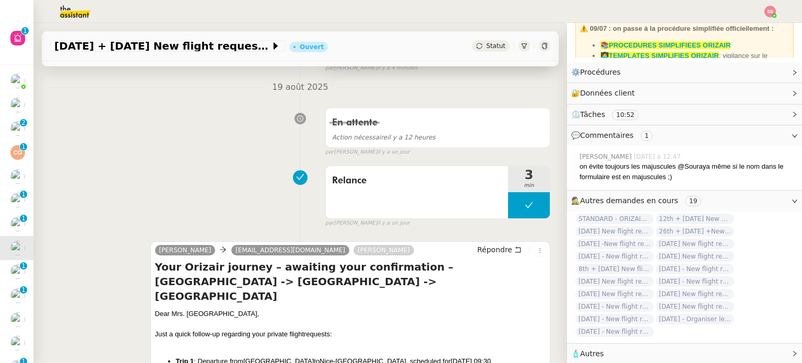
scroll to position [0, 0]
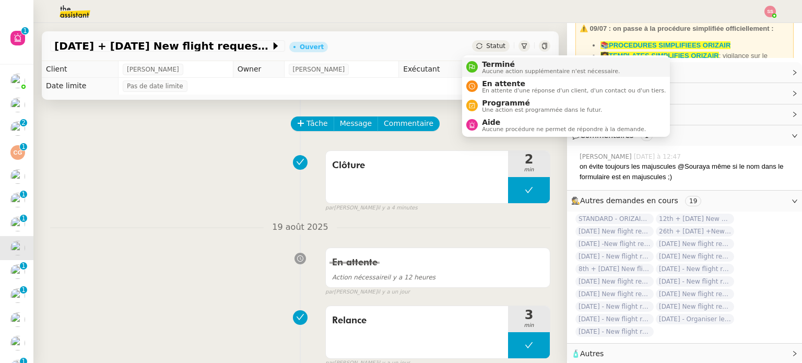
click at [485, 63] on span "Terminé" at bounding box center [551, 64] width 138 height 8
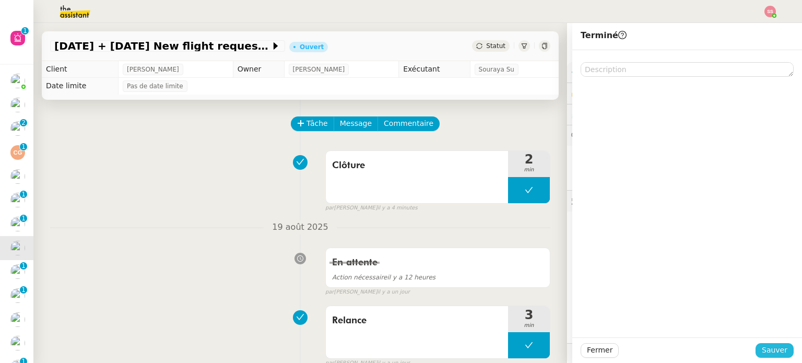
click at [770, 356] on span "Sauver" at bounding box center [775, 350] width 26 height 12
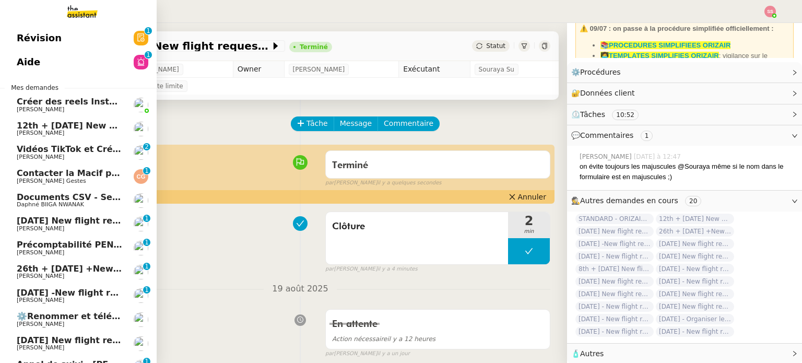
click at [57, 273] on span "26th + 27th August 2025 +New flight request - kevin coignet" at bounding box center [142, 269] width 251 height 10
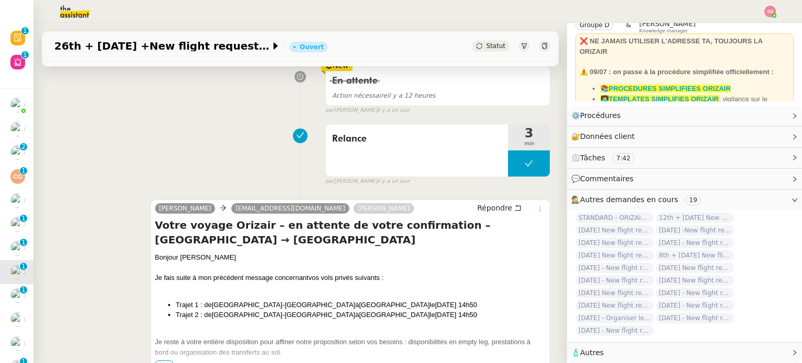
scroll to position [261, 0]
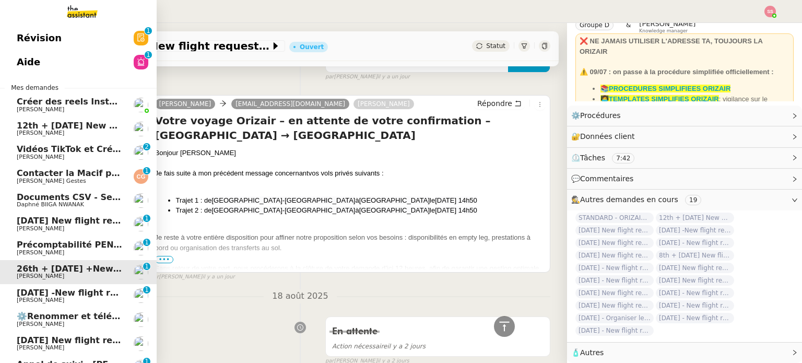
click at [46, 291] on span "23rd August 2025 -New flight request - Rayan Gaouaoui" at bounding box center [123, 293] width 213 height 10
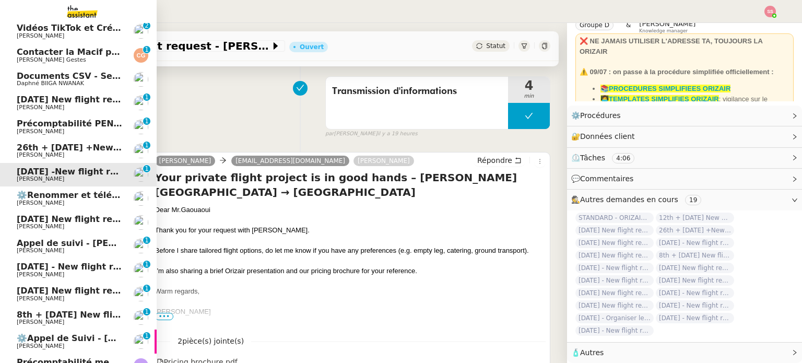
scroll to position [171, 0]
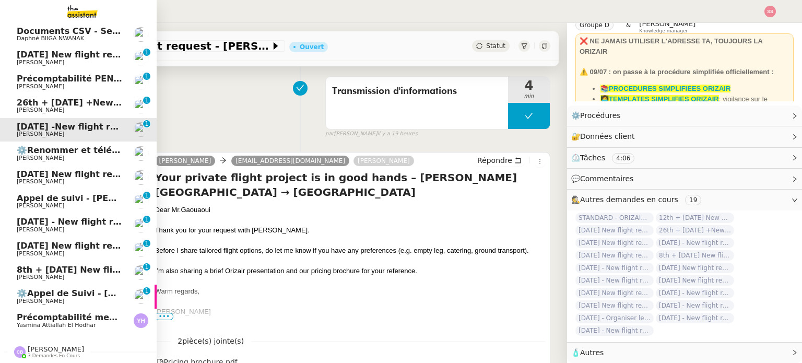
click at [87, 169] on span "22nd August 2025 New flight request - Pippa R HANN" at bounding box center [121, 174] width 209 height 10
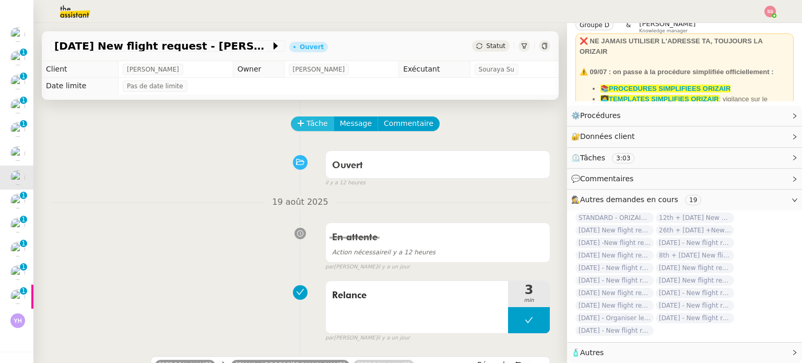
click at [309, 124] on span "Tâche" at bounding box center [317, 124] width 21 height 12
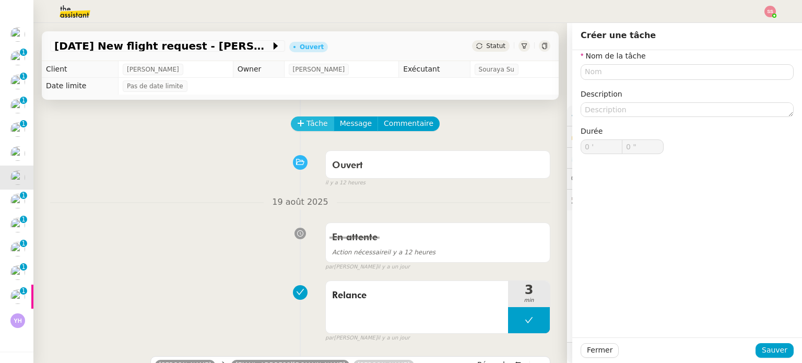
scroll to position [52, 0]
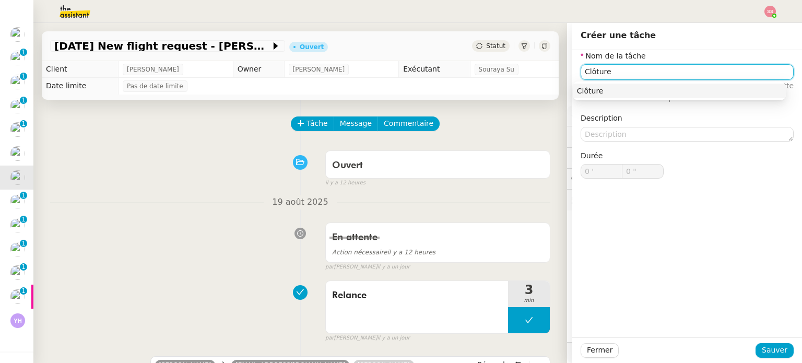
click at [710, 86] on div "Clôture" at bounding box center [679, 90] width 205 height 9
type input "Clôture"
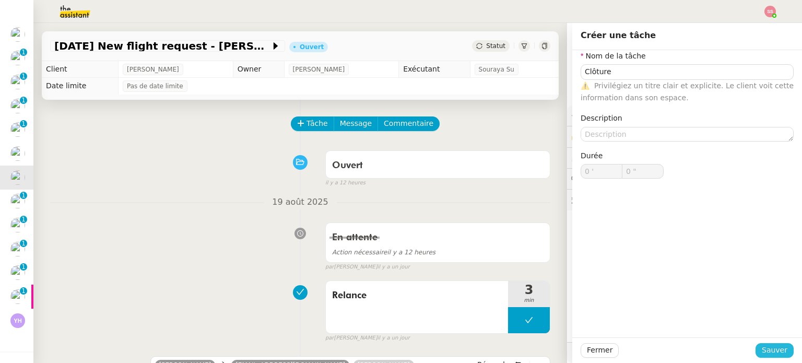
click at [757, 348] on button "Sauver" at bounding box center [775, 350] width 38 height 15
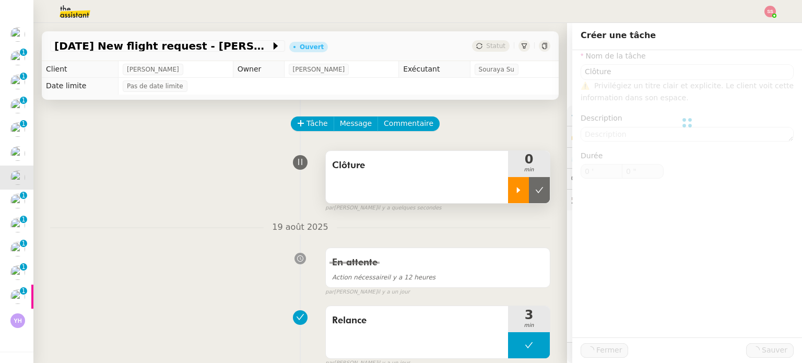
click at [514, 187] on icon at bounding box center [518, 190] width 8 height 8
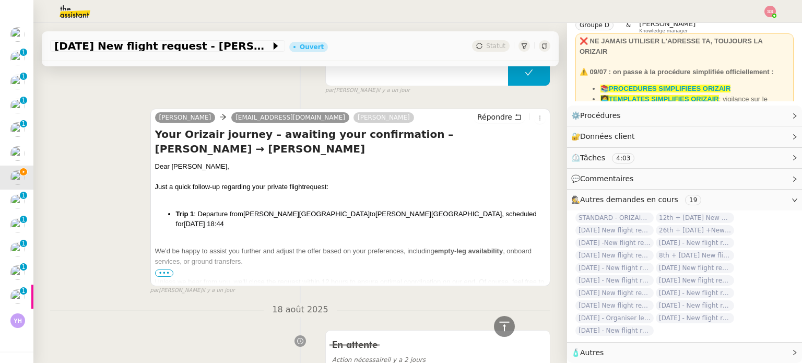
scroll to position [261, 0]
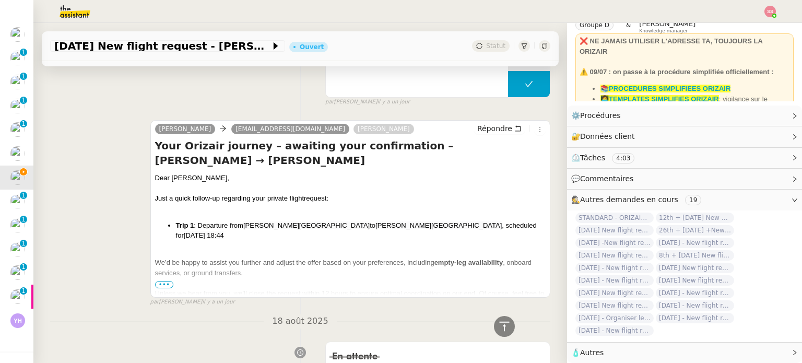
click at [162, 287] on span "•••" at bounding box center [164, 284] width 19 height 7
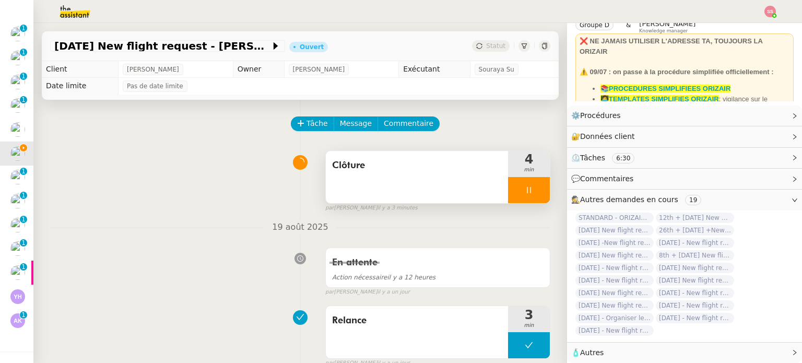
scroll to position [123, 0]
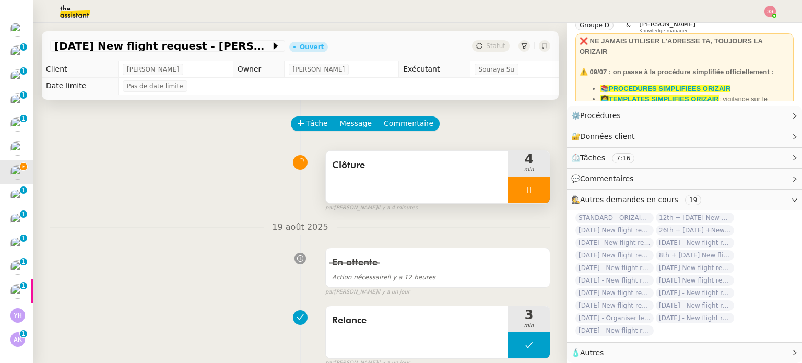
click at [530, 201] on div at bounding box center [529, 190] width 42 height 26
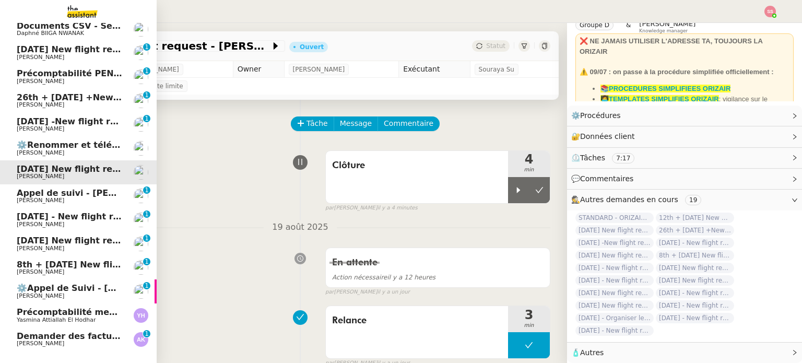
scroll to position [147, 0]
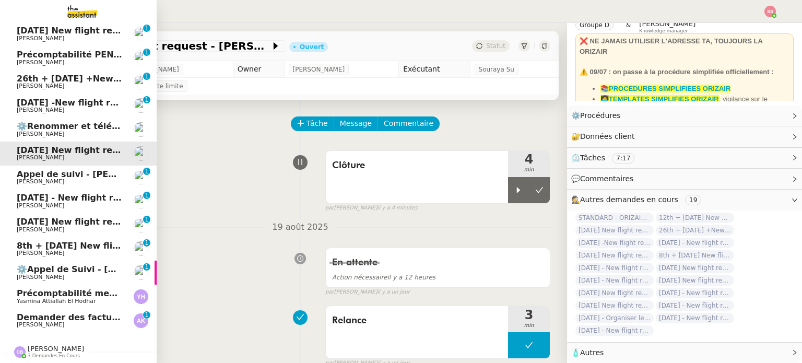
drag, startPoint x: 55, startPoint y: 308, endPoint x: 62, endPoint y: 308, distance: 6.8
click at [55, 312] on span "Demander des factures pour SARL 2TLR et ACCATEA" at bounding box center [140, 317] width 246 height 10
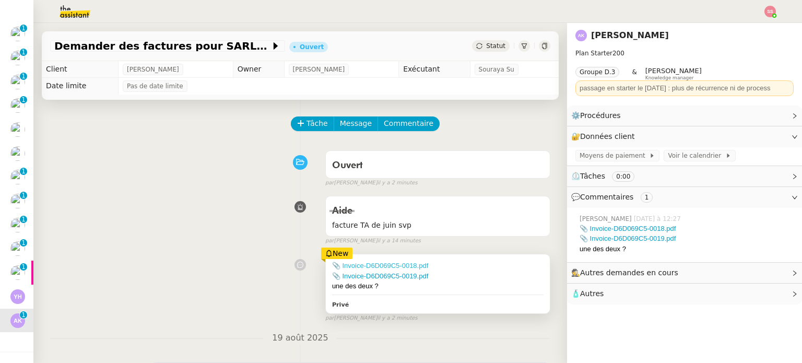
click at [391, 266] on link "📎 Invoice-D6D069C5-0018.pdf" at bounding box center [380, 266] width 96 height 8
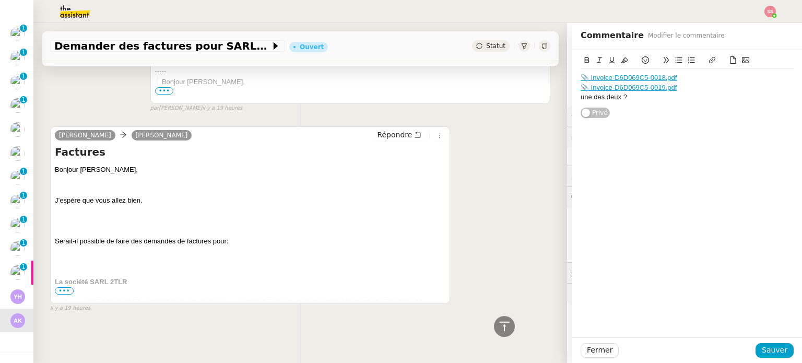
scroll to position [442, 0]
click at [69, 287] on span "•••" at bounding box center [64, 290] width 19 height 7
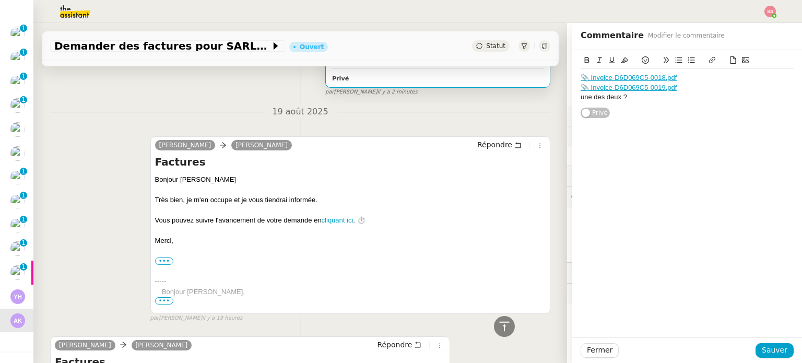
scroll to position [181, 0]
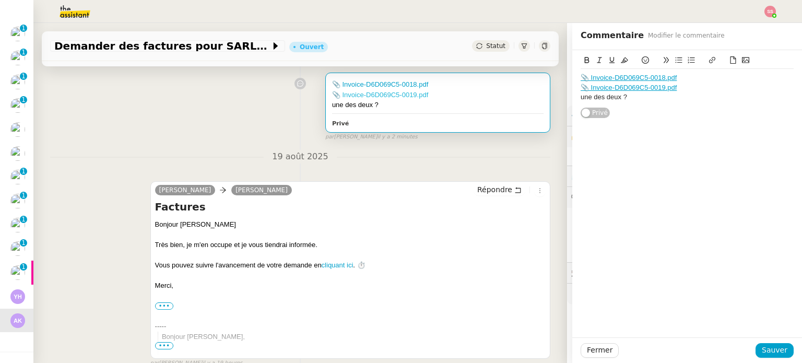
click at [395, 93] on link "📎 Invoice-D6D069C5-0019.pdf" at bounding box center [380, 95] width 96 height 8
click at [398, 85] on link "📎 Invoice-D6D069C5-0018.pdf" at bounding box center [380, 84] width 96 height 8
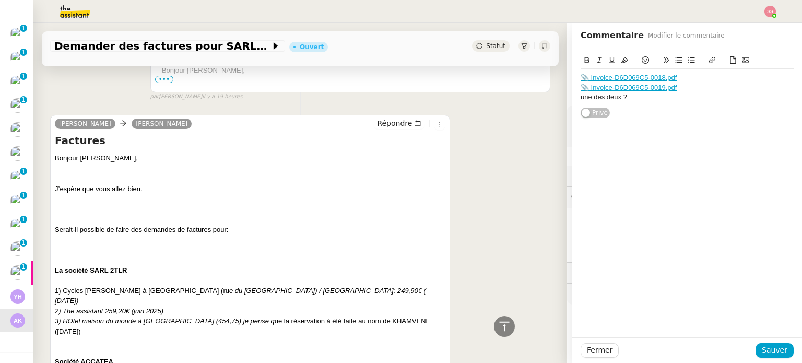
scroll to position [442, 0]
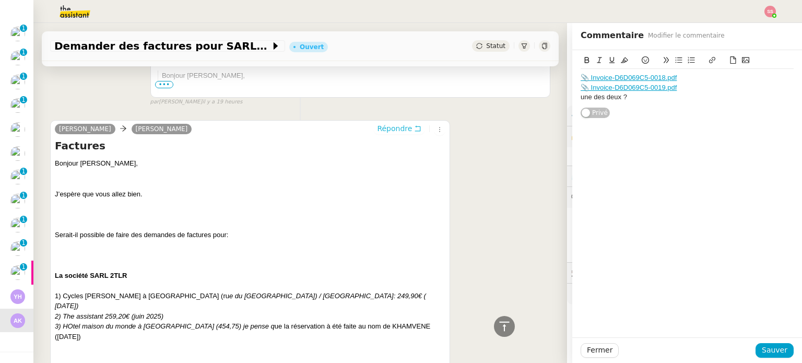
click at [377, 128] on span "Répondre" at bounding box center [394, 128] width 35 height 10
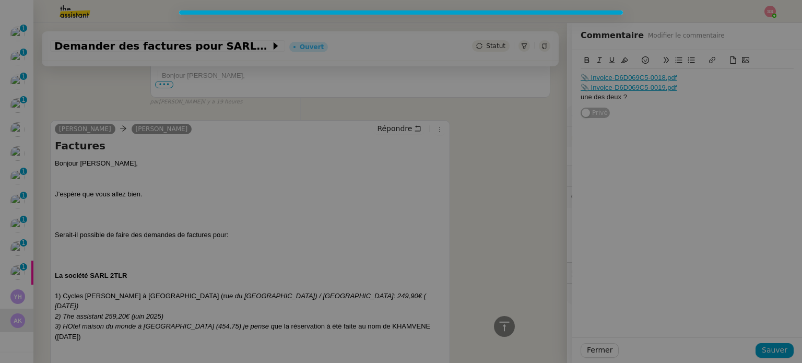
scroll to position [523, 0]
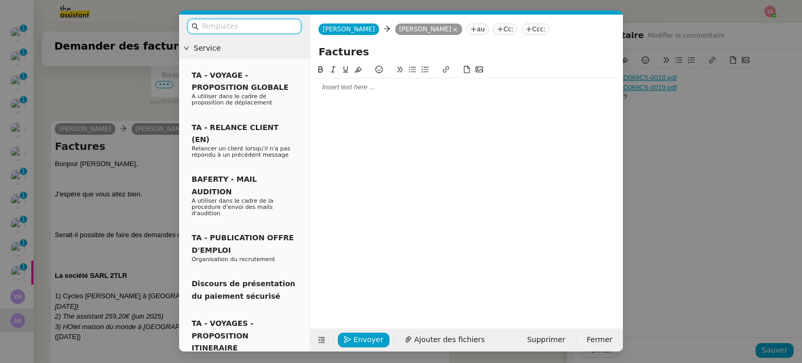
click at [345, 89] on div at bounding box center [466, 87] width 304 height 9
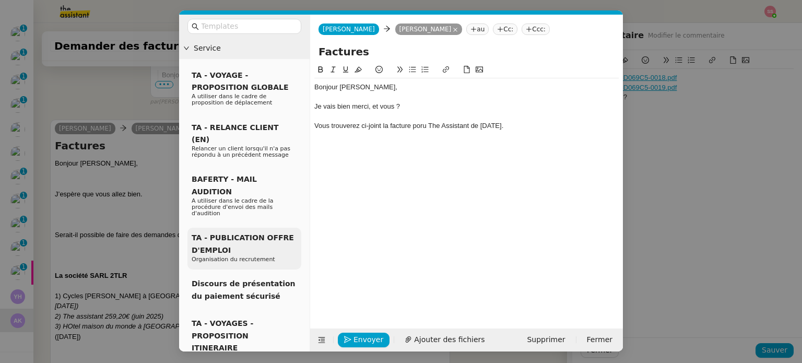
scroll to position [594, 0]
click at [157, 214] on nz-modal-container "Service TA - VOYAGE - PROPOSITION GLOBALE A utiliser dans le cadre de propositi…" at bounding box center [401, 181] width 802 height 363
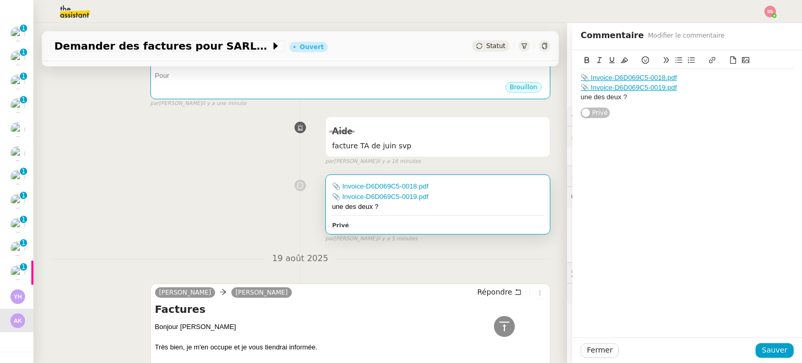
scroll to position [125, 0]
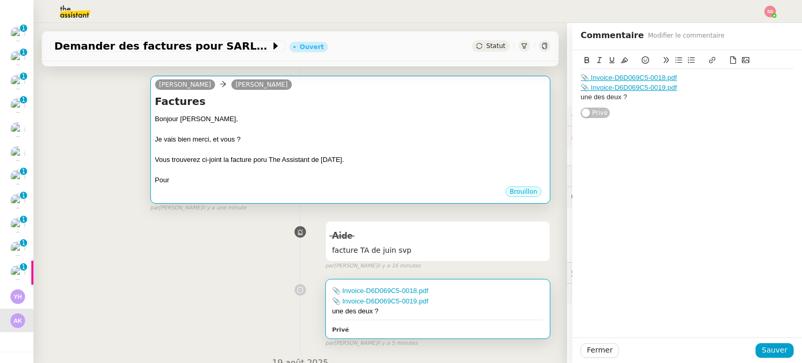
click at [302, 161] on div "Vous trouverez ci-joint la facture poru The Assistant de Juin 2025." at bounding box center [350, 160] width 391 height 10
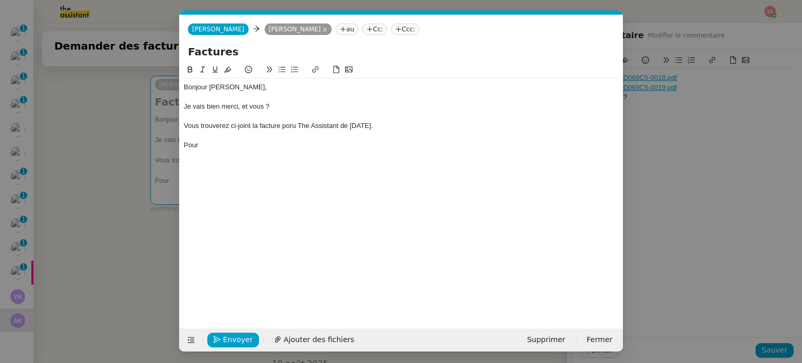
scroll to position [0, 22]
click at [232, 151] on div "Bonjour Andréa, Je vais bien merci, et vous ? Vous trouverez ci-joint la factur…" at bounding box center [401, 116] width 435 height 76
drag, startPoint x: 388, startPoint y: 148, endPoint x: 231, endPoint y: 148, distance: 157.2
click at [231, 148] on div "Bonjour Andréa, Je vais bien merci, et vous ? Vous trouverez ci-joint la factur…" at bounding box center [401, 116] width 435 height 76
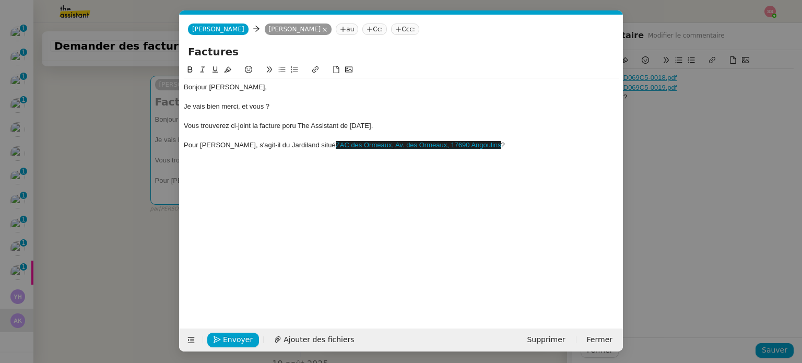
drag, startPoint x: 484, startPoint y: 146, endPoint x: 309, endPoint y: 144, distance: 175.0
click at [309, 144] on div "Pour Jardiland, s'agit-il du Jardiland situé ZAC des Ormeaux, Av. des Ormeaux, …" at bounding box center [401, 144] width 435 height 9
click at [508, 141] on div "Pour Jardiland, s'agit-il du Jardiland situé ZAC des Ormeaux, Av. des Ormeaux, …" at bounding box center [401, 144] width 435 height 9
click at [489, 145] on div "Pour Jardiland, s'agit-il du Jardiland situé ZAC des Ormeaux, Av. des Ormeaux, …" at bounding box center [401, 144] width 435 height 9
drag, startPoint x: 488, startPoint y: 145, endPoint x: 308, endPoint y: 144, distance: 179.7
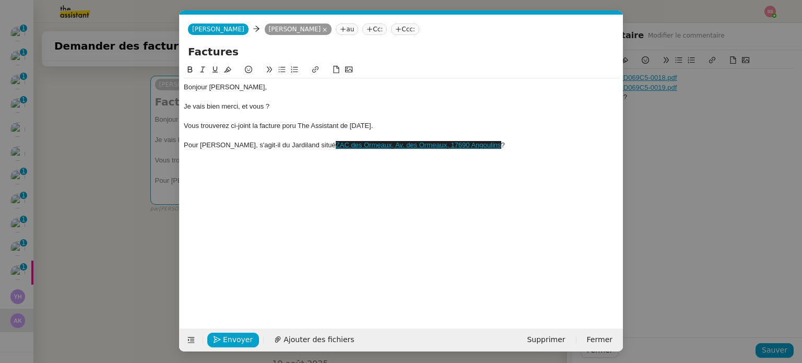
click at [308, 144] on div "Pour Jardiland, s'agit-il du Jardiland situé ZAC des Ormeaux, Av. des Ormeaux, …" at bounding box center [401, 144] width 435 height 9
click at [226, 70] on icon at bounding box center [227, 69] width 7 height 7
click at [451, 165] on div "Bonjour Andréa, Je vais bien merci, et vous ? Vous trouverez ci-joint la factur…" at bounding box center [401, 188] width 435 height 249
drag, startPoint x: 480, startPoint y: 147, endPoint x: 309, endPoint y: 143, distance: 171.4
click at [309, 143] on div "Pour Jardiland, s'agit-il du Jardiland situé ZAC des Ormeaux, Av. des Ormeaux, …" at bounding box center [401, 144] width 435 height 9
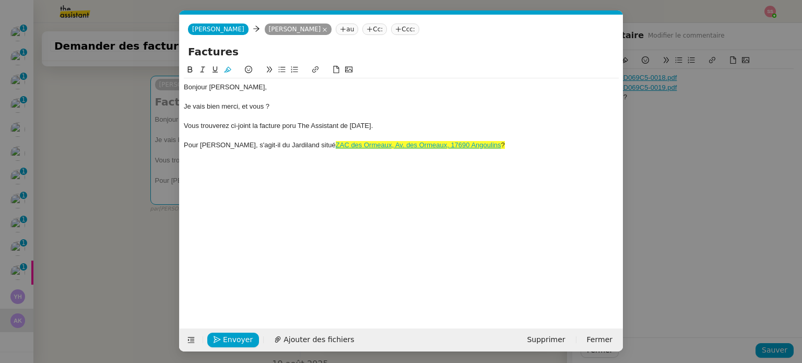
click at [226, 68] on icon at bounding box center [227, 69] width 7 height 7
click at [182, 143] on nz-spin "Bonjour Andréa, Je vais bien merci, et vous ? Vous trouverez ci-joint la factur…" at bounding box center [401, 190] width 443 height 253
click at [184, 144] on div "Pour Jardiland, s'agit-il du Jardiland situé ZAC des Ormeaux, Av. des Ormeaux, …" at bounding box center [401, 144] width 435 height 9
click at [285, 69] on icon at bounding box center [281, 69] width 7 height 7
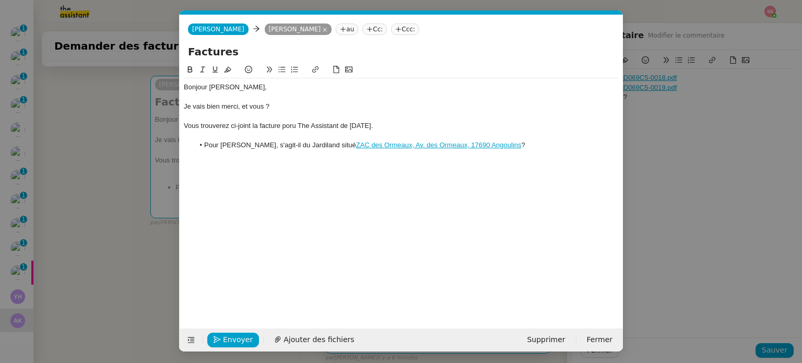
click at [522, 143] on li "Pour Jardiland, s'agit-il du Jardiland situé ZAC des Ormeaux, Av. des Ormeaux, …" at bounding box center [406, 144] width 425 height 9
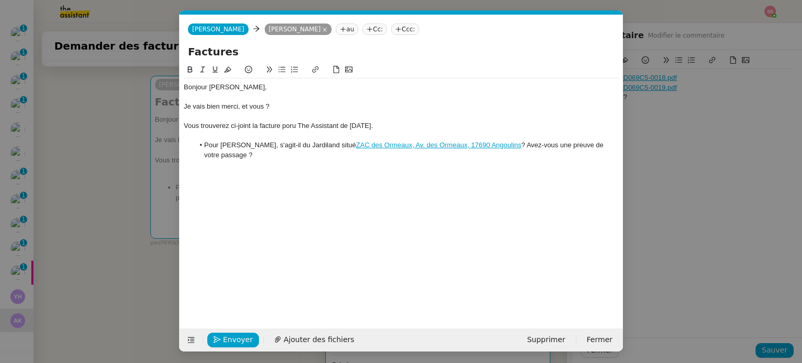
click at [288, 126] on div "Vous trouverez ci-joint la facture poru The Assistant de Juin 2025." at bounding box center [401, 125] width 435 height 9
click at [0, 0] on lt-span "pour" at bounding box center [0, 0] width 0 height 0
click at [290, 162] on div at bounding box center [401, 164] width 435 height 9
click at [315, 344] on span "Ajouter des fichiers" at bounding box center [319, 340] width 71 height 12
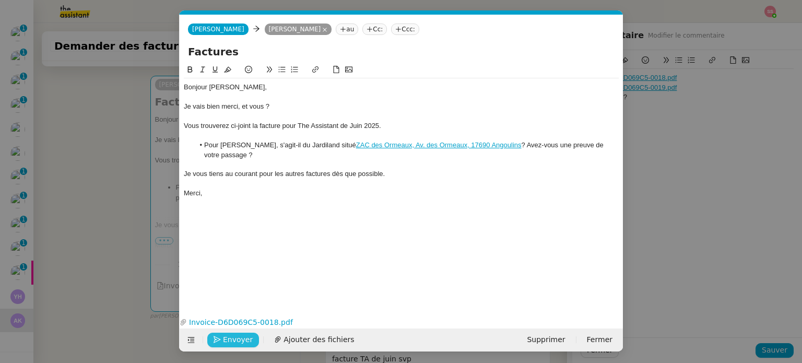
click at [232, 344] on span "Envoyer" at bounding box center [238, 340] width 30 height 12
click at [232, 344] on span "Confirmer l'envoi" at bounding box center [254, 340] width 63 height 12
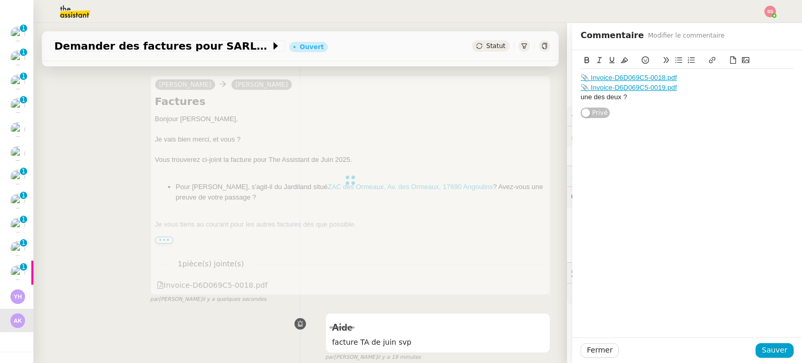
scroll to position [20, 0]
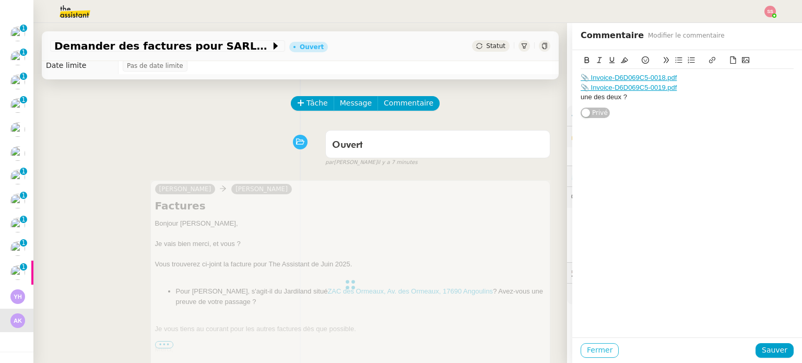
click at [601, 348] on span "Fermer" at bounding box center [600, 350] width 26 height 12
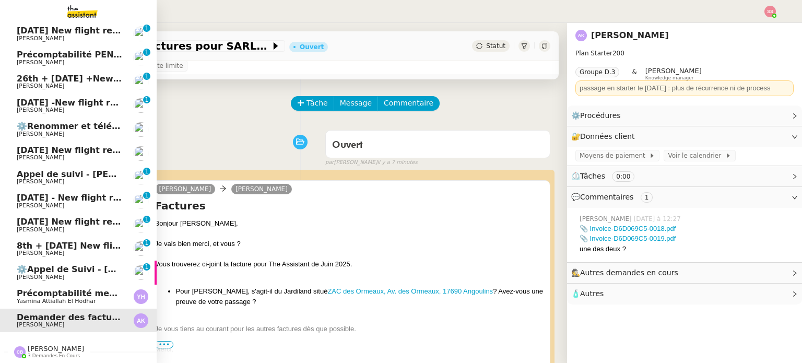
scroll to position [171, 0]
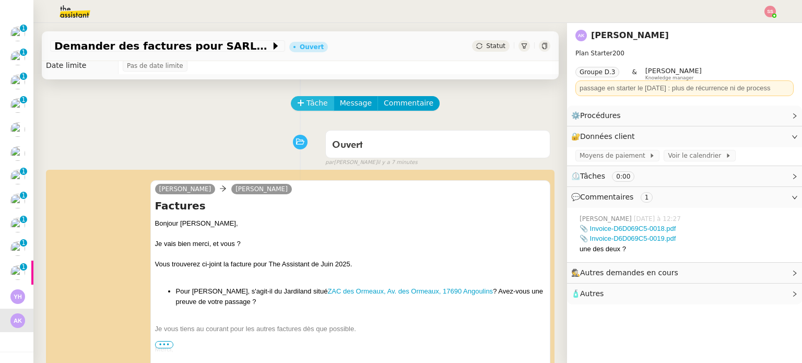
click at [297, 110] on button "Tâche" at bounding box center [312, 103] width 43 height 15
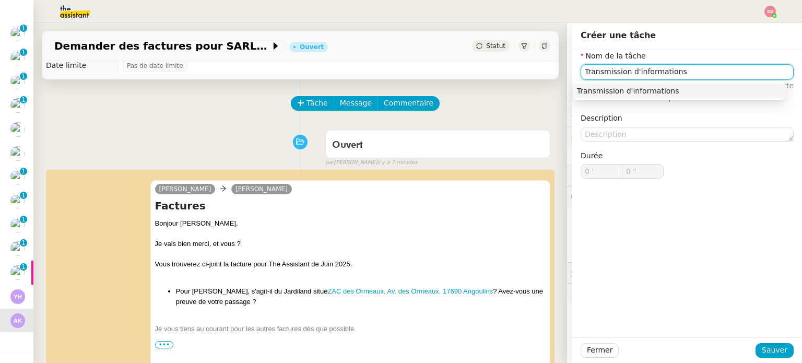
click at [637, 92] on div "Transmission d'informations" at bounding box center [679, 90] width 205 height 9
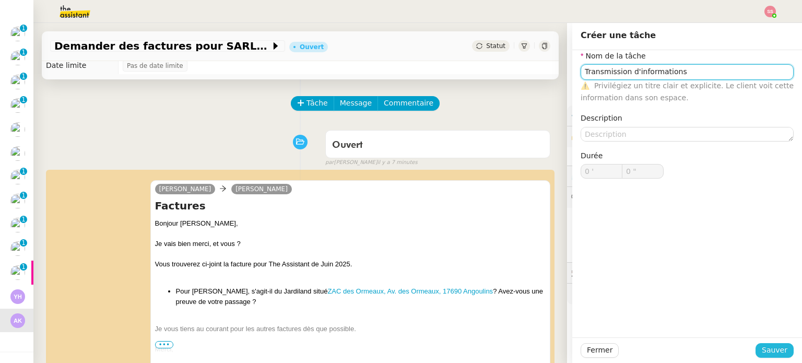
type input "Transmission d'informations"
click at [771, 353] on span "Sauver" at bounding box center [775, 350] width 26 height 12
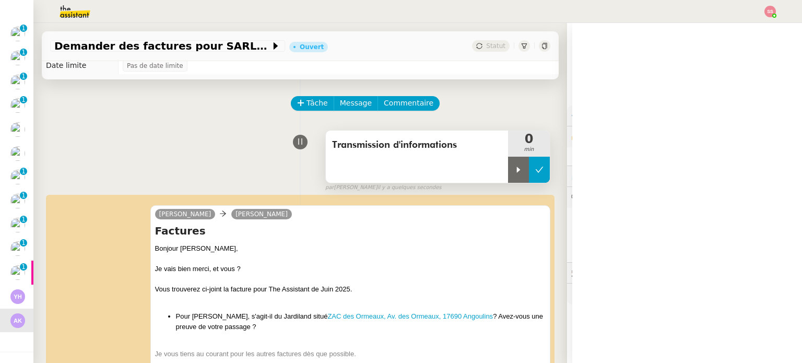
click at [529, 162] on button at bounding box center [539, 170] width 21 height 26
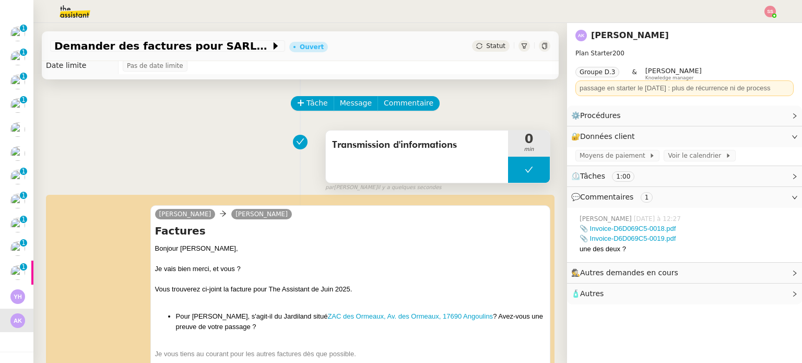
click at [509, 163] on button at bounding box center [529, 170] width 42 height 26
click at [508, 165] on div at bounding box center [518, 170] width 21 height 26
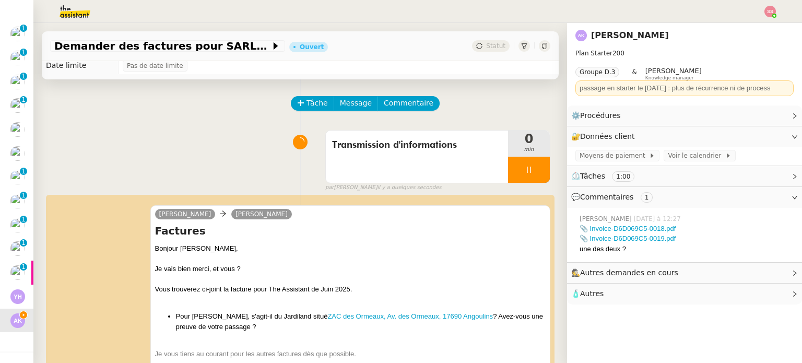
click at [307, 100] on span "Tâche" at bounding box center [317, 103] width 21 height 12
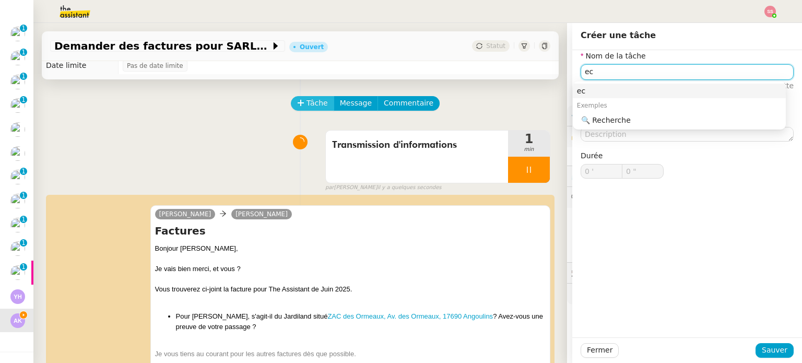
type input "e"
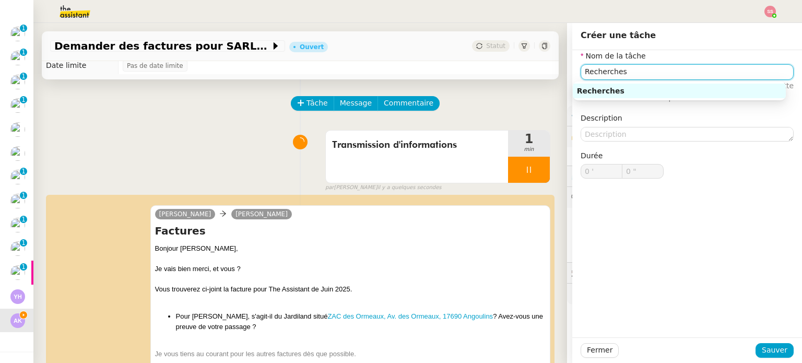
click at [694, 89] on div "Recherches" at bounding box center [679, 90] width 205 height 9
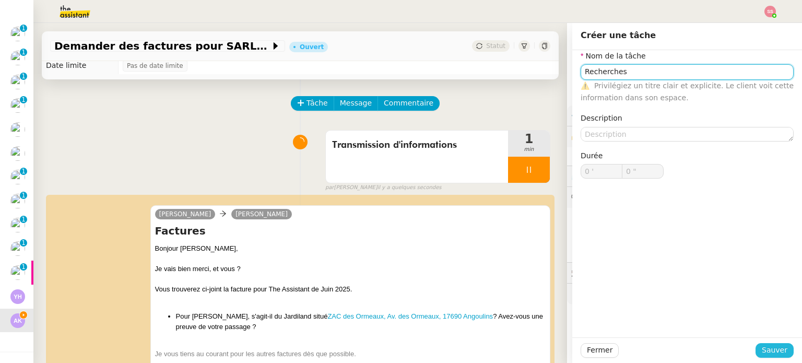
type input "Recherches"
drag, startPoint x: 764, startPoint y: 353, endPoint x: 763, endPoint y: 348, distance: 5.5
click at [764, 353] on span "Sauver" at bounding box center [775, 350] width 26 height 12
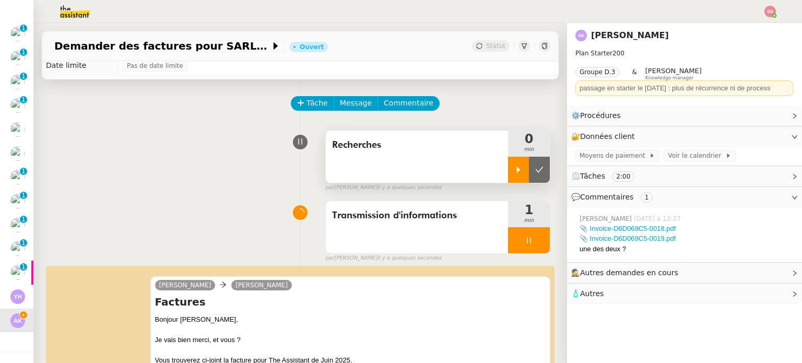
click at [514, 167] on icon at bounding box center [518, 170] width 8 height 8
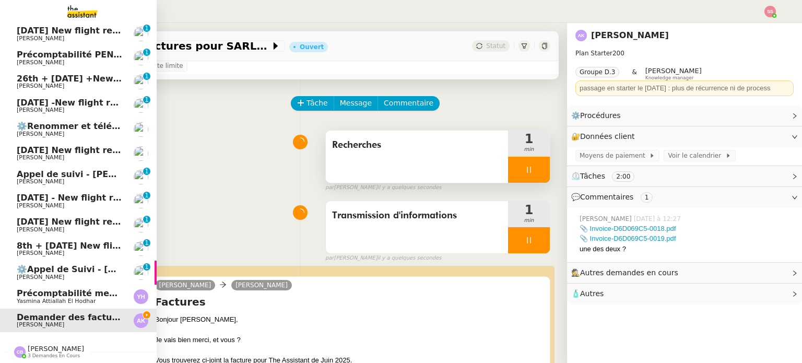
click at [52, 250] on span "Louis Frei" at bounding box center [69, 253] width 105 height 6
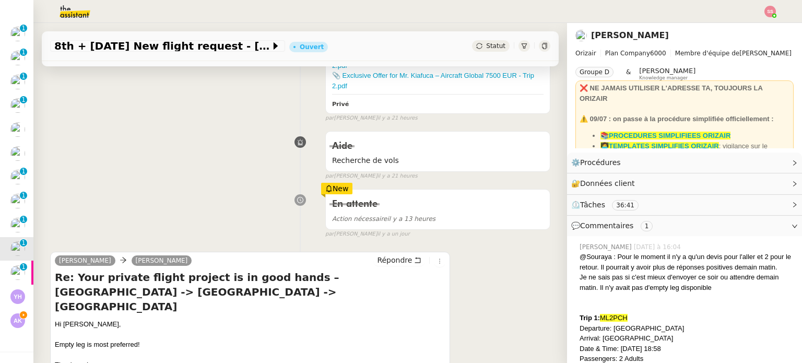
scroll to position [647, 0]
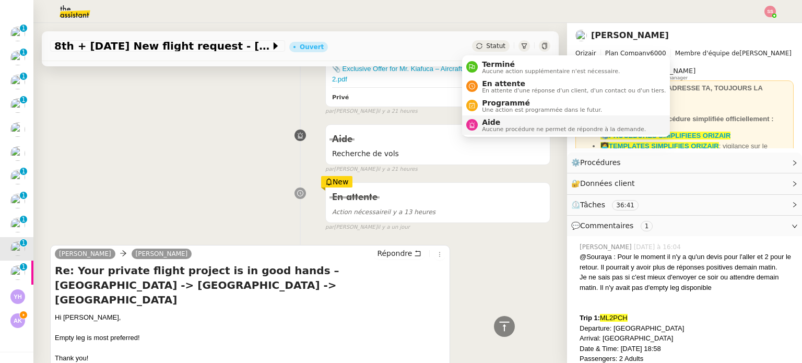
click at [506, 126] on span "Aucune procédure ne permet de répondre à la demande." at bounding box center [564, 129] width 164 height 6
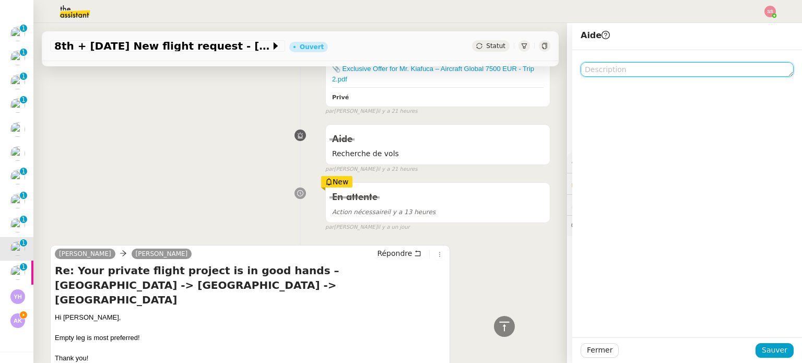
click at [617, 62] on textarea at bounding box center [687, 69] width 213 height 15
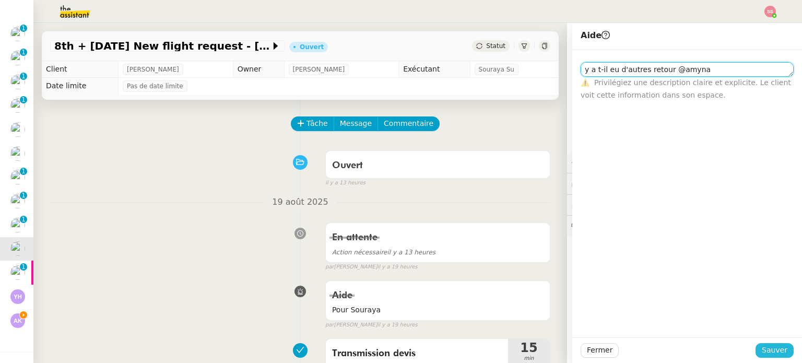
type textarea "y a t-il eu d'autres retour @amyna"
drag, startPoint x: 761, startPoint y: 348, endPoint x: 754, endPoint y: 347, distance: 7.4
click at [763, 350] on span "Sauver" at bounding box center [775, 350] width 26 height 12
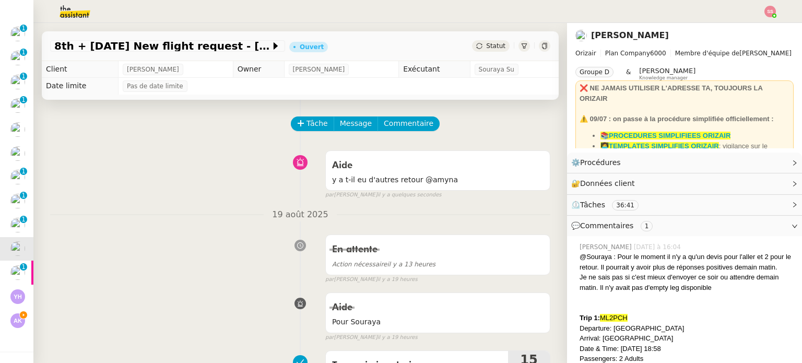
scroll to position [171, 0]
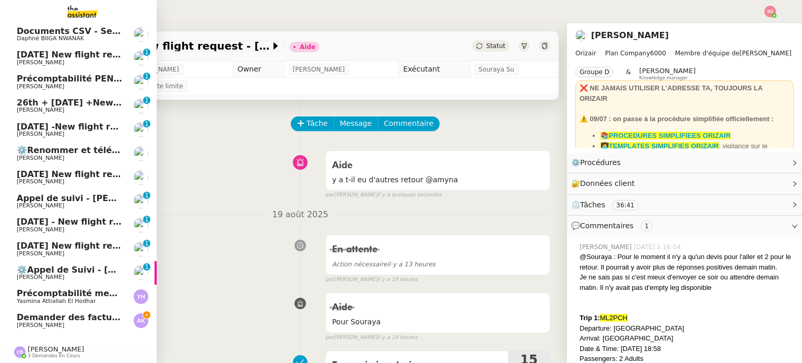
click at [83, 265] on span "⚙️Appel de Suivi - Coralie Gex-fabry - UCPA VITAM" at bounding box center [132, 270] width 231 height 10
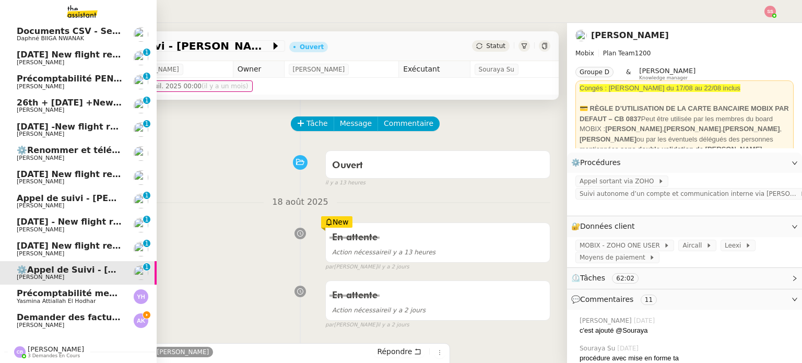
click at [75, 242] on span "24th March 2026 New flight request - Charlie Gallucci" at bounding box center [121, 246] width 209 height 10
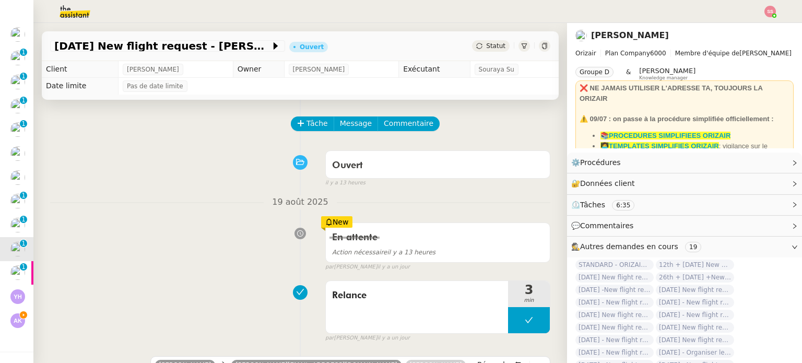
click at [309, 121] on span "Tâche" at bounding box center [317, 124] width 21 height 12
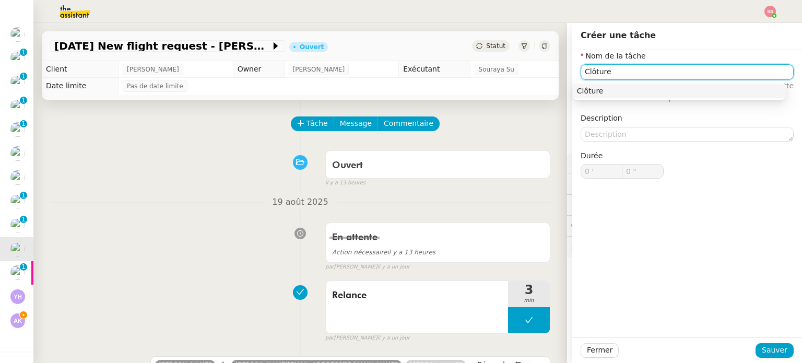
click at [604, 98] on nz-auto-option "Clôture" at bounding box center [679, 91] width 213 height 15
type input "Clôture"
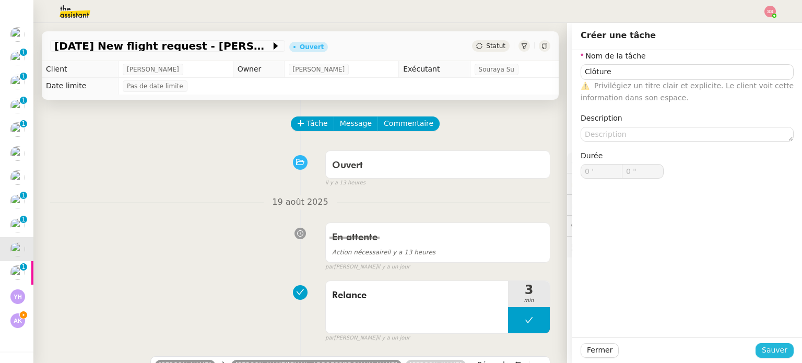
click at [766, 346] on span "Sauver" at bounding box center [775, 350] width 26 height 12
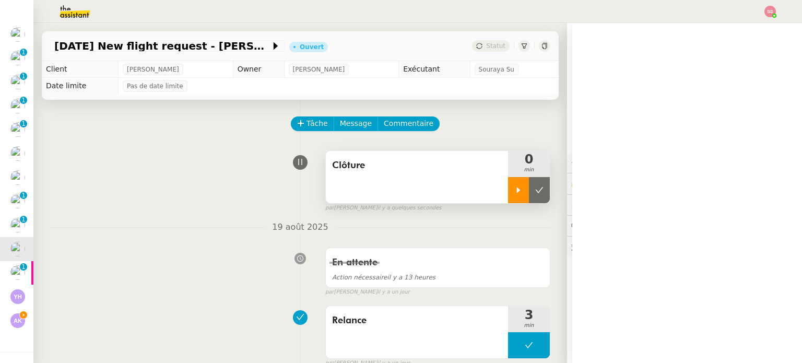
click at [510, 192] on div at bounding box center [518, 190] width 21 height 26
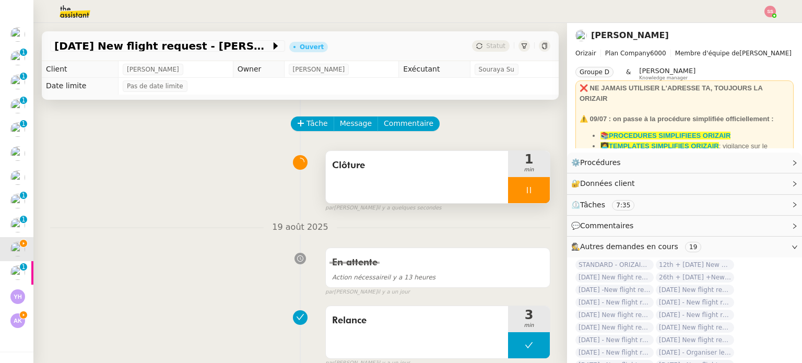
click at [530, 192] on div at bounding box center [529, 190] width 42 height 26
click at [535, 192] on icon at bounding box center [539, 190] width 8 height 8
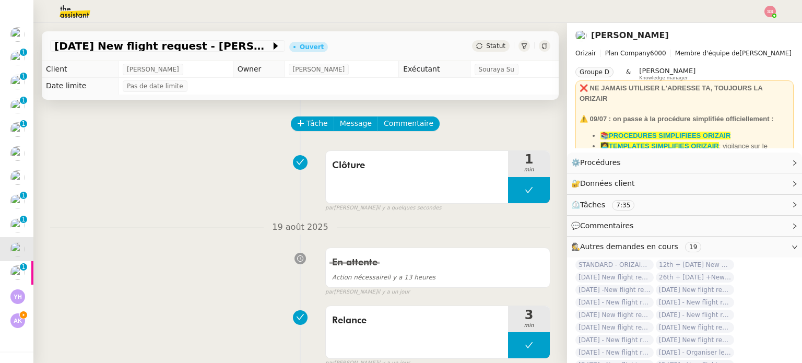
click at [480, 52] on div "24th March 2026 New flight request - Charlie Gallucci Ouvert Statut" at bounding box center [300, 46] width 517 height 30
click at [486, 49] on span "Statut" at bounding box center [495, 45] width 19 height 7
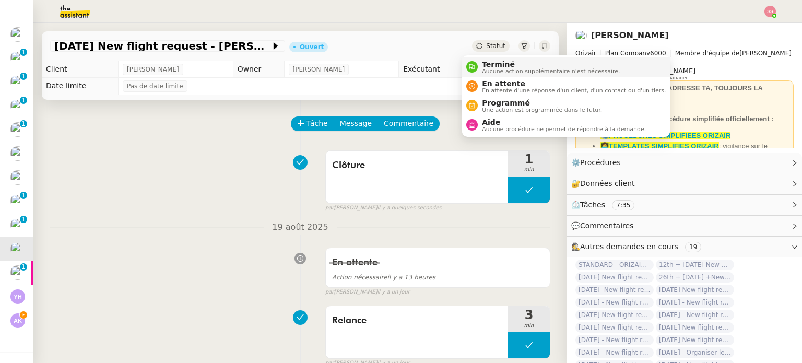
click at [483, 64] on span "Terminé" at bounding box center [551, 64] width 138 height 8
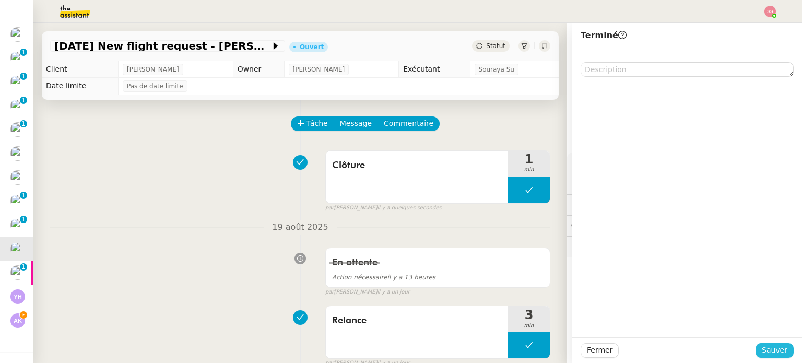
click at [770, 346] on span "Sauver" at bounding box center [775, 350] width 26 height 12
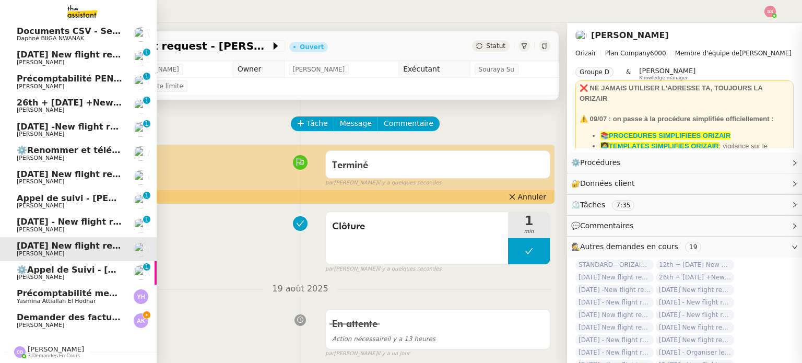
scroll to position [148, 0]
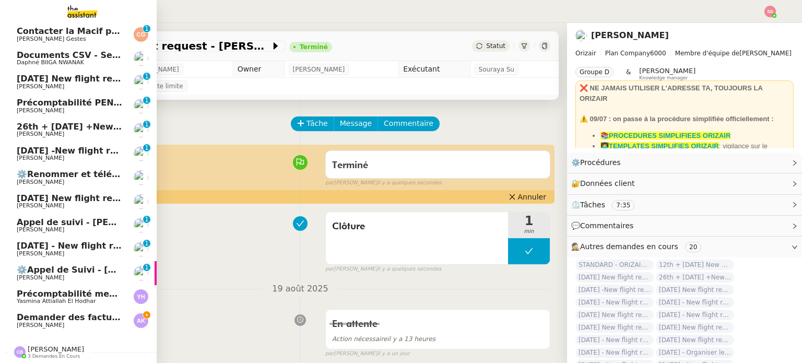
click at [68, 242] on span "24th October 2025 - New flight request - RICHARD SUTHERAN" at bounding box center [125, 246] width 216 height 10
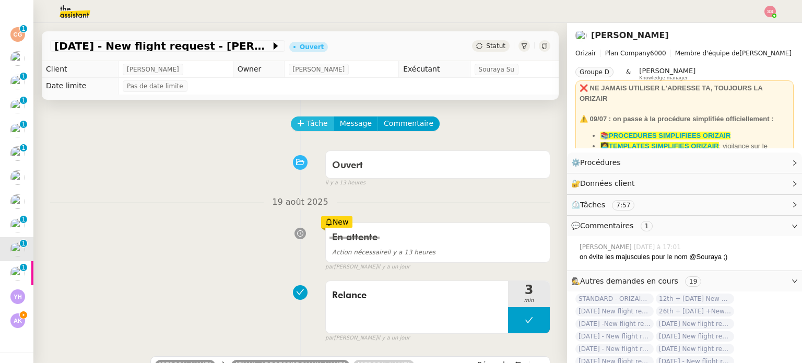
click at [314, 130] on span "Tâche" at bounding box center [317, 124] width 21 height 12
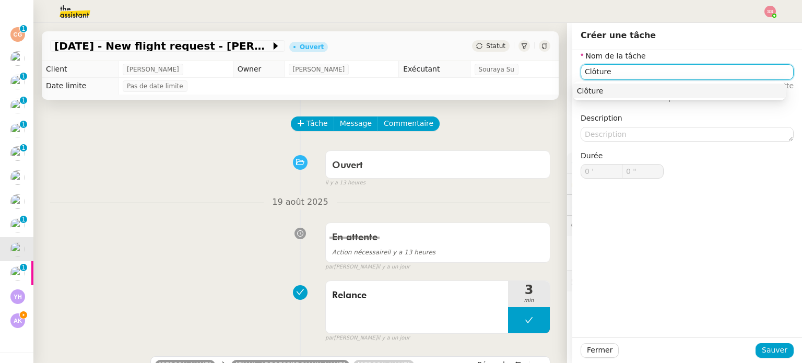
click at [602, 87] on div "Clôture" at bounding box center [679, 90] width 205 height 9
type input "Clôture"
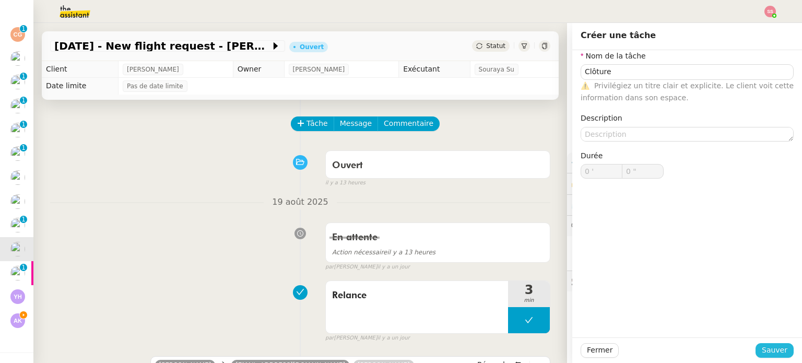
click at [762, 346] on span "Sauver" at bounding box center [775, 350] width 26 height 12
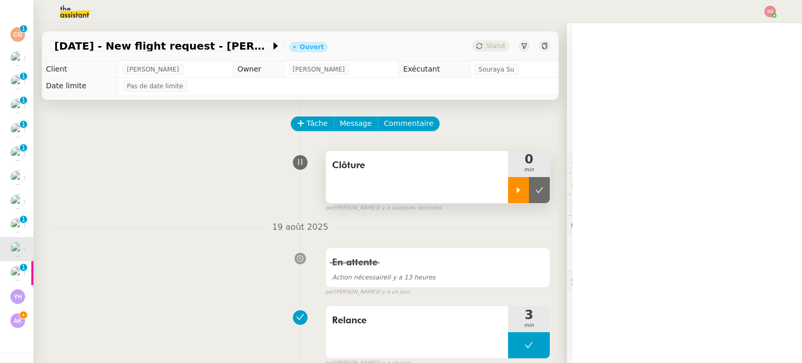
click at [508, 196] on div at bounding box center [518, 190] width 21 height 26
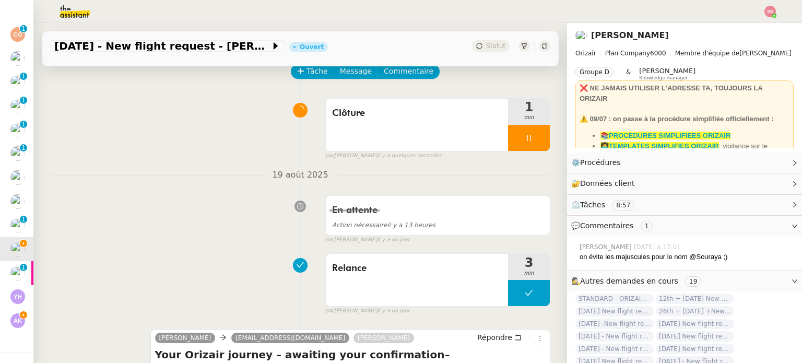
scroll to position [52, 0]
click at [530, 142] on div at bounding box center [529, 138] width 42 height 26
click at [535, 142] on icon at bounding box center [539, 138] width 8 height 8
click at [487, 53] on div "24th October 2025 - New flight request - RICHARD SUTHERAN Ouvert Statut" at bounding box center [300, 46] width 517 height 30
click at [486, 48] on span "Statut" at bounding box center [495, 45] width 19 height 7
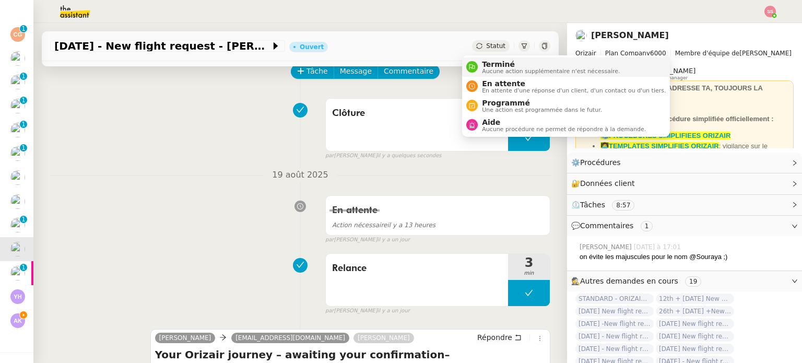
click at [497, 64] on span "Terminé" at bounding box center [551, 64] width 138 height 8
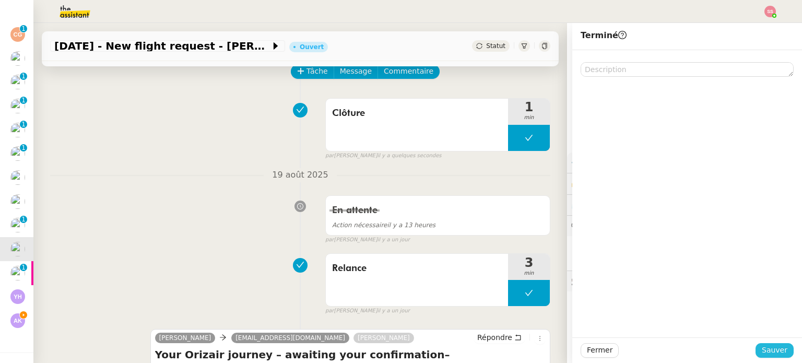
click at [765, 357] on button "Sauver" at bounding box center [775, 350] width 38 height 15
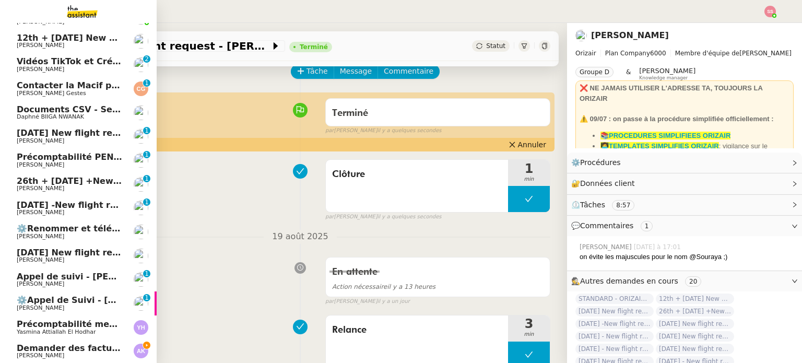
scroll to position [71, 0]
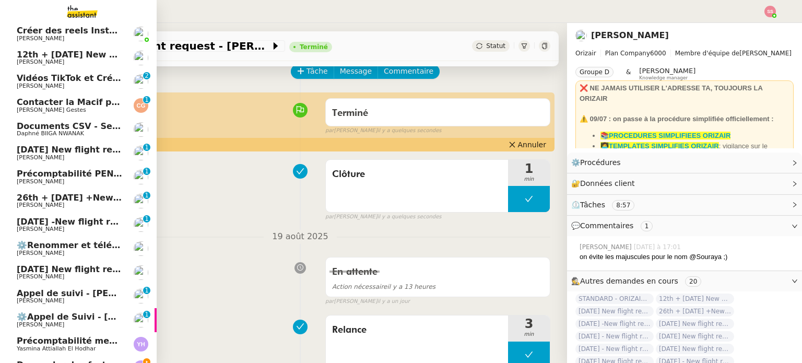
click at [78, 215] on link "23rd August 2025 -New flight request - Rayan Gaouaoui Louis Frei 0 1 2 3 4 5 6 …" at bounding box center [78, 225] width 157 height 24
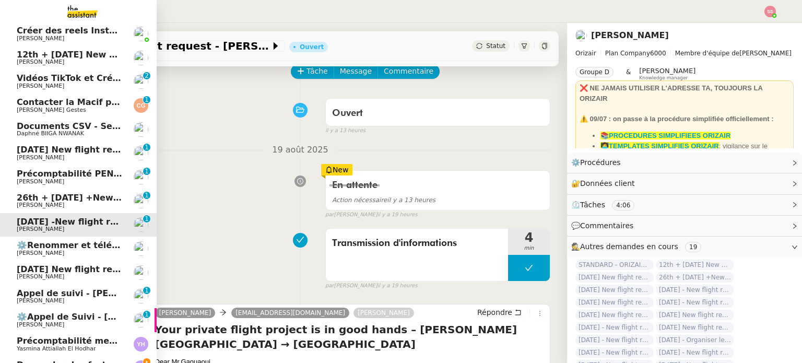
click at [72, 203] on span "Louis Frei" at bounding box center [69, 205] width 105 height 6
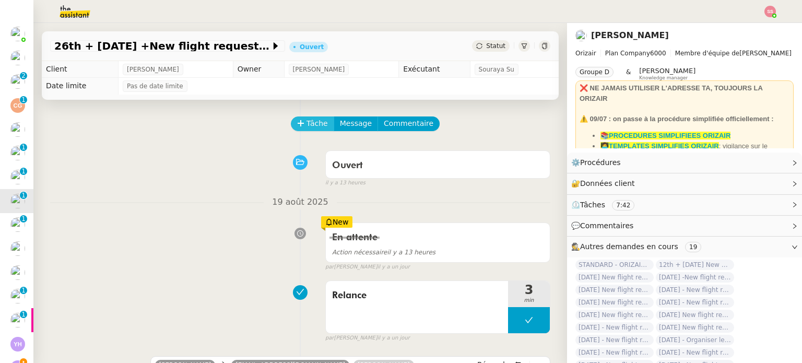
click at [307, 128] on span "Tâche" at bounding box center [317, 124] width 21 height 12
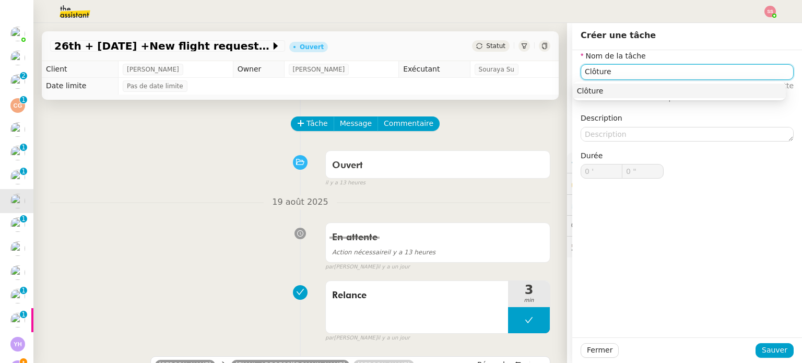
click at [600, 88] on div "Clôture" at bounding box center [679, 90] width 205 height 9
type input "Clôture"
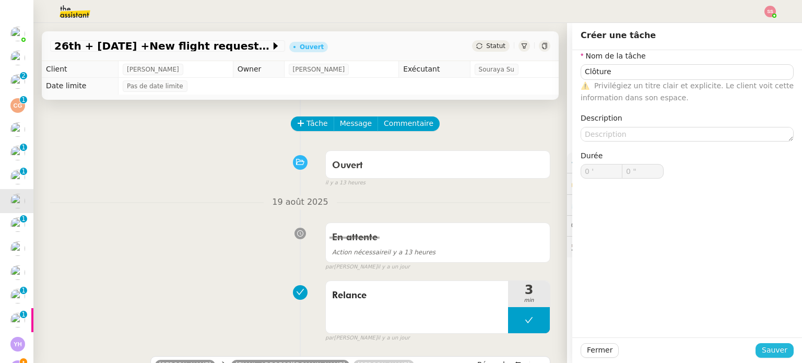
click at [766, 349] on span "Sauver" at bounding box center [775, 350] width 26 height 12
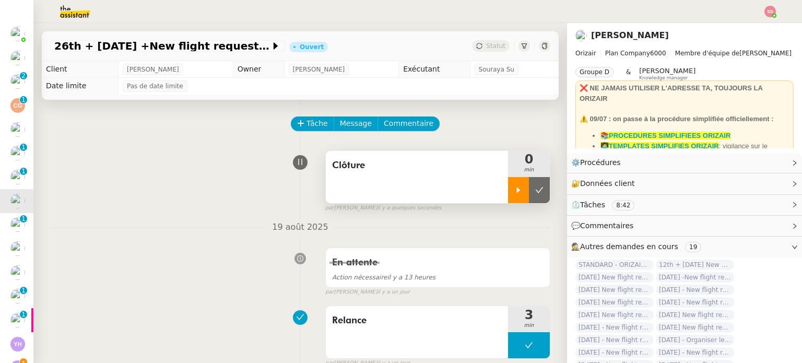
click at [510, 190] on div at bounding box center [518, 190] width 21 height 26
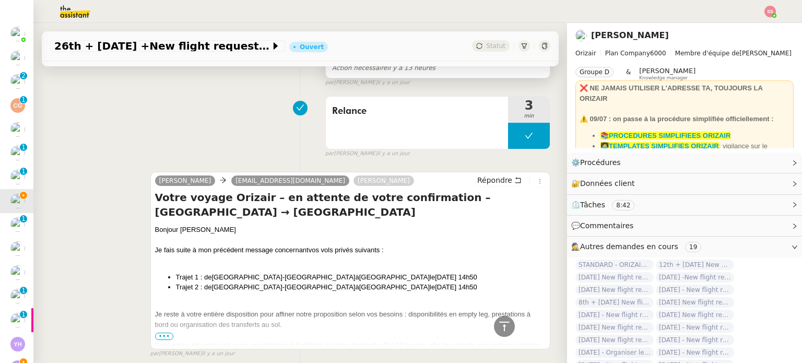
scroll to position [52, 0]
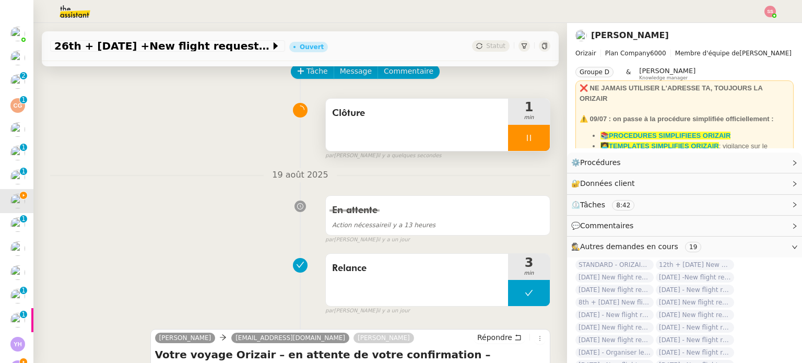
click at [527, 137] on div at bounding box center [529, 138] width 42 height 26
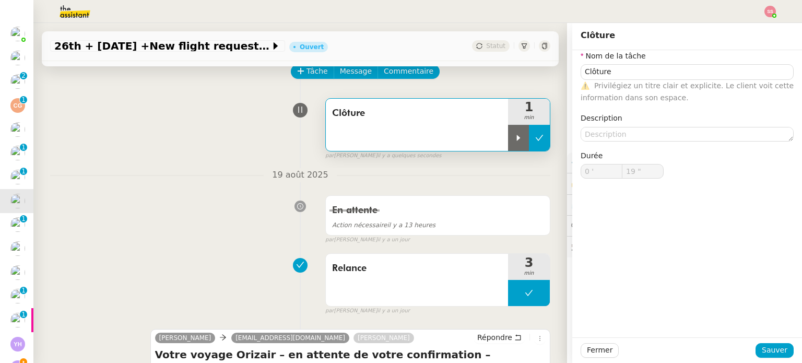
click at [531, 145] on button at bounding box center [539, 138] width 21 height 26
type input "Clôture"
type input "0 '"
type input "19 ""
type input "Clôture"
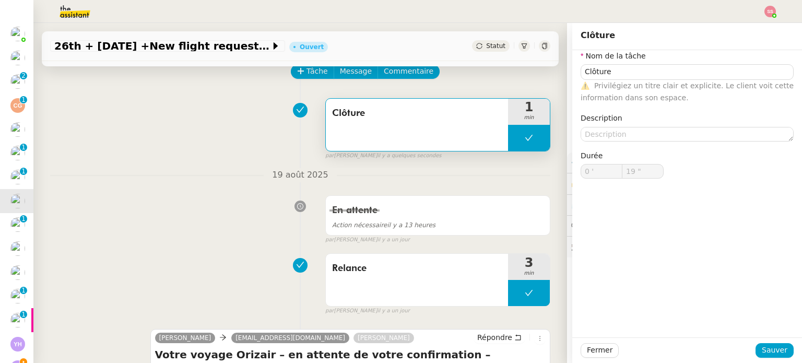
type input "0 '"
type input "19 ""
click at [486, 47] on span "Statut" at bounding box center [495, 45] width 19 height 7
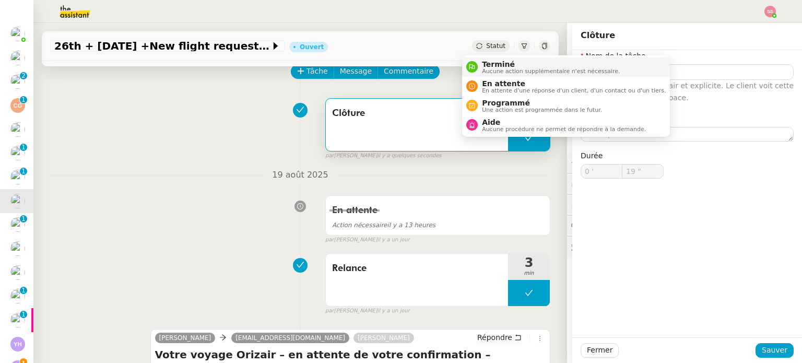
click at [486, 68] on span "Aucune action supplémentaire n'est nécessaire." at bounding box center [551, 71] width 138 height 6
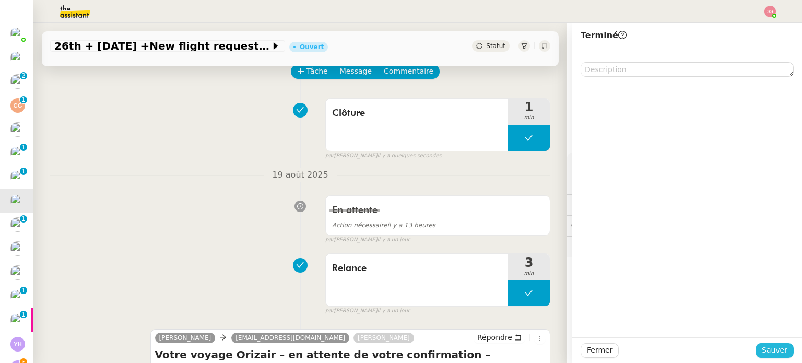
click at [775, 348] on span "Sauver" at bounding box center [775, 350] width 26 height 12
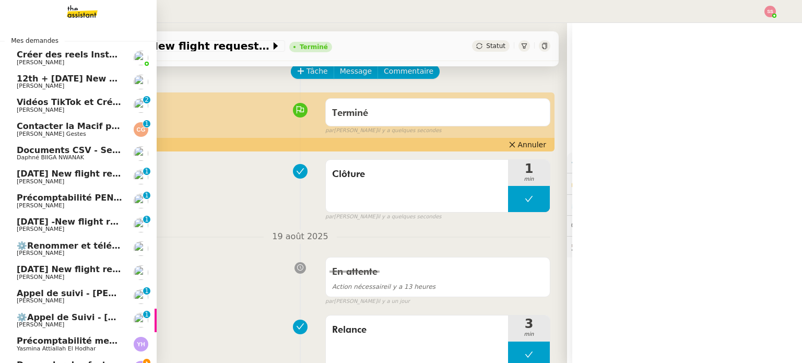
scroll to position [47, 0]
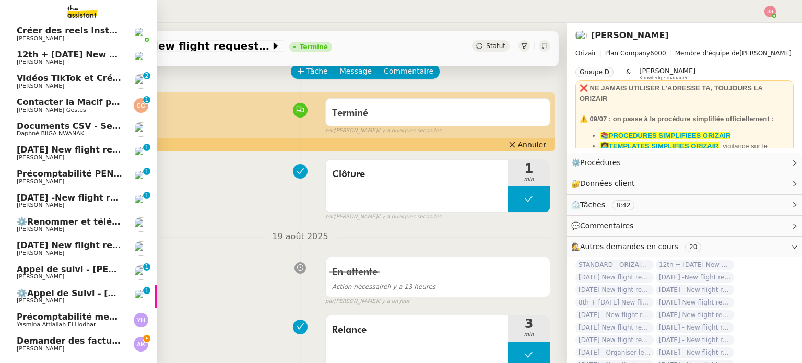
click at [86, 155] on span "Louis Frei" at bounding box center [69, 158] width 105 height 6
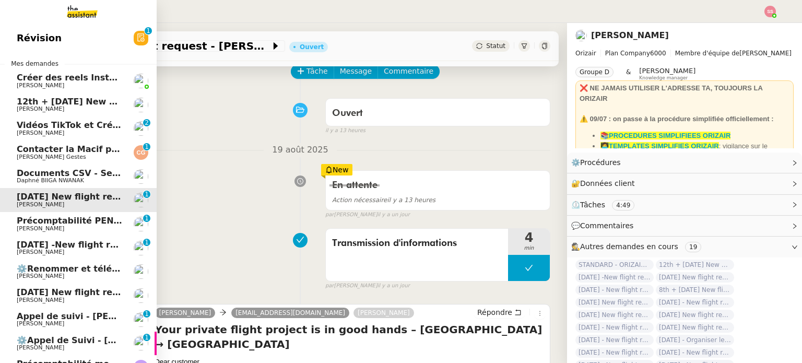
click at [92, 108] on span "Louis Frei" at bounding box center [69, 109] width 105 height 6
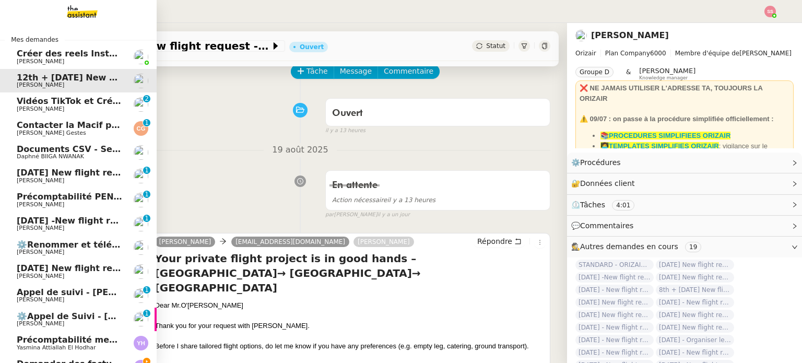
click at [88, 271] on span "22nd August 2025 New flight request - Pippa R HANN" at bounding box center [121, 268] width 209 height 10
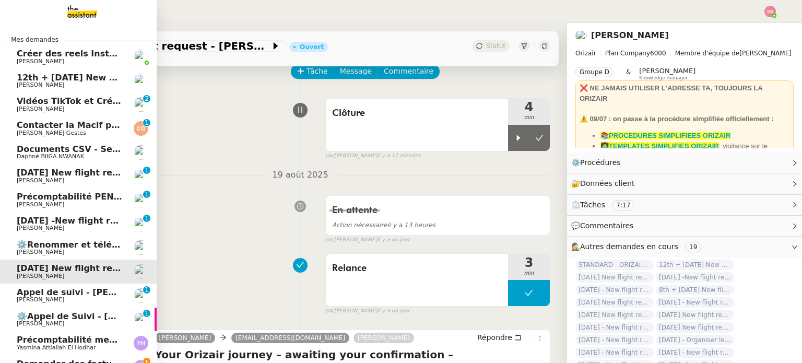
click at [85, 289] on span "Appel de suivi - Audrey Rameaux" at bounding box center [94, 292] width 154 height 10
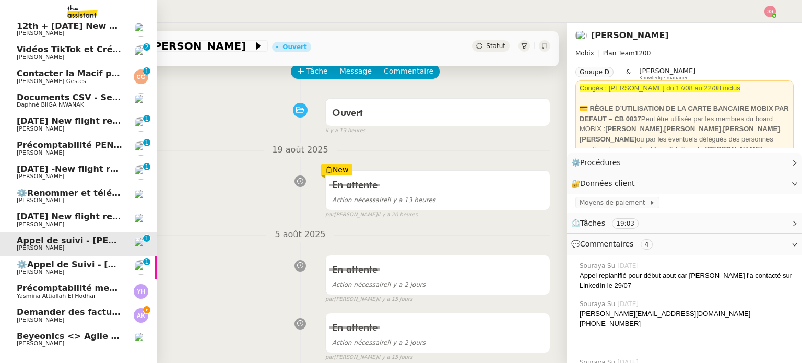
scroll to position [75, 0]
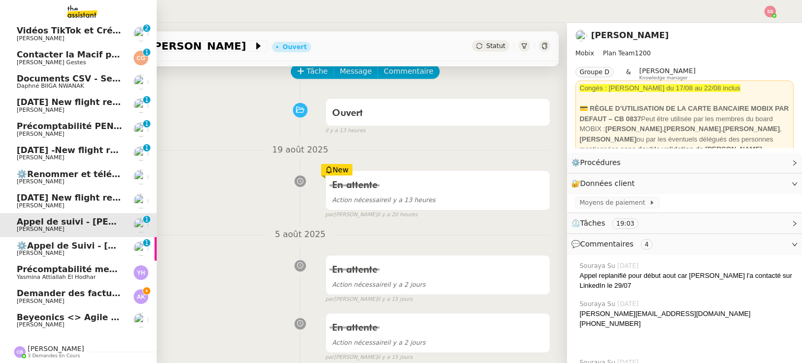
click at [77, 298] on span "Andrea Khamvene" at bounding box center [69, 301] width 105 height 6
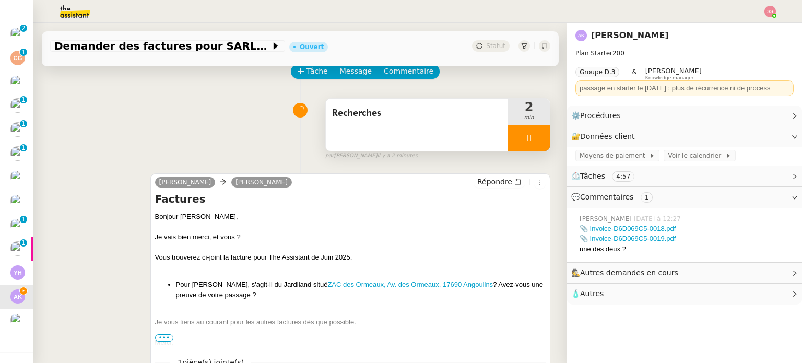
click at [535, 135] on div at bounding box center [529, 138] width 42 height 26
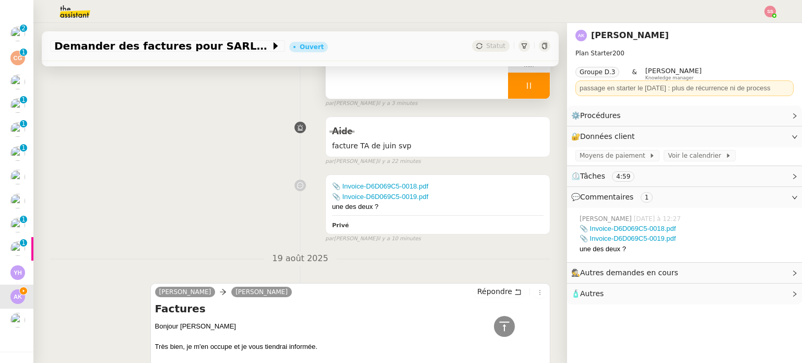
click at [535, 87] on div at bounding box center [529, 86] width 42 height 26
click at [535, 87] on button at bounding box center [539, 86] width 21 height 26
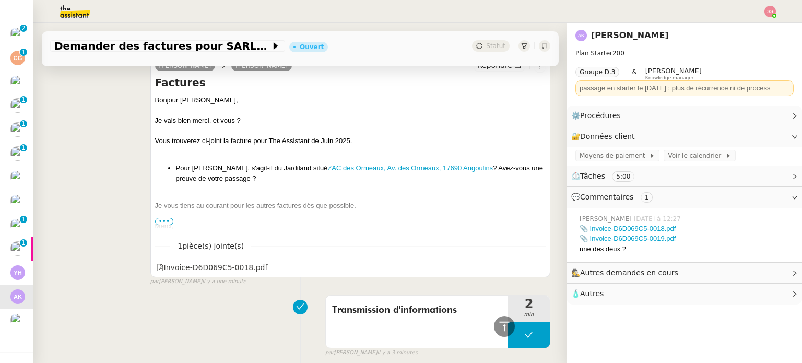
scroll to position [52, 0]
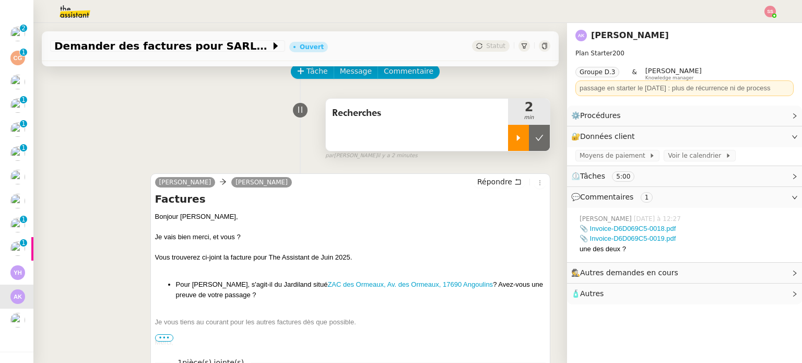
click at [508, 131] on div at bounding box center [518, 138] width 21 height 26
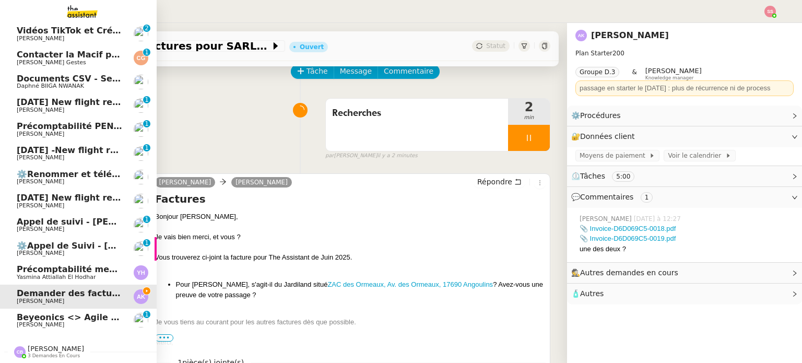
click at [50, 312] on span "Beyeonics <> Agile Capital Markets" at bounding box center [101, 317] width 168 height 10
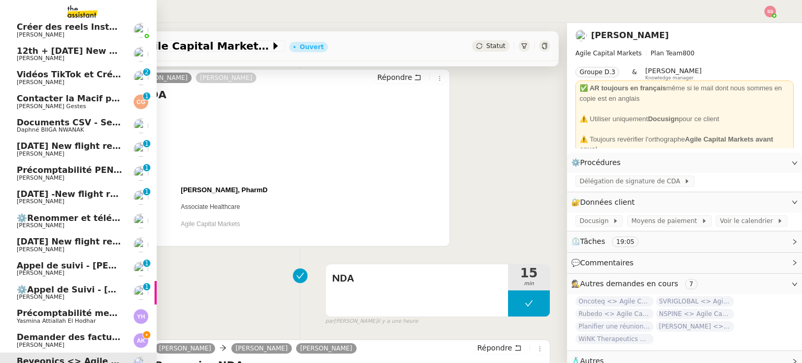
scroll to position [23, 0]
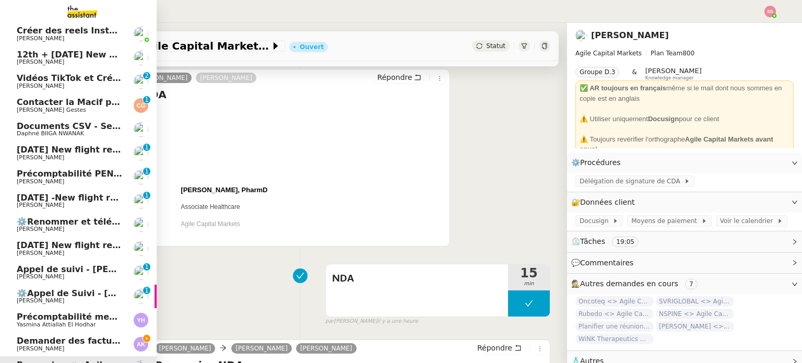
click at [63, 81] on span "Vidéos TikTok et Créatives META - août 2025" at bounding box center [121, 78] width 209 height 10
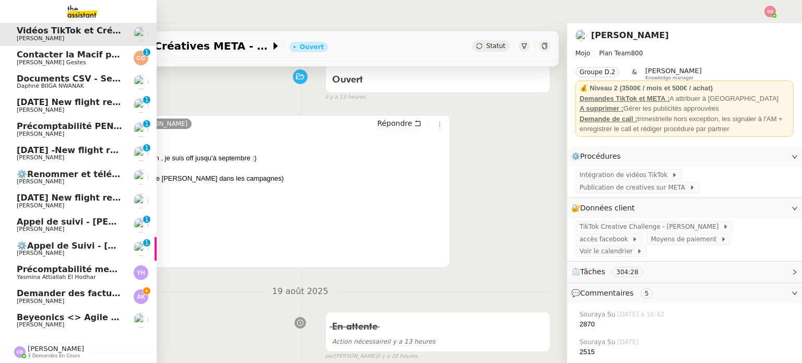
scroll to position [75, 0]
click at [71, 299] on span "Andrea Khamvene" at bounding box center [69, 301] width 105 height 6
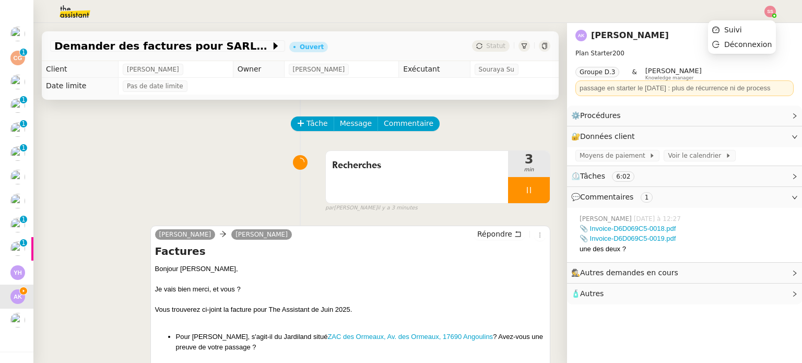
click at [772, 14] on img at bounding box center [770, 11] width 11 height 11
click at [758, 29] on li "Suivi" at bounding box center [742, 29] width 68 height 15
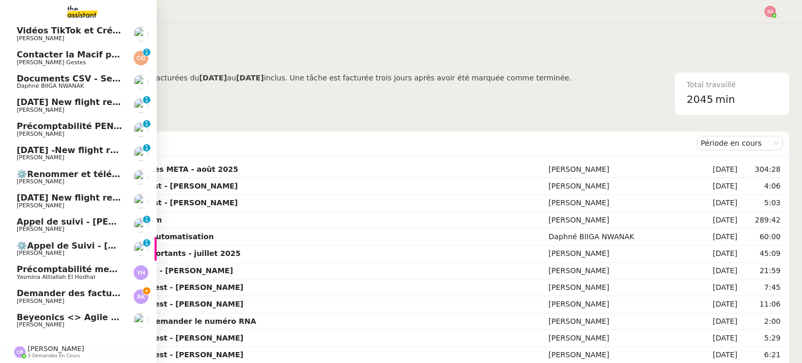
click at [69, 285] on link "Demander des factures pour SARL 2TLR et ACCATEA Andrea Khamvene" at bounding box center [78, 297] width 157 height 24
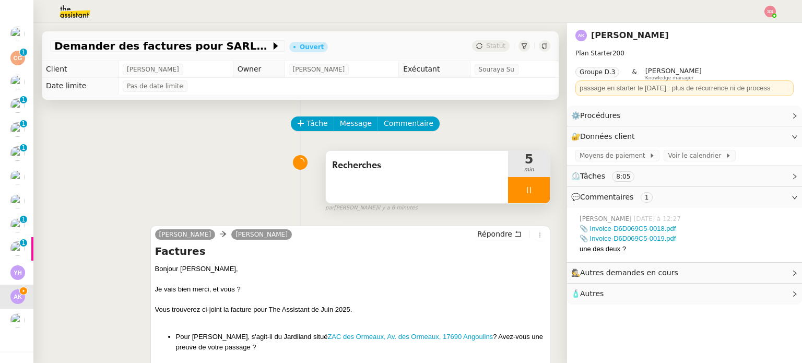
click at [536, 195] on div at bounding box center [529, 190] width 42 height 26
click at [536, 195] on button at bounding box center [539, 190] width 21 height 26
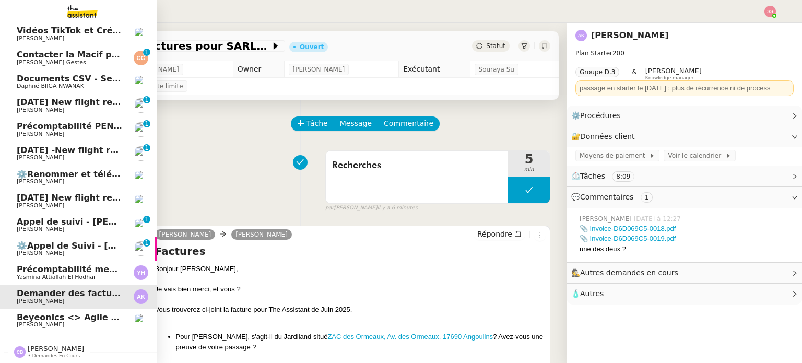
click at [66, 312] on span "Beyeonics <> Agile Capital Markets" at bounding box center [101, 317] width 168 height 10
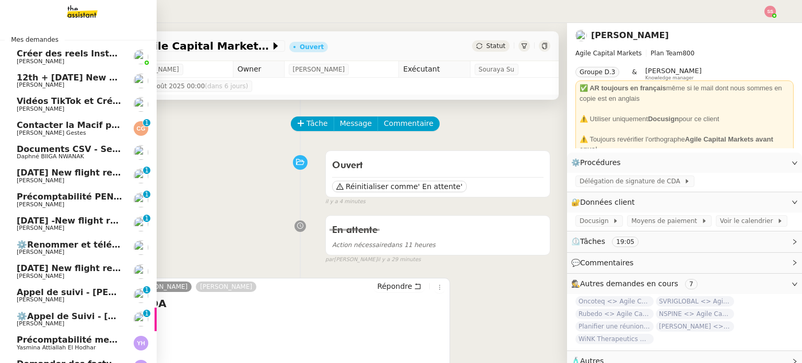
scroll to position [75, 0]
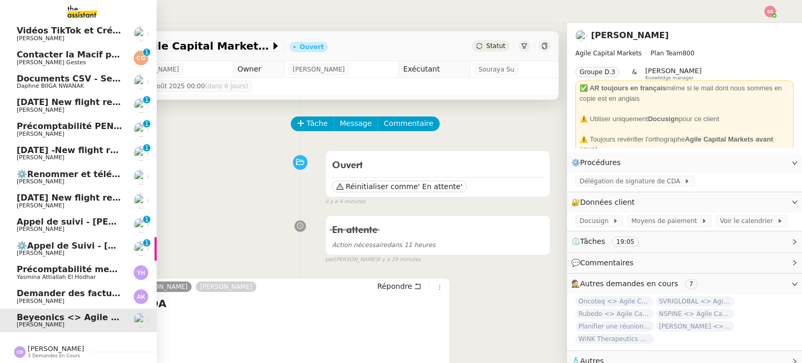
click at [94, 203] on span "Louis Frei" at bounding box center [69, 206] width 105 height 6
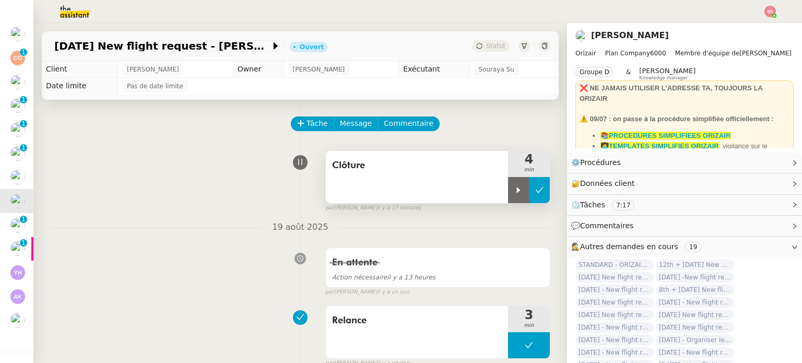
click at [532, 184] on button at bounding box center [539, 190] width 21 height 26
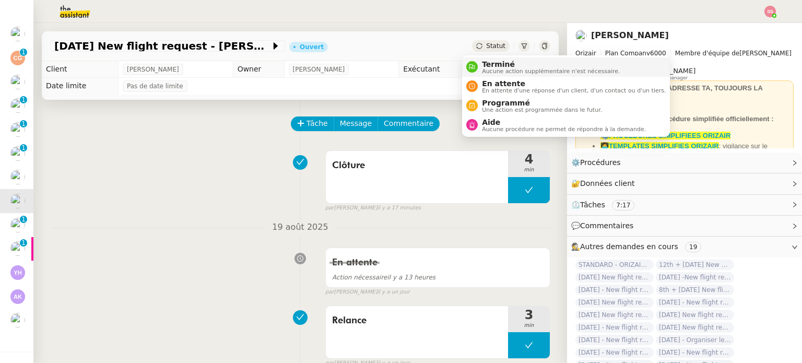
click at [487, 66] on span "Terminé" at bounding box center [551, 64] width 138 height 8
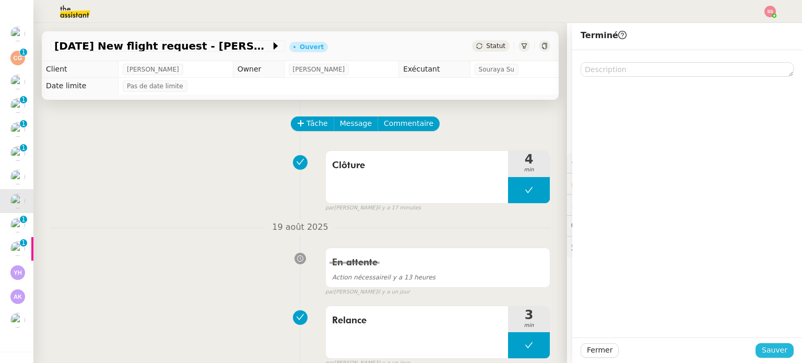
drag, startPoint x: 758, startPoint y: 344, endPoint x: 566, endPoint y: 292, distance: 199.0
click at [762, 344] on span "Sauver" at bounding box center [775, 350] width 26 height 12
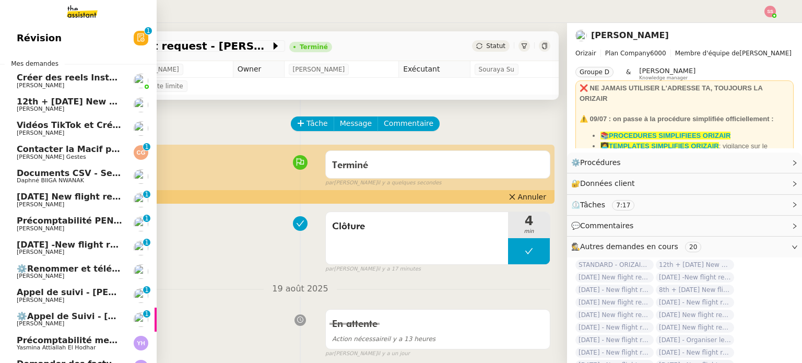
click at [77, 175] on span "Documents CSV - Semi automatisation" at bounding box center [108, 173] width 182 height 10
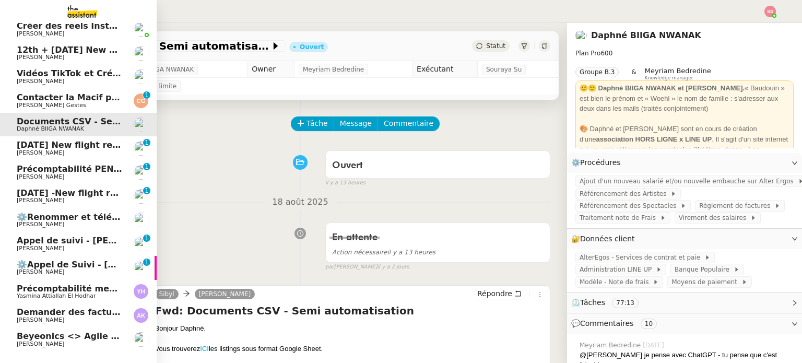
scroll to position [52, 0]
click at [84, 146] on span "25th August 2025 New flight request - Skye Brown" at bounding box center [121, 144] width 209 height 10
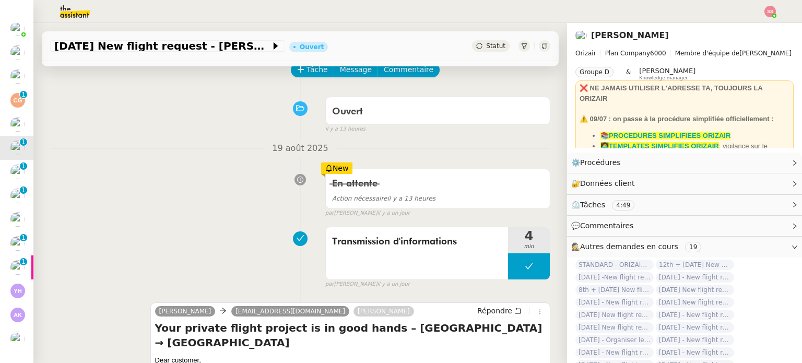
scroll to position [157, 0]
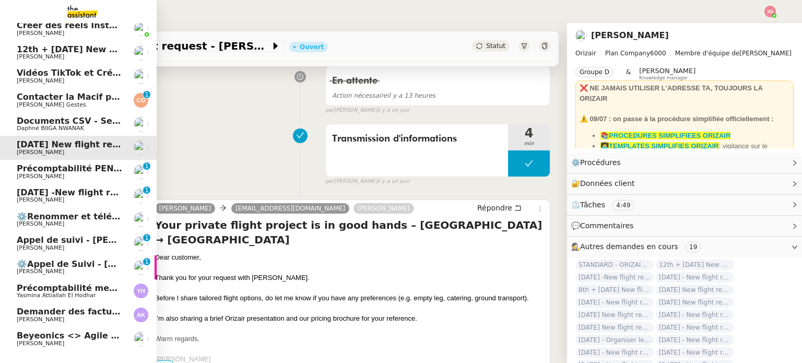
click at [114, 52] on span "12th + 18th October 2025 New flight request - david o'driscoll" at bounding box center [138, 49] width 243 height 10
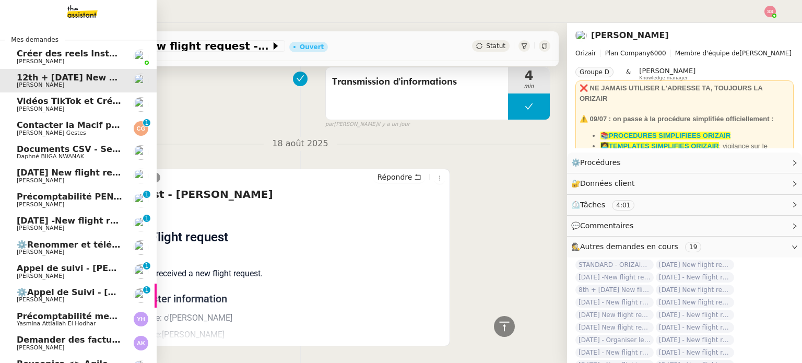
scroll to position [52, 0]
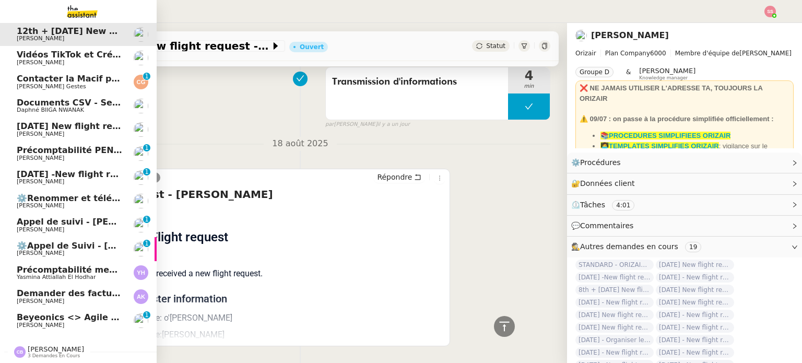
click at [104, 312] on span "Beyeonics <> Agile Capital Markets" at bounding box center [101, 317] width 168 height 10
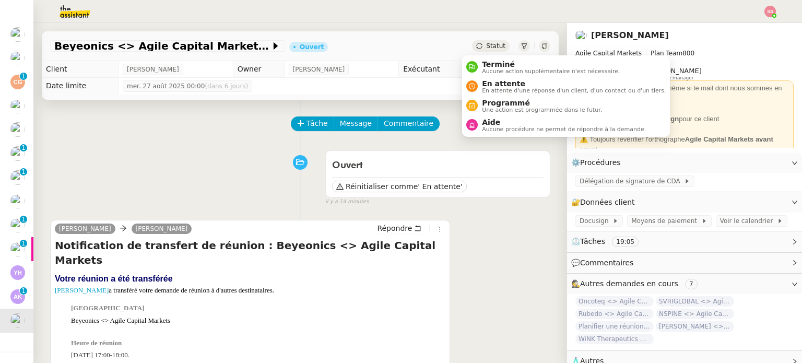
click at [474, 50] on div "Statut" at bounding box center [491, 45] width 38 height 11
click at [489, 83] on span "En attente" at bounding box center [574, 83] width 184 height 8
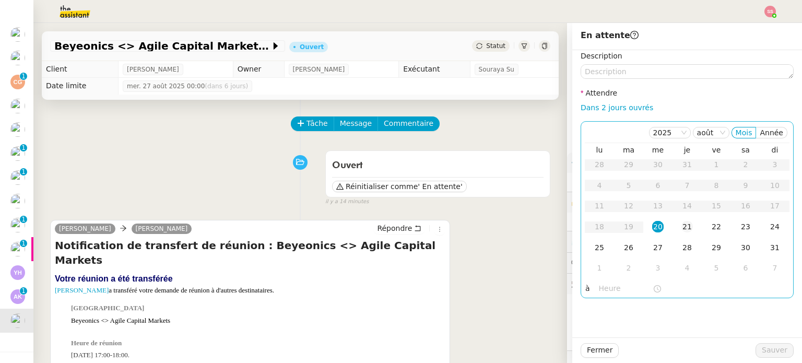
click at [686, 227] on td "21" at bounding box center [687, 227] width 29 height 21
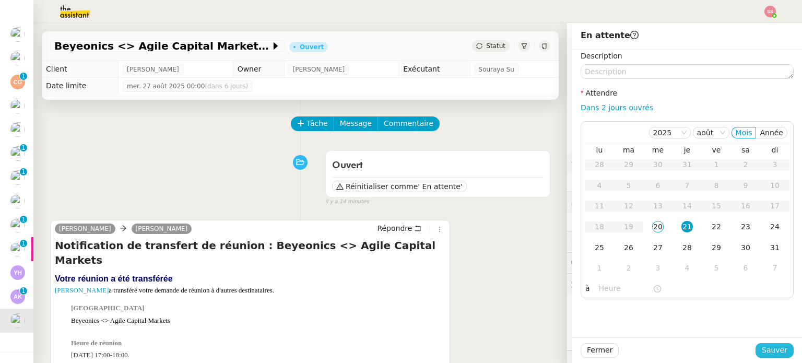
click at [762, 346] on span "Sauver" at bounding box center [775, 350] width 26 height 12
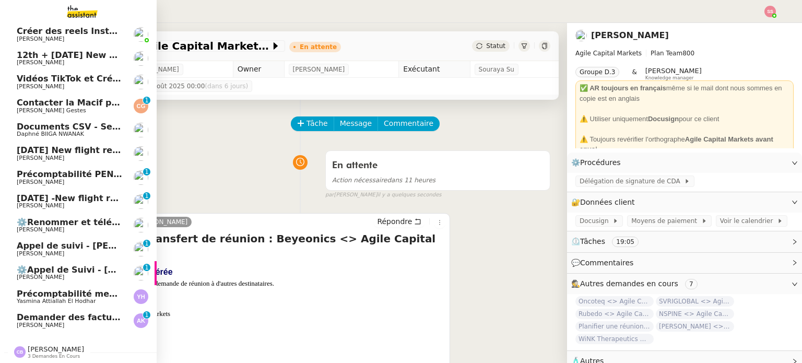
scroll to position [28, 0]
click at [56, 309] on link "Demander des factures pour SARL 2TLR et ACCATEA Andrea Khamvene 0 1 2 3 4 5 6 7…" at bounding box center [78, 321] width 157 height 24
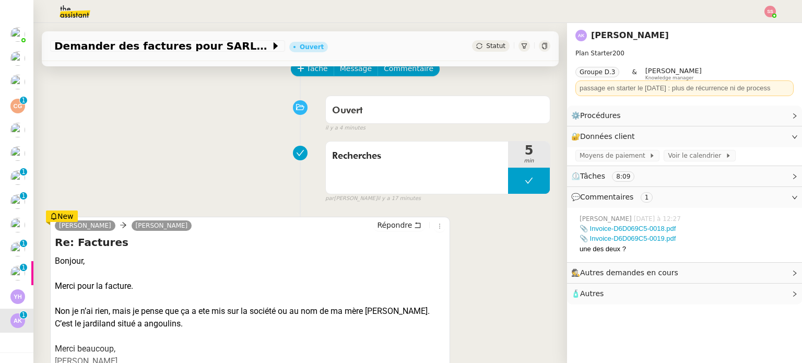
scroll to position [261, 0]
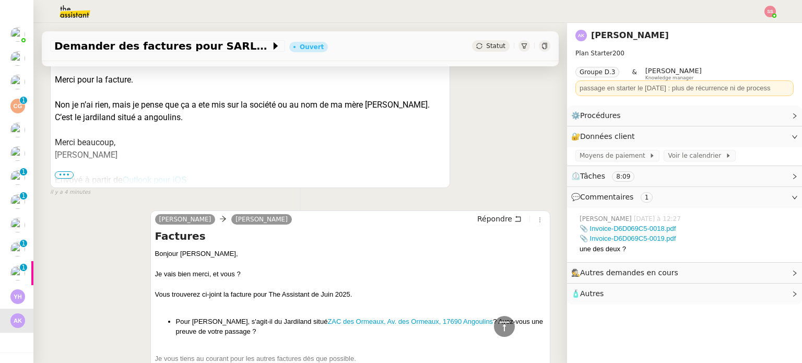
click at [65, 175] on span "•••" at bounding box center [64, 174] width 19 height 7
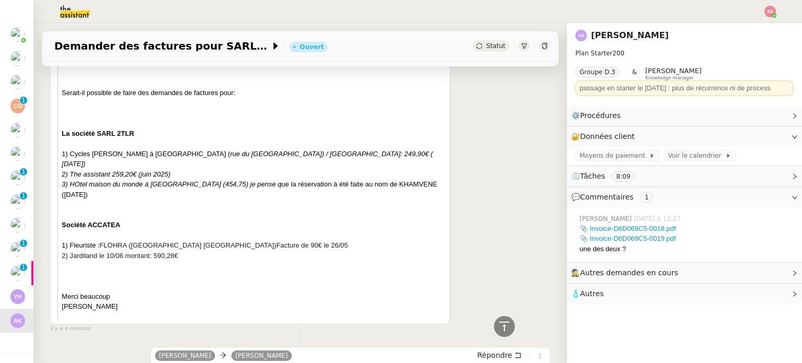
scroll to position [888, 0]
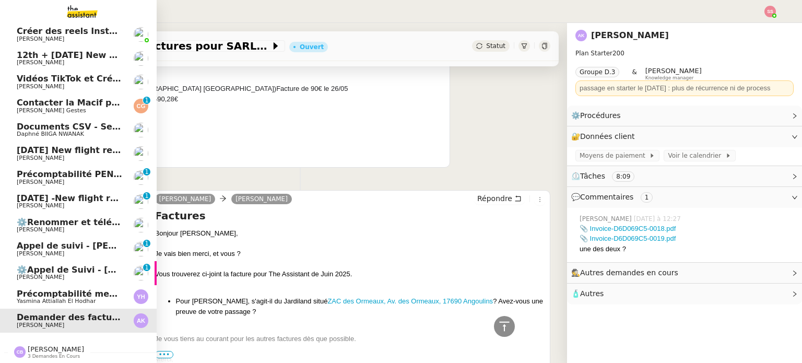
click at [92, 291] on span "Précomptabilité mensuelle - 4 août 2025" at bounding box center [113, 294] width 192 height 10
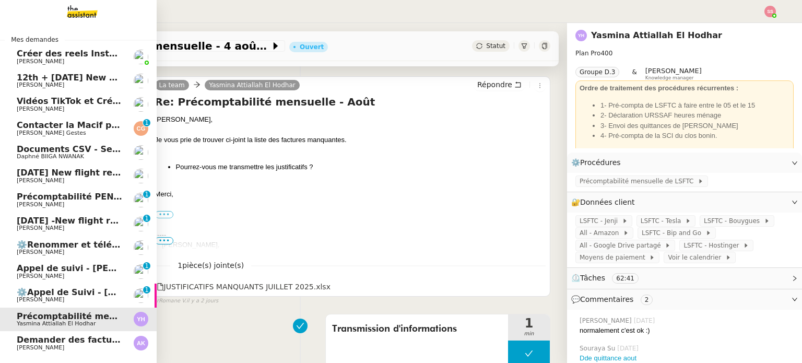
scroll to position [28, 0]
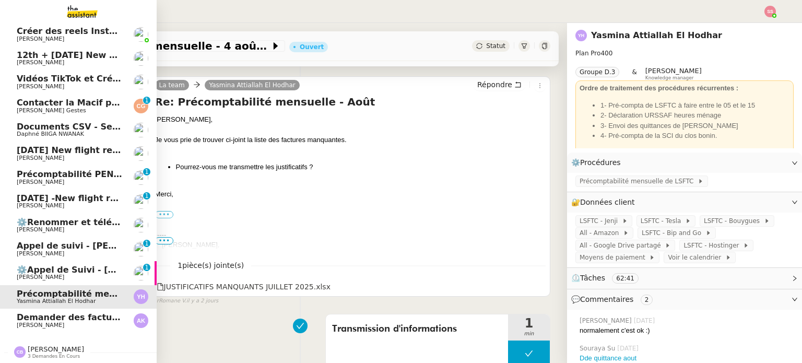
click at [63, 265] on span "⚙️Appel de Suivi - Coralie Gex-fabry - UCPA VITAM" at bounding box center [132, 270] width 231 height 10
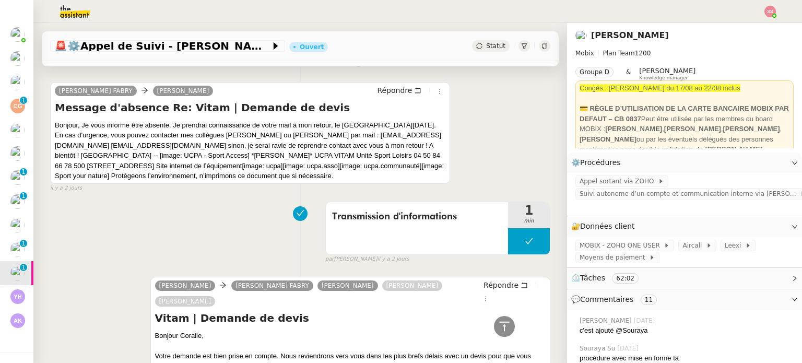
scroll to position [418, 0]
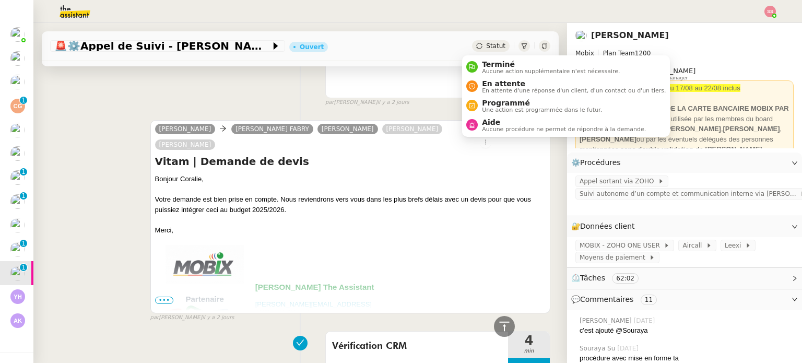
click at [476, 48] on icon at bounding box center [479, 46] width 6 height 6
click at [478, 79] on div "En attente En attente d'une réponse d'un client, d'un contact ou d'un tiers." at bounding box center [572, 86] width 188 height 14
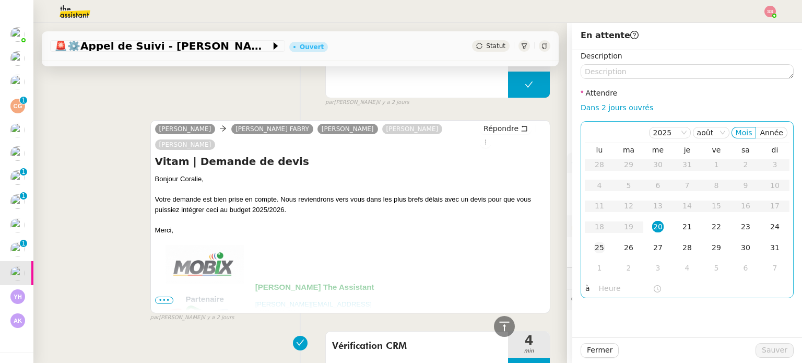
click at [600, 249] on td "25" at bounding box center [599, 248] width 29 height 21
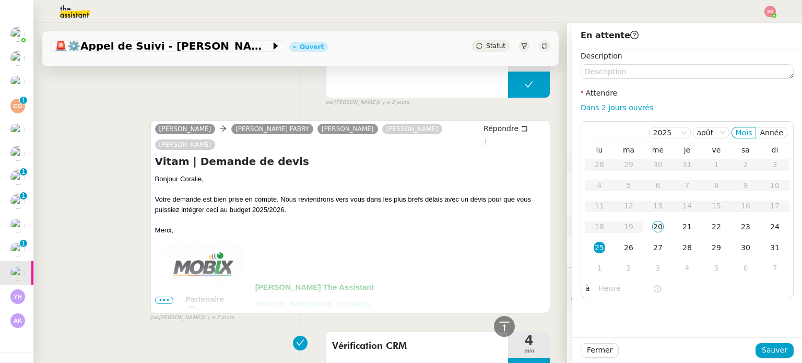
click at [752, 344] on div at bounding box center [687, 350] width 137 height 15
click at [762, 349] on span "Sauver" at bounding box center [775, 350] width 26 height 12
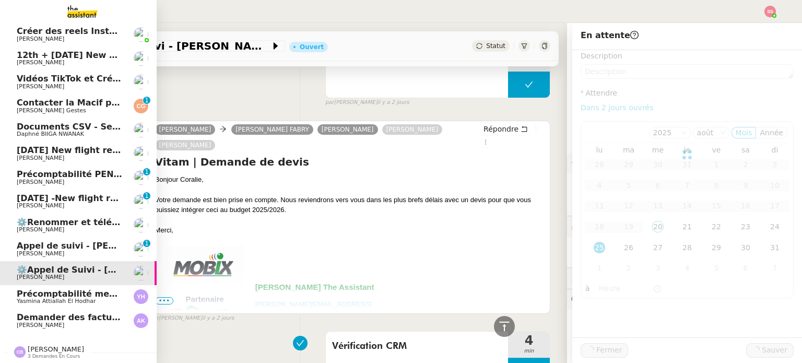
scroll to position [4, 0]
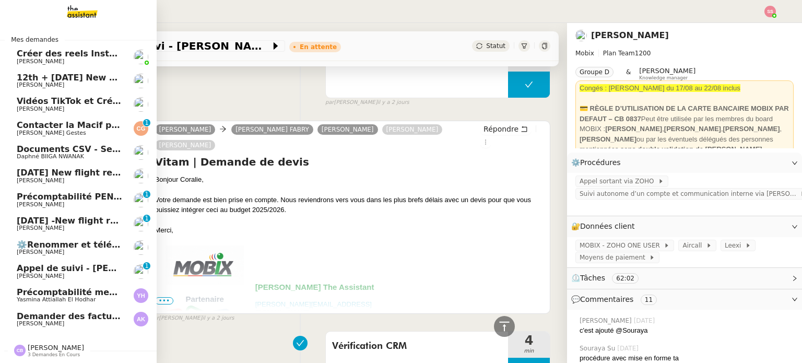
click at [75, 216] on span "23rd August 2025 -New flight request - Rayan Gaouaoui" at bounding box center [123, 221] width 213 height 10
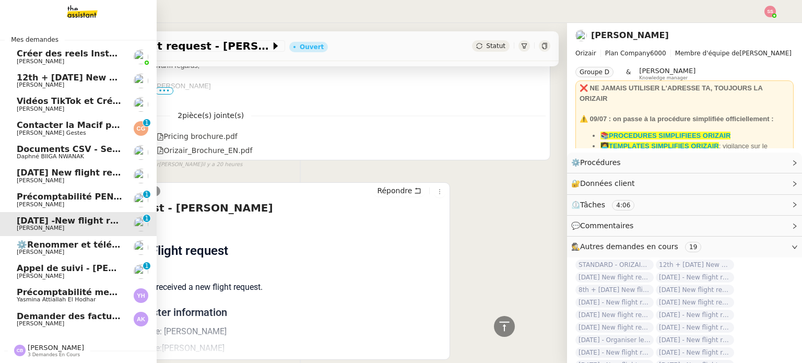
click at [67, 296] on span "Yasmina Attiallah El Hodhar" at bounding box center [56, 299] width 79 height 7
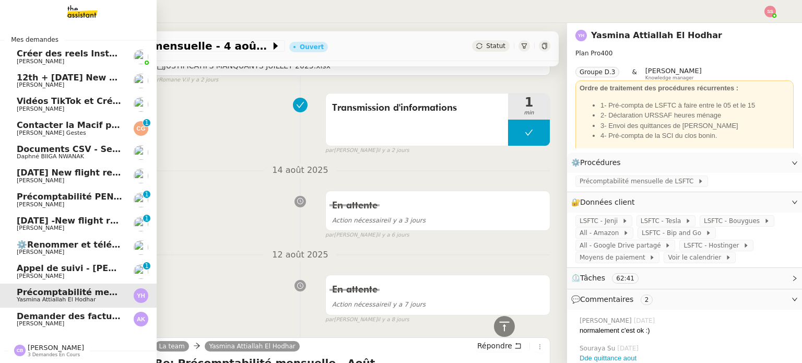
click at [64, 268] on span "Appel de suivi - Audrey Rameaux" at bounding box center [94, 268] width 154 height 10
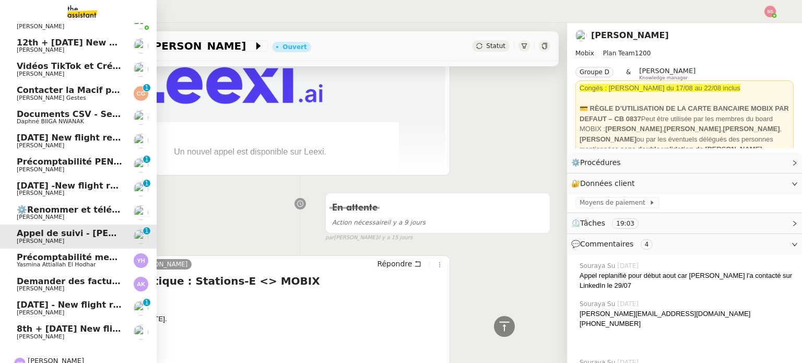
scroll to position [52, 0]
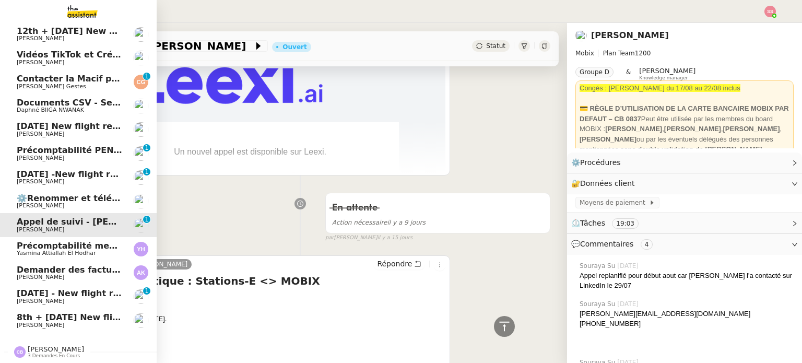
click at [65, 288] on span "27th August 2025 - New flight request - Saleema Moumene" at bounding box center [130, 293] width 227 height 10
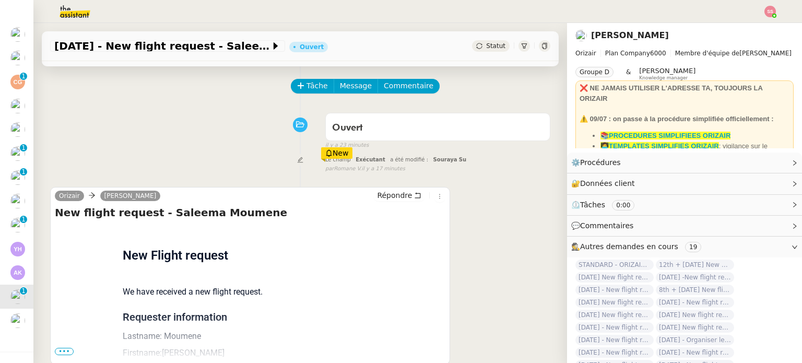
scroll to position [140, 0]
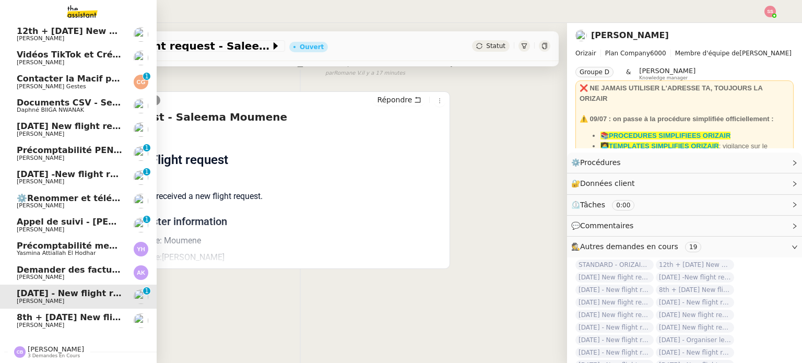
click at [54, 314] on span "8th + 17th September 2025 New flight request - Herman Kiafuca" at bounding box center [136, 317] width 238 height 10
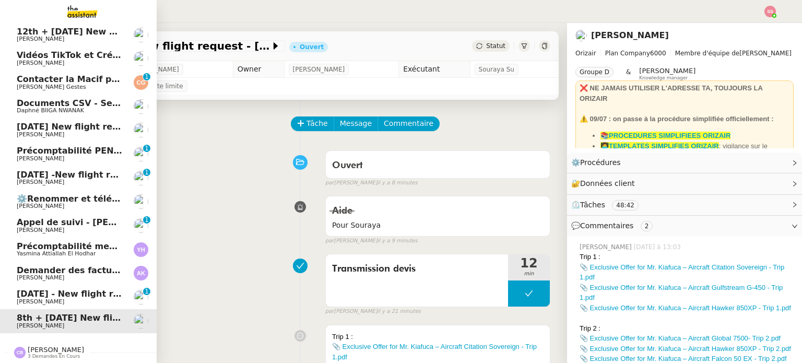
scroll to position [52, 0]
